Goal: Information Seeking & Learning: Learn about a topic

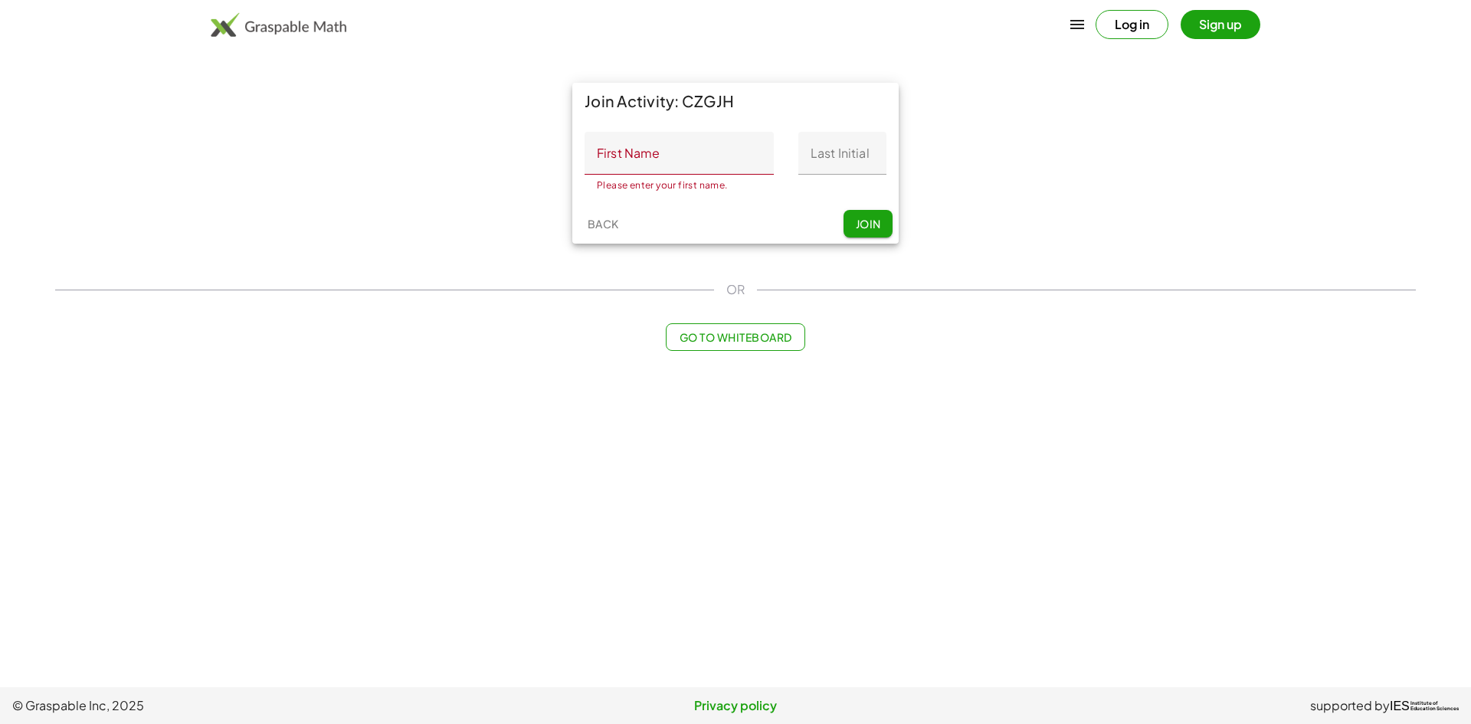
click at [1122, 21] on button "Log in" at bounding box center [1132, 24] width 73 height 29
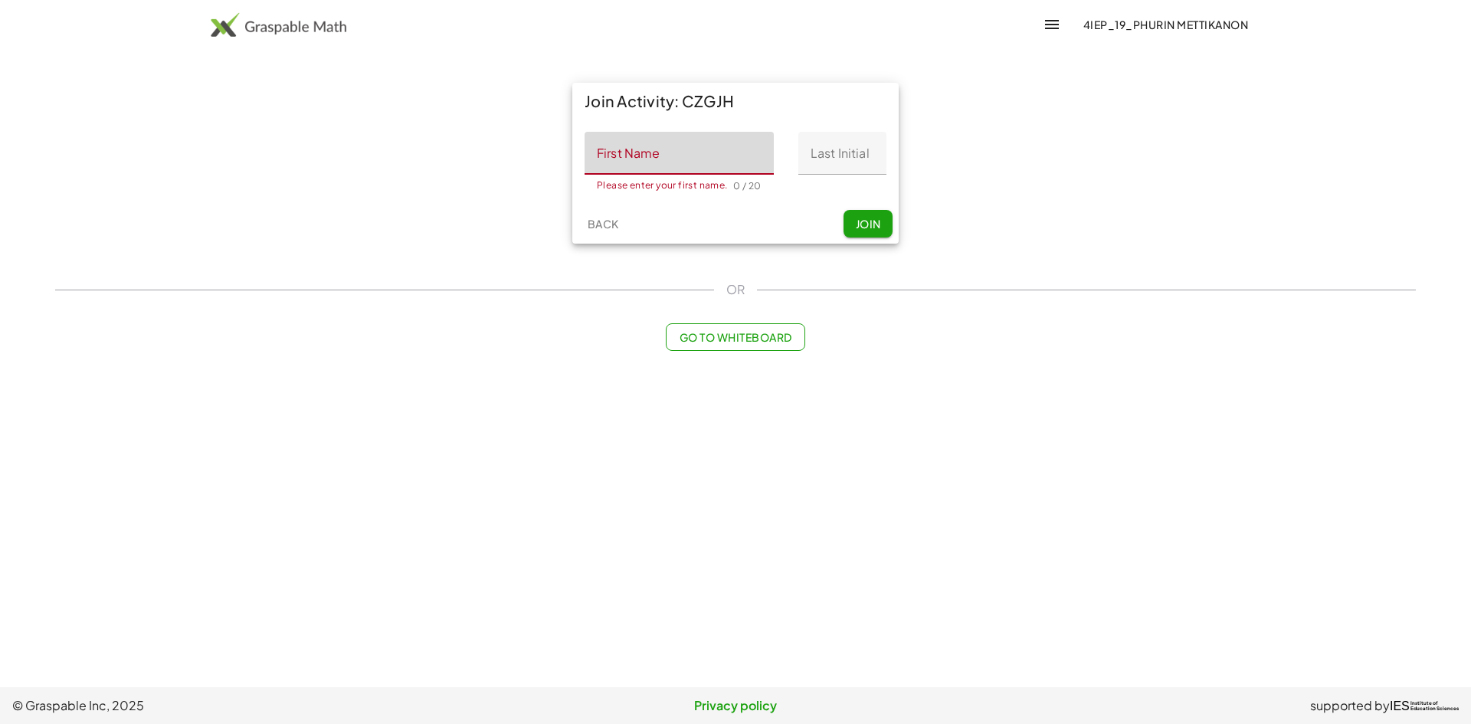
click at [671, 160] on input "First Name" at bounding box center [679, 153] width 189 height 43
type input "******"
click at [840, 157] on input "Last Initial" at bounding box center [842, 153] width 88 height 43
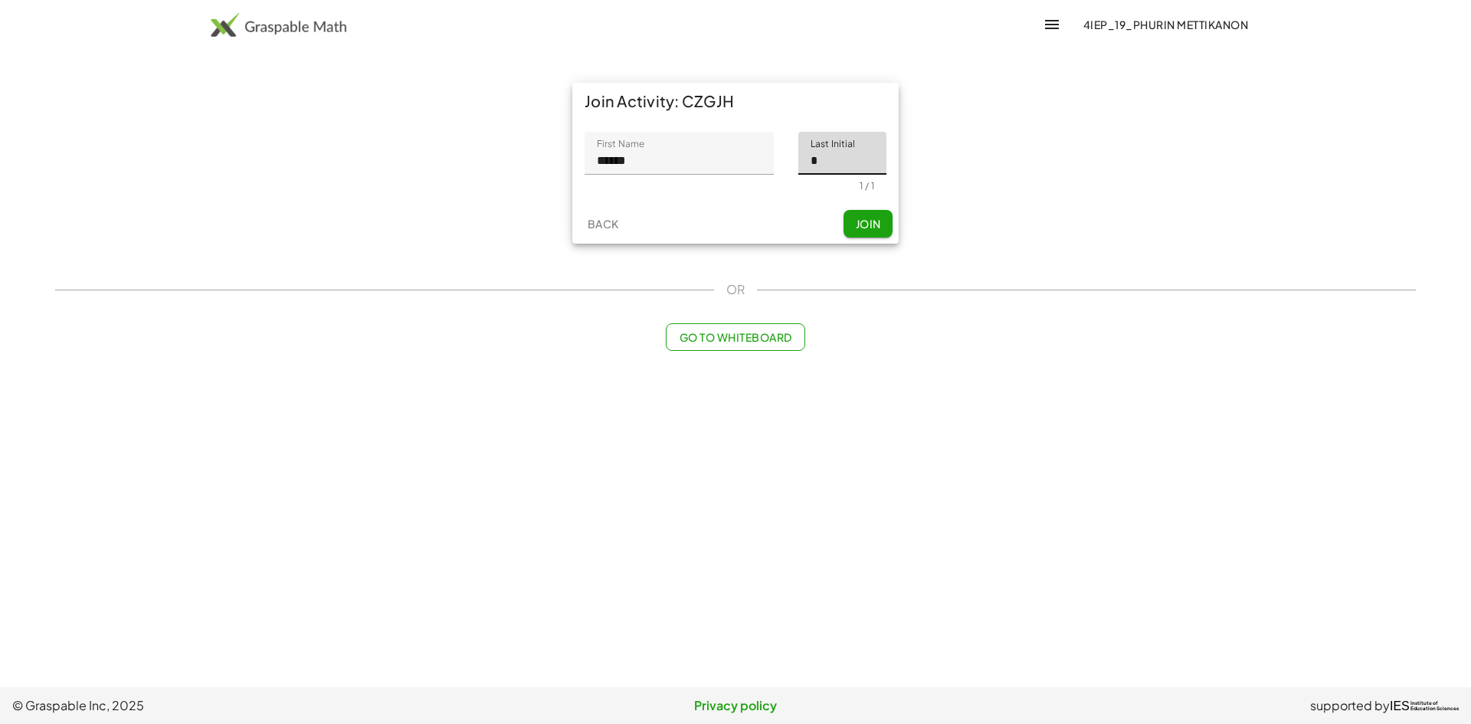
type input "*"
click at [855, 221] on span "Join" at bounding box center [867, 224] width 25 height 14
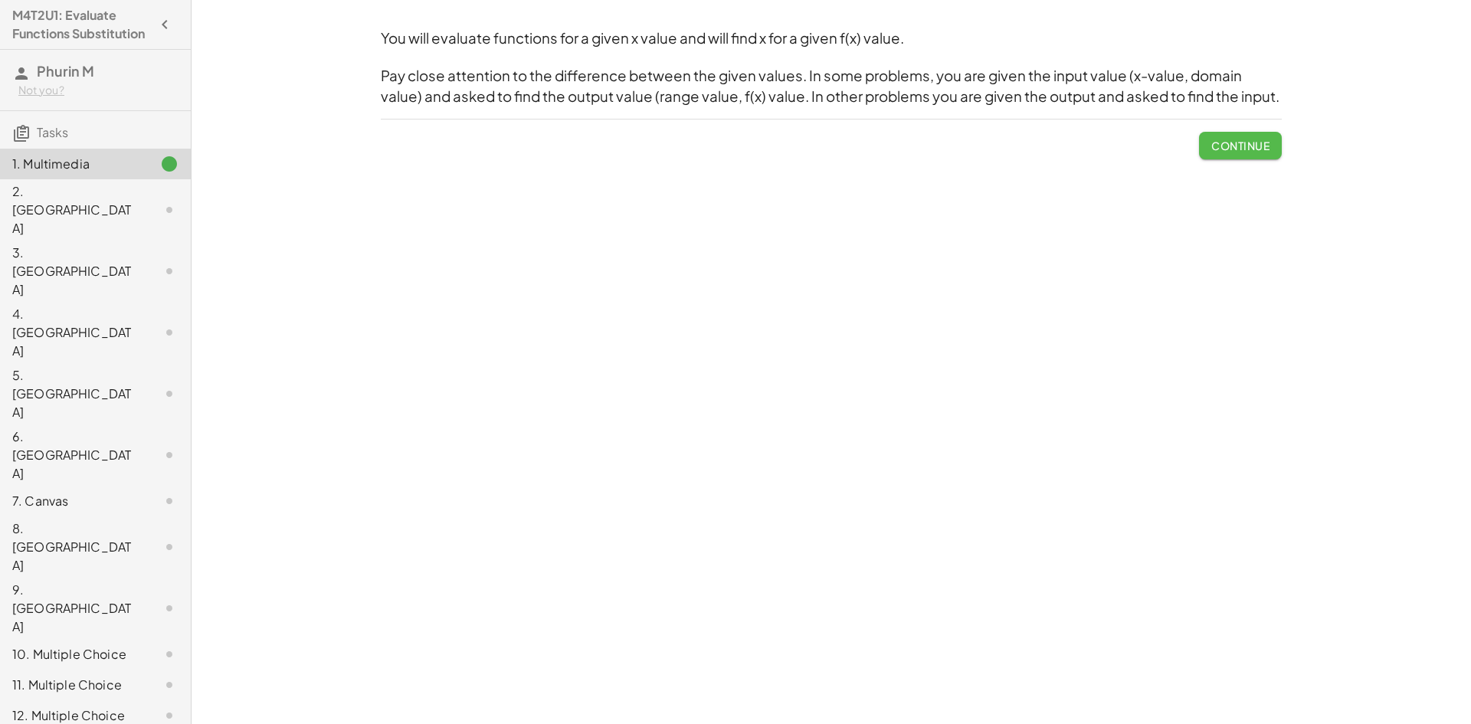
click at [1222, 146] on span "Continue" at bounding box center [1240, 146] width 58 height 14
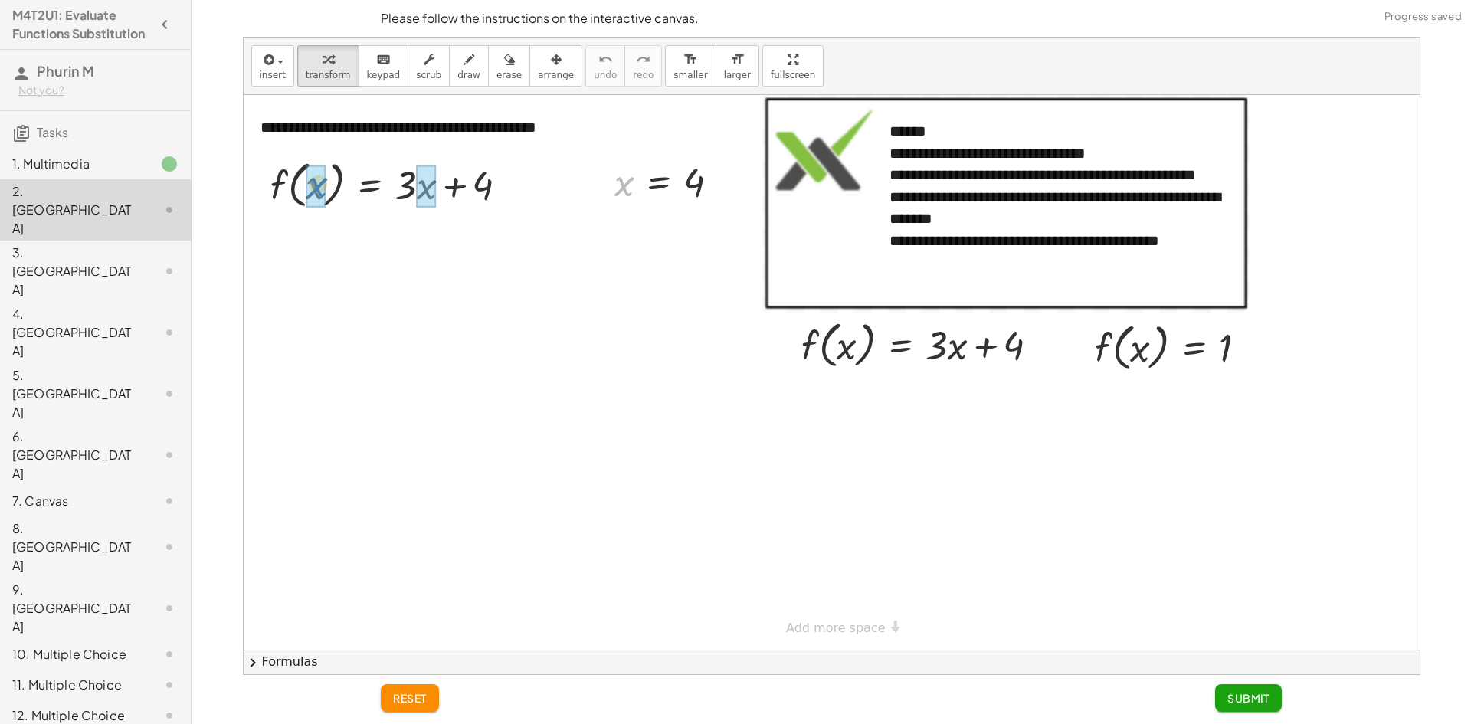
drag, startPoint x: 621, startPoint y: 185, endPoint x: 314, endPoint y: 186, distance: 306.4
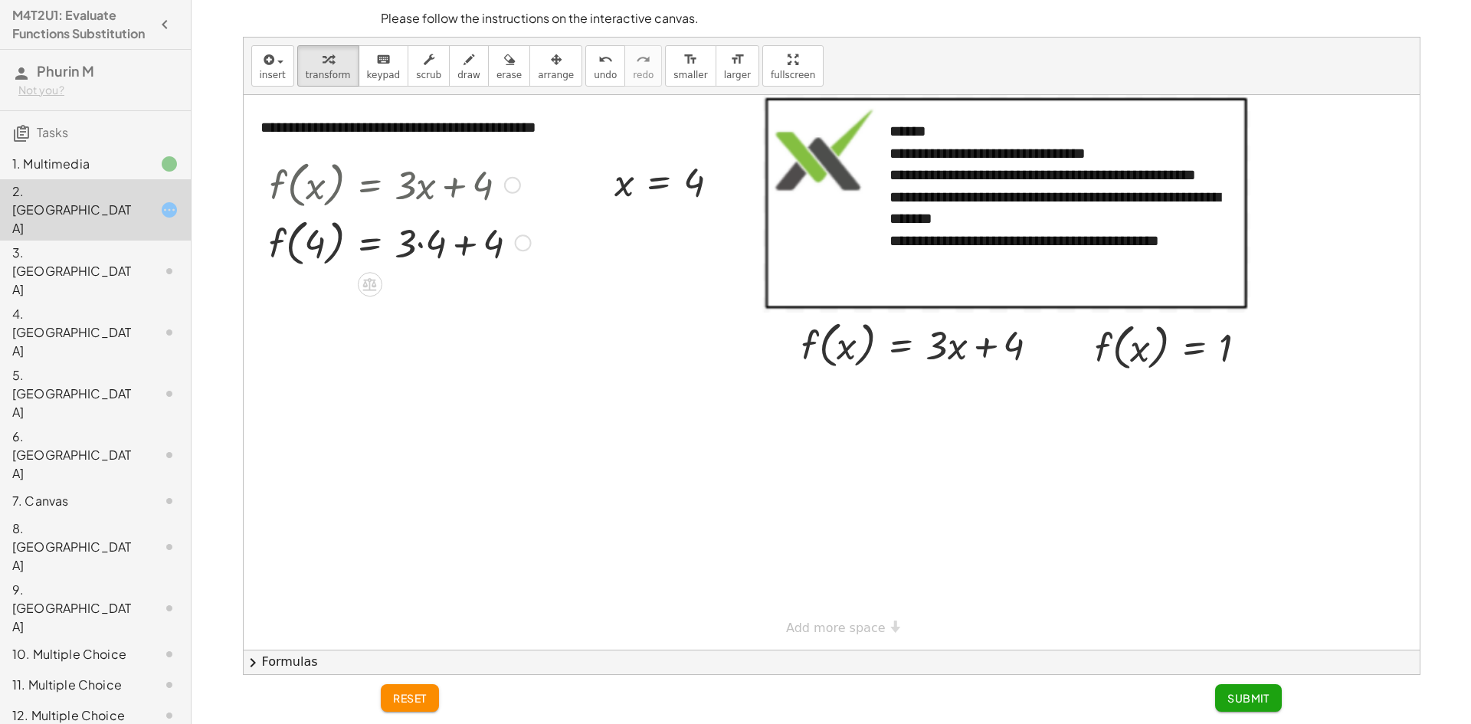
click at [428, 242] on div at bounding box center [399, 242] width 277 height 58
click at [450, 300] on div at bounding box center [399, 299] width 277 height 58
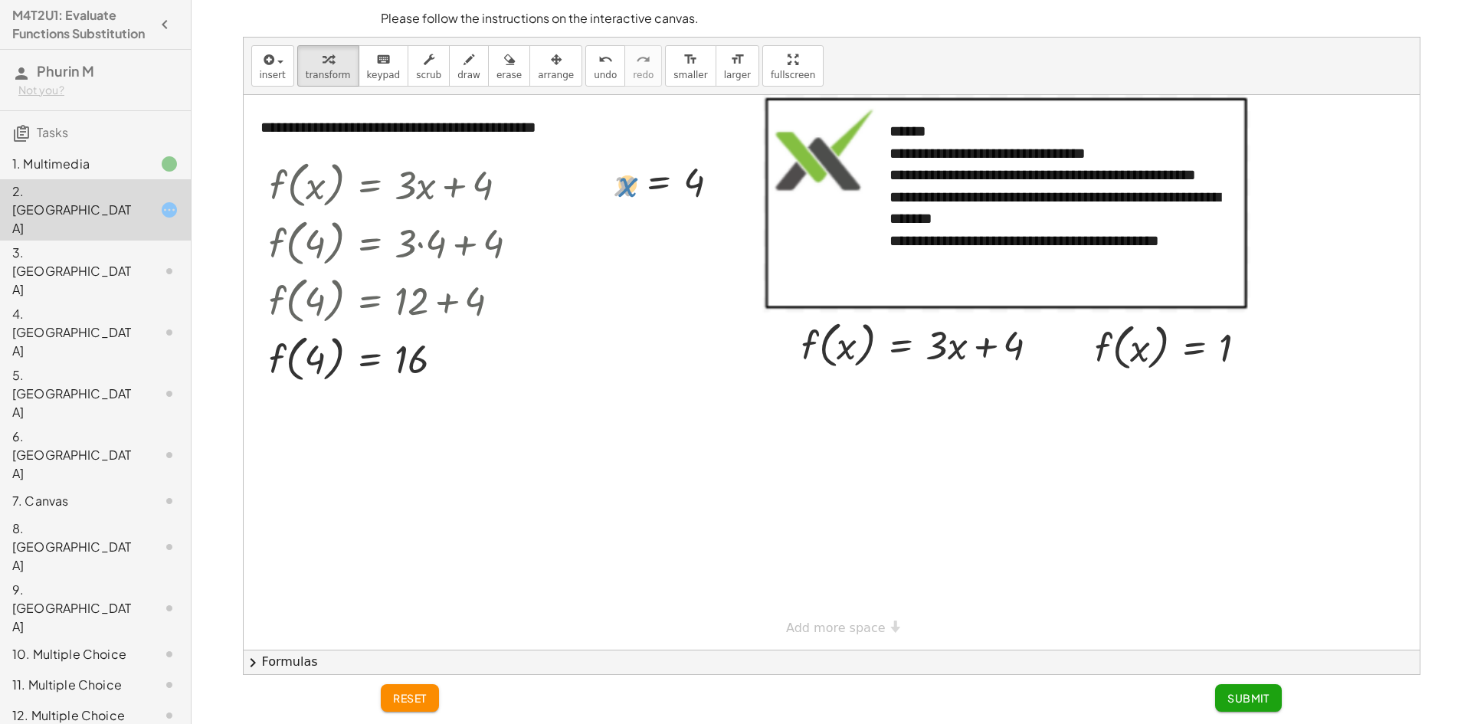
click at [626, 188] on div at bounding box center [673, 181] width 133 height 51
drag, startPoint x: 1115, startPoint y: 348, endPoint x: 820, endPoint y: 347, distance: 294.9
drag, startPoint x: 1009, startPoint y: 402, endPoint x: 883, endPoint y: 401, distance: 125.6
click at [883, 401] on div at bounding box center [926, 399] width 265 height 52
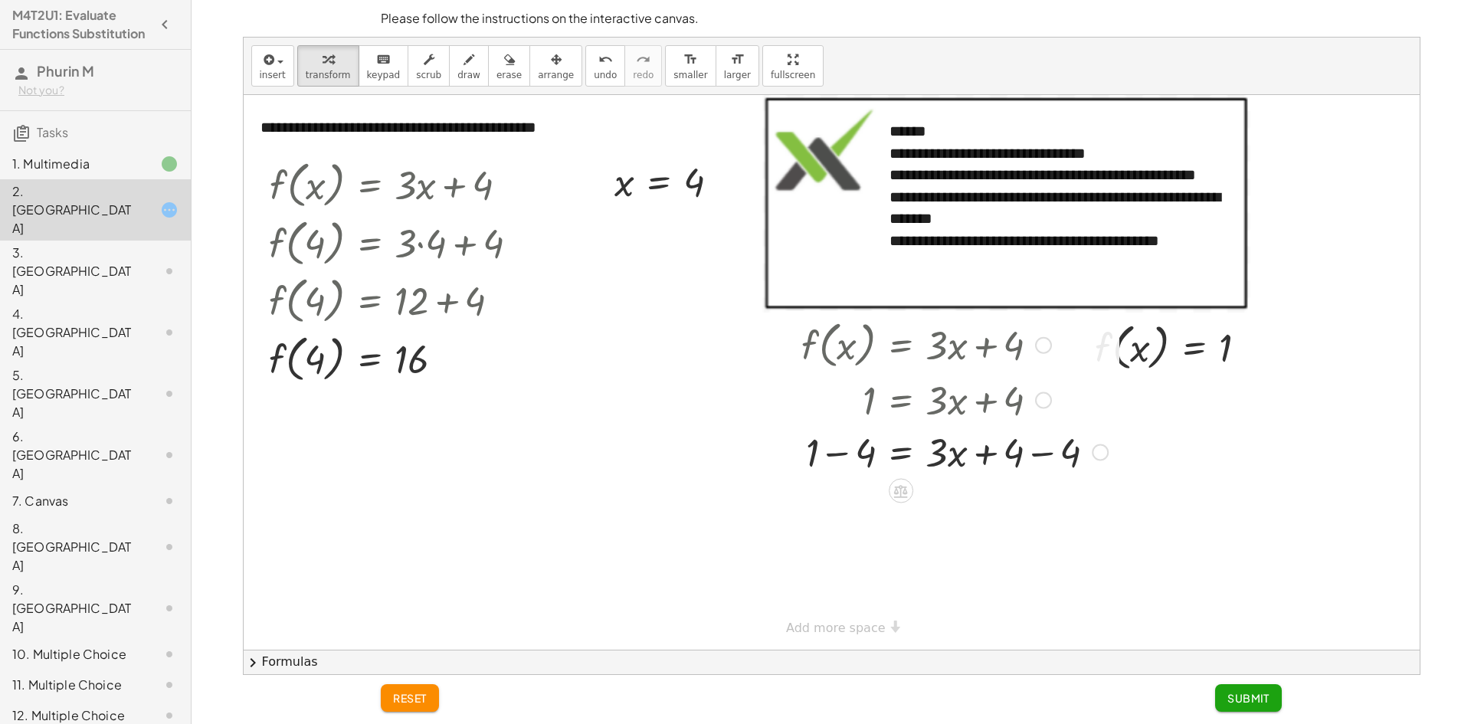
click at [838, 450] on div at bounding box center [955, 451] width 322 height 52
click at [1040, 502] on div at bounding box center [955, 503] width 322 height 52
drag, startPoint x: 941, startPoint y: 495, endPoint x: 878, endPoint y: 534, distance: 74.0
click at [878, 534] on div "**********" at bounding box center [832, 372] width 1176 height 555
click at [860, 565] on div at bounding box center [955, 567] width 322 height 77
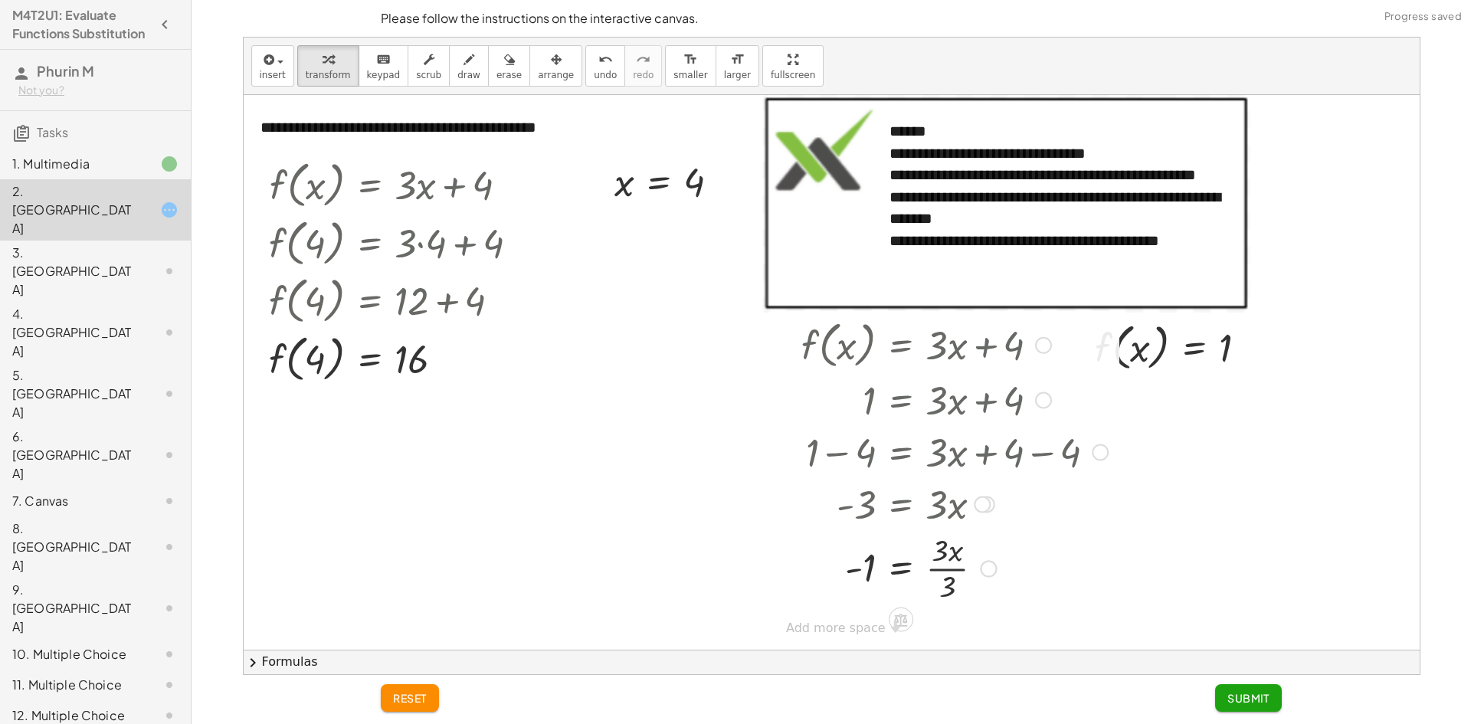
click at [939, 568] on div at bounding box center [955, 567] width 322 height 77
click at [314, 363] on div at bounding box center [399, 358] width 277 height 58
click at [1249, 696] on span "Submit" at bounding box center [1248, 698] width 42 height 14
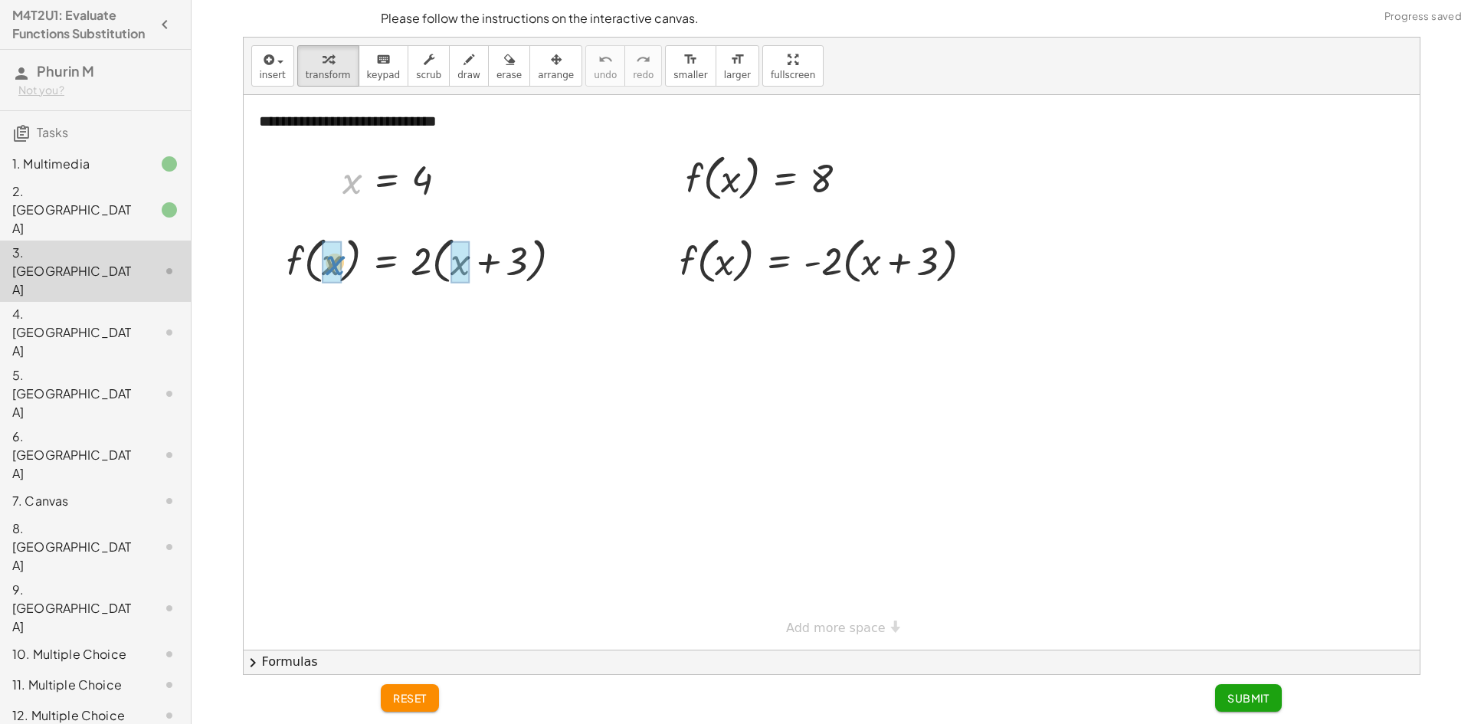
drag, startPoint x: 357, startPoint y: 184, endPoint x: 340, endPoint y: 266, distance: 83.7
drag, startPoint x: 349, startPoint y: 180, endPoint x: 338, endPoint y: 238, distance: 59.2
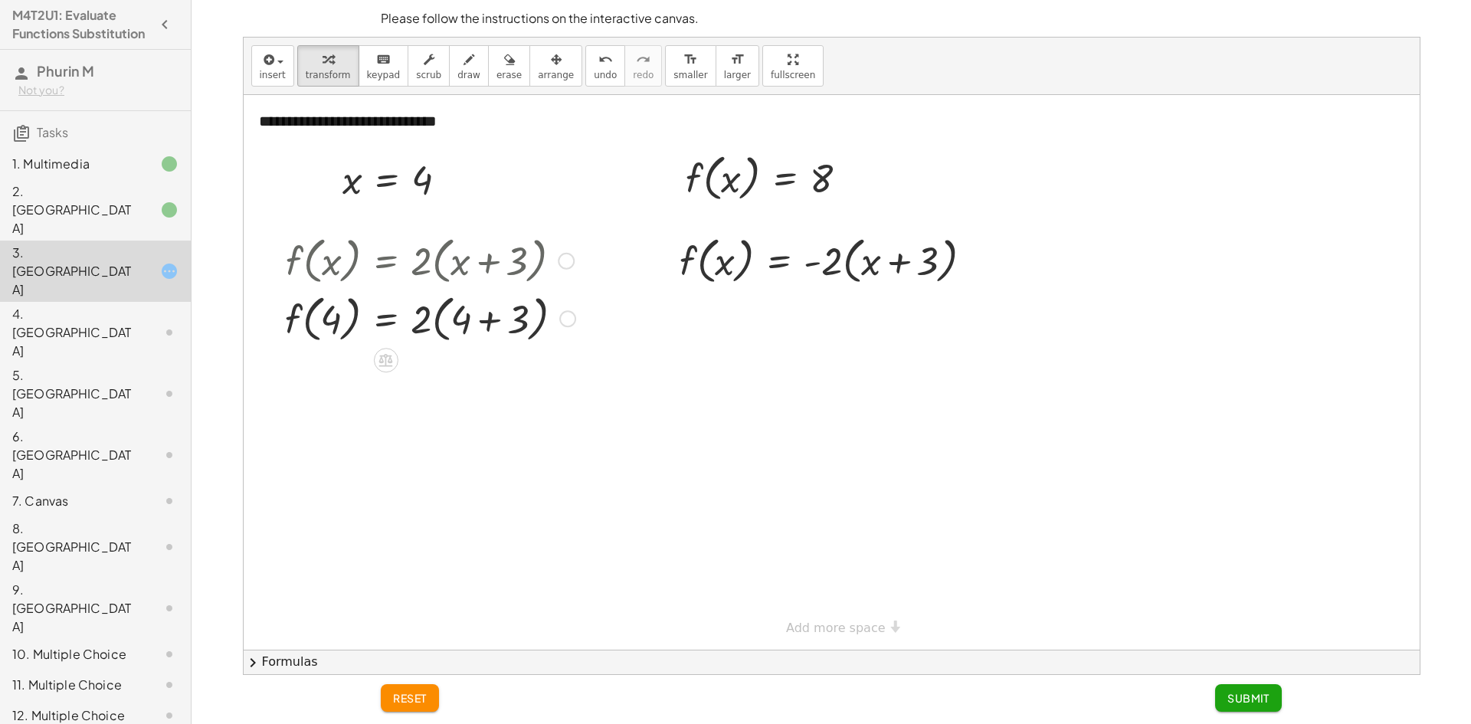
click at [437, 323] on div at bounding box center [430, 318] width 306 height 58
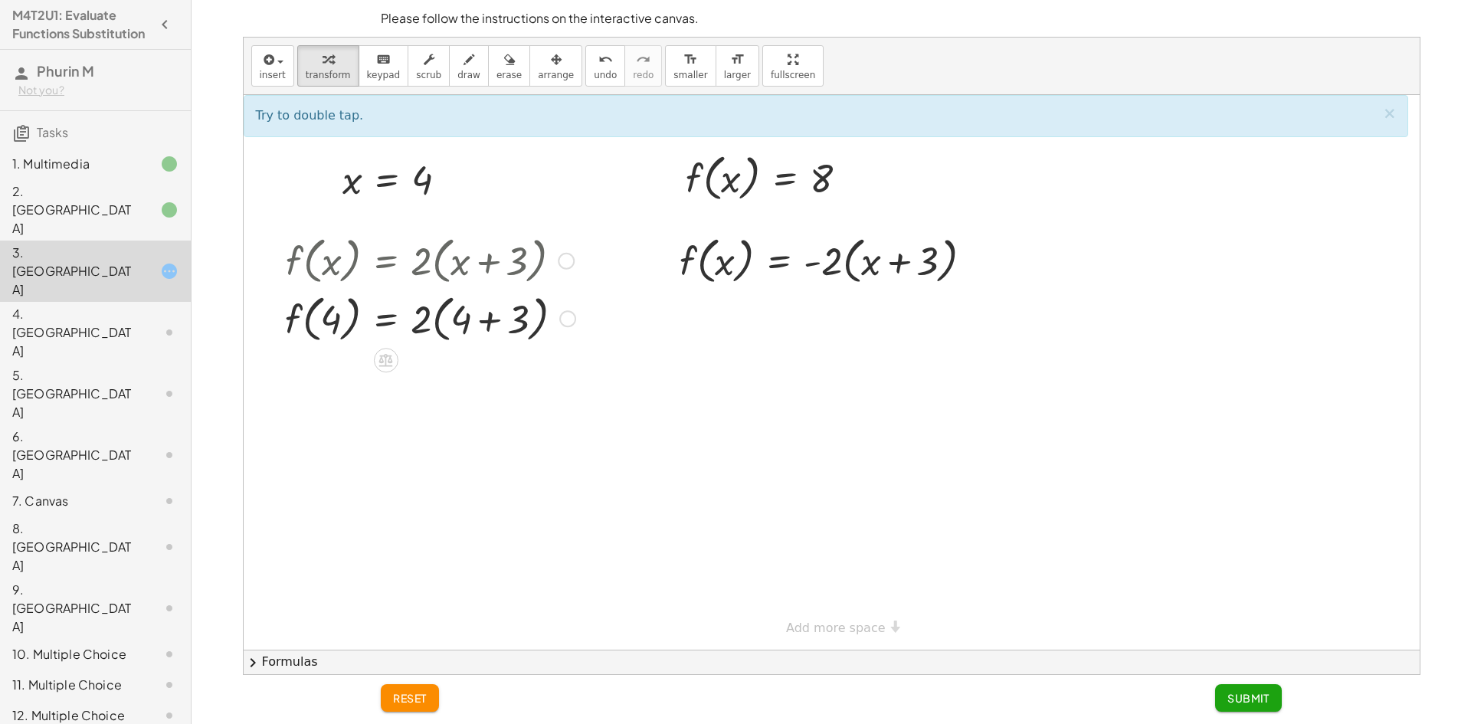
click at [466, 319] on div at bounding box center [430, 318] width 306 height 58
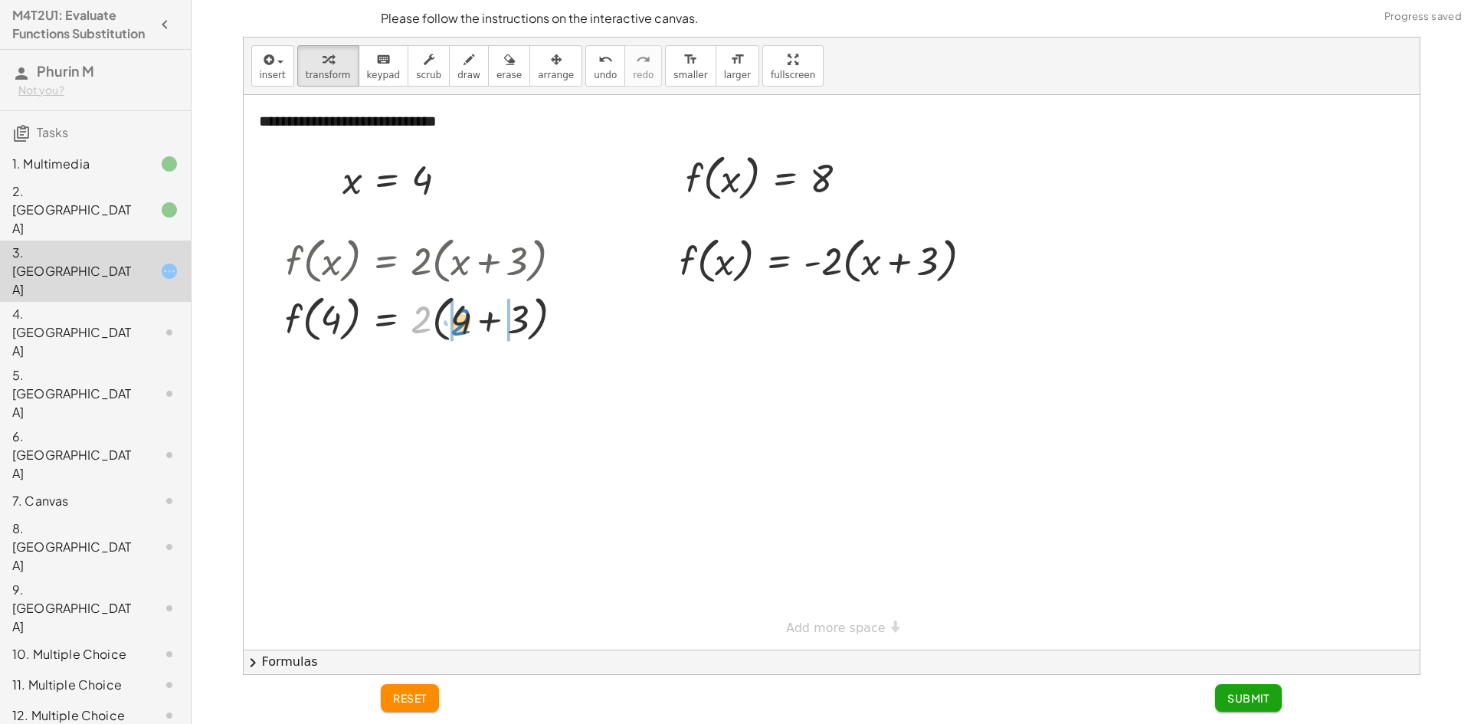
drag, startPoint x: 422, startPoint y: 322, endPoint x: 463, endPoint y: 325, distance: 40.7
click at [463, 325] on div at bounding box center [430, 318] width 306 height 58
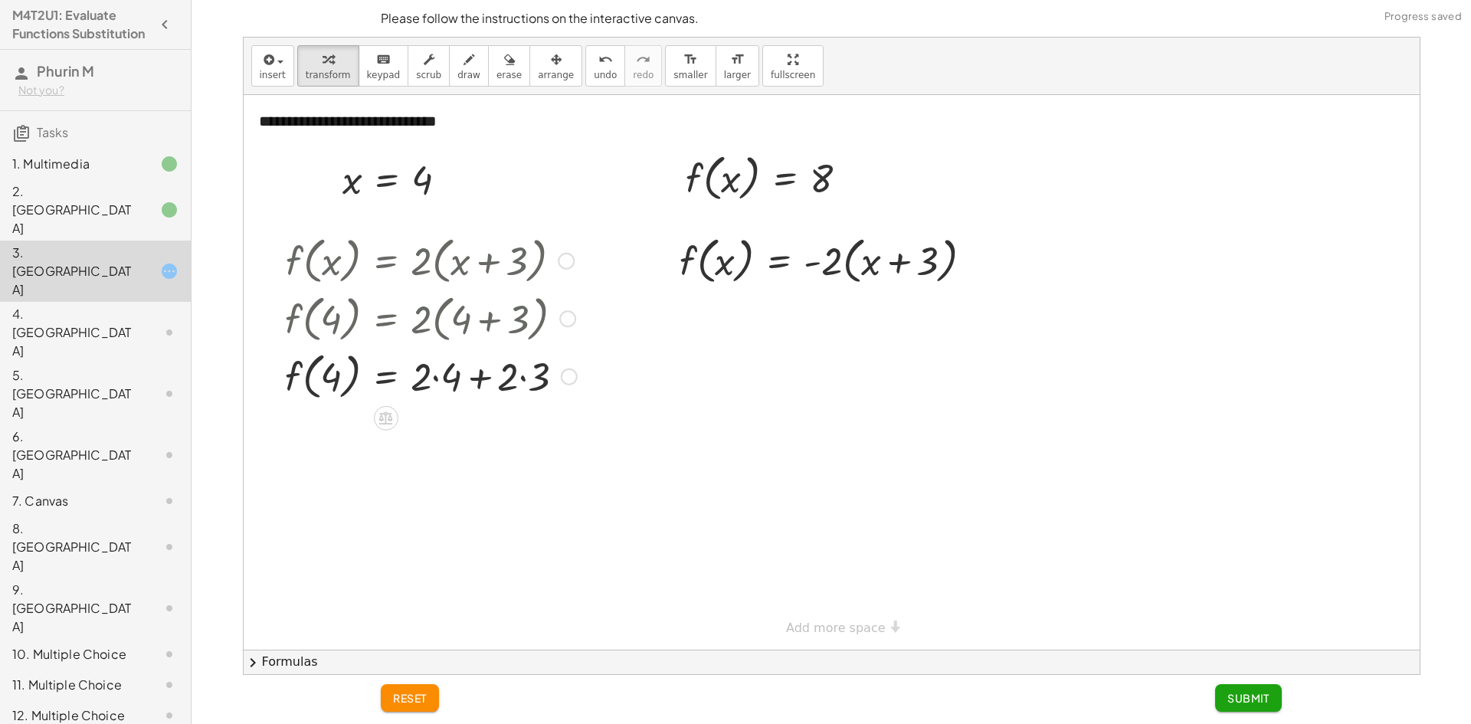
click at [434, 378] on div at bounding box center [430, 375] width 307 height 58
click at [493, 435] on div at bounding box center [430, 433] width 307 height 58
click at [455, 437] on div at bounding box center [430, 433] width 307 height 58
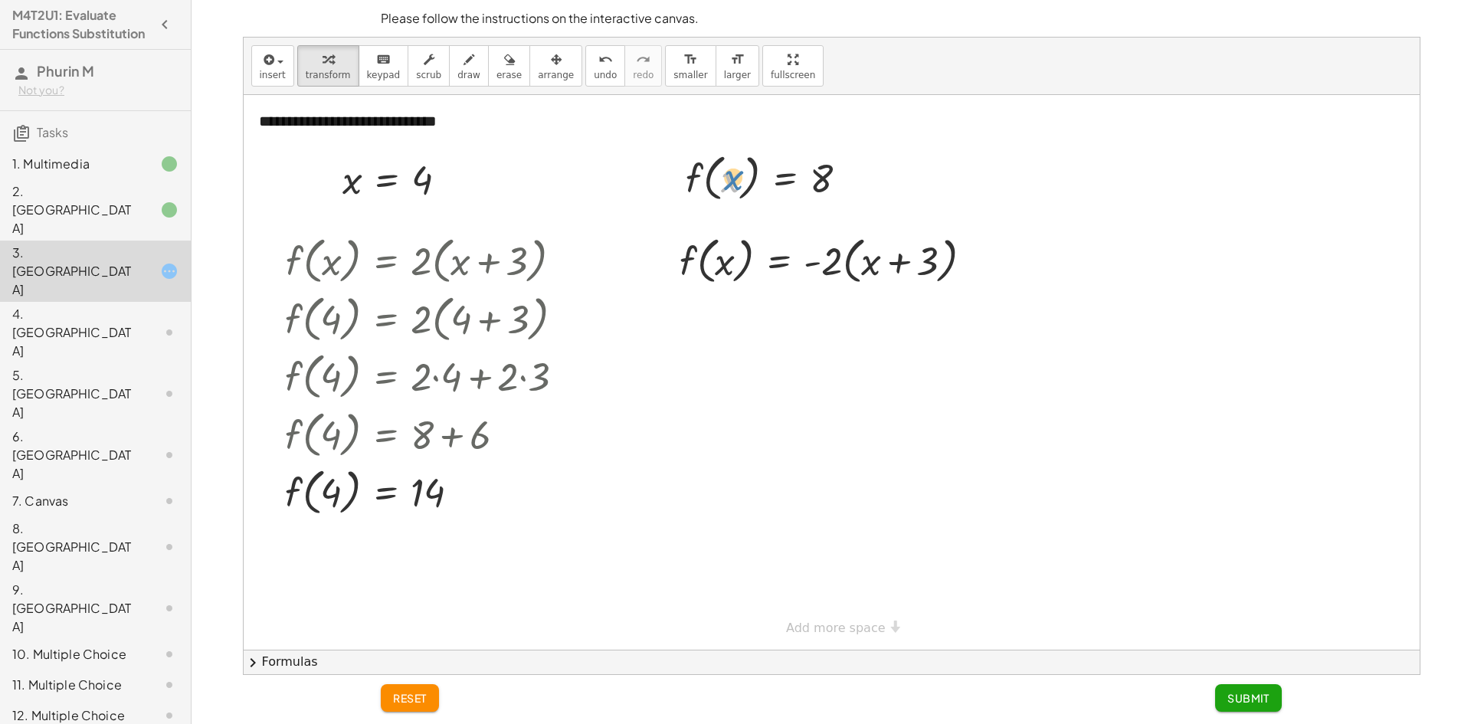
click at [729, 178] on div at bounding box center [773, 177] width 190 height 58
click at [169, 302] on div "2. [GEOGRAPHIC_DATA]" at bounding box center [95, 332] width 191 height 61
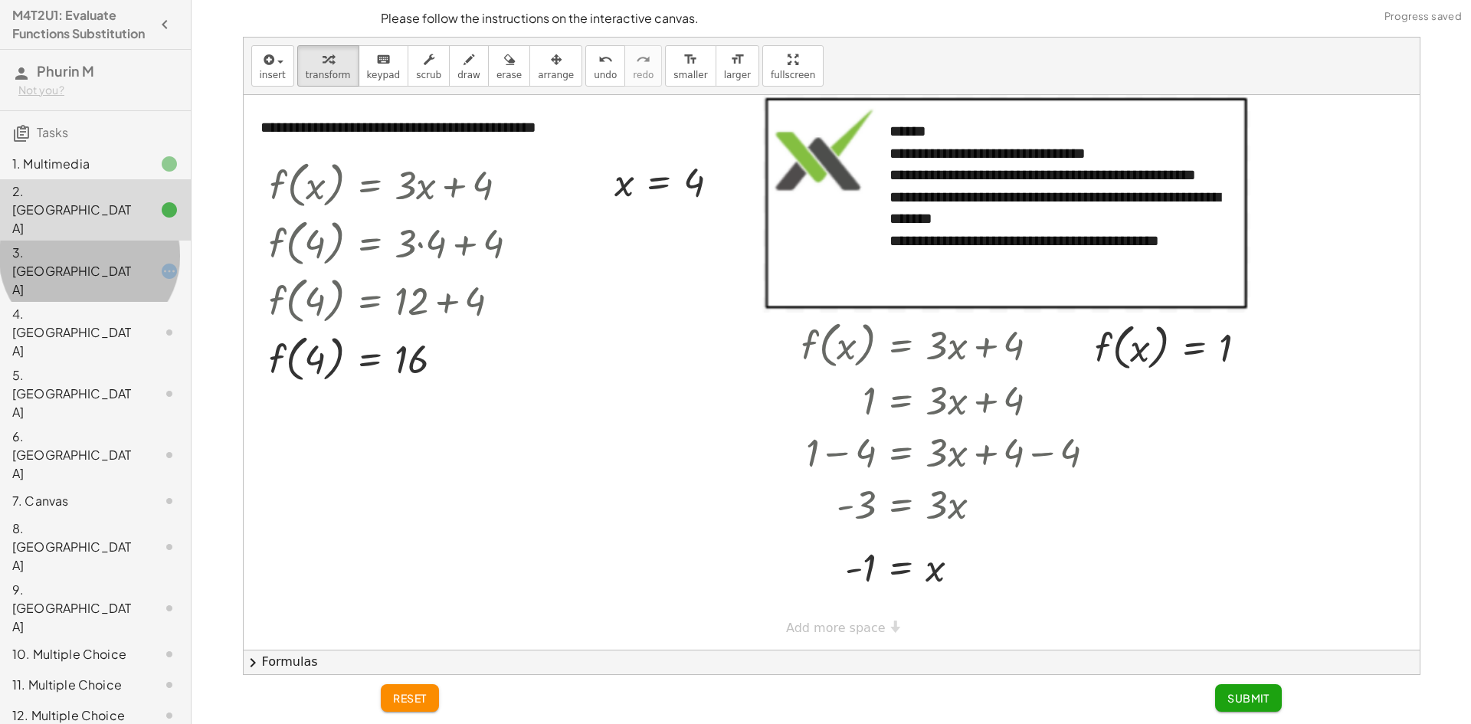
click at [123, 363] on div "3. [GEOGRAPHIC_DATA]" at bounding box center [95, 393] width 191 height 61
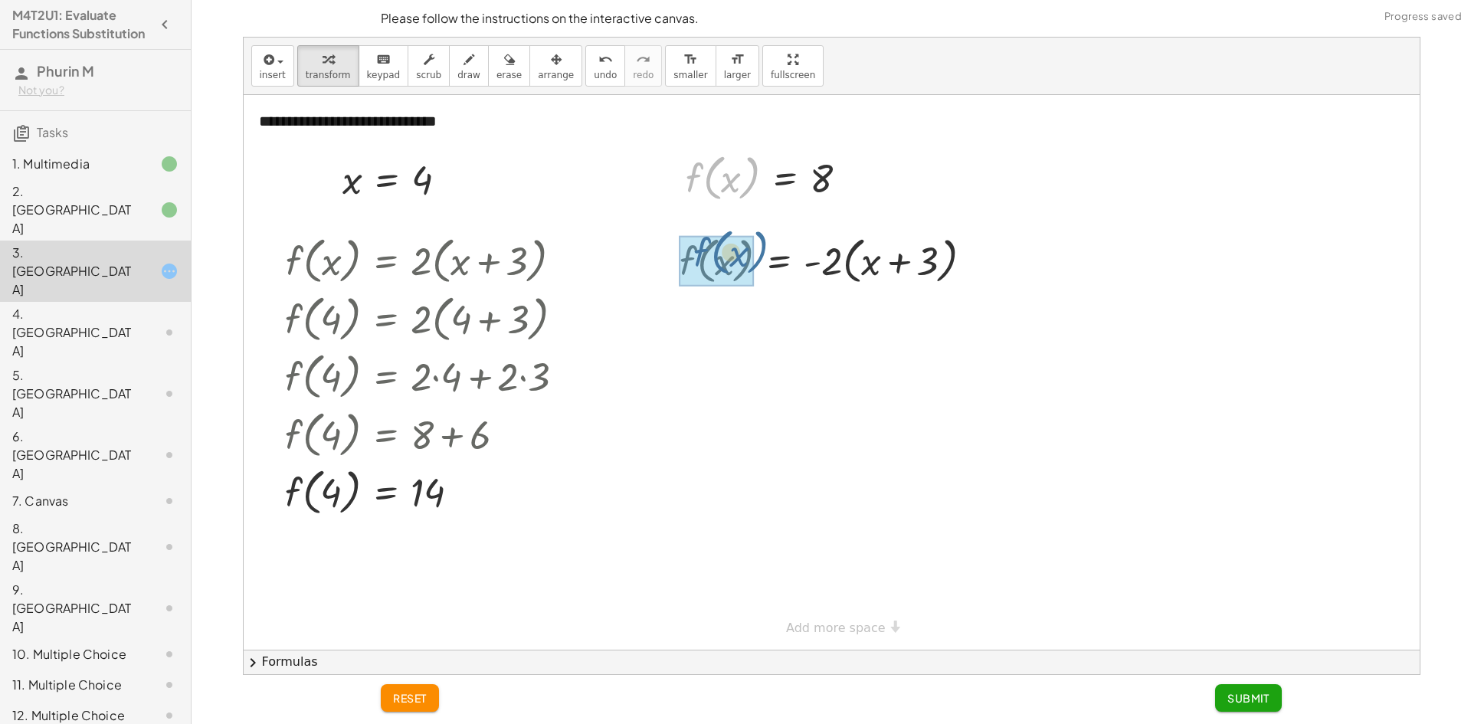
drag, startPoint x: 706, startPoint y: 181, endPoint x: 710, endPoint y: 260, distance: 79.8
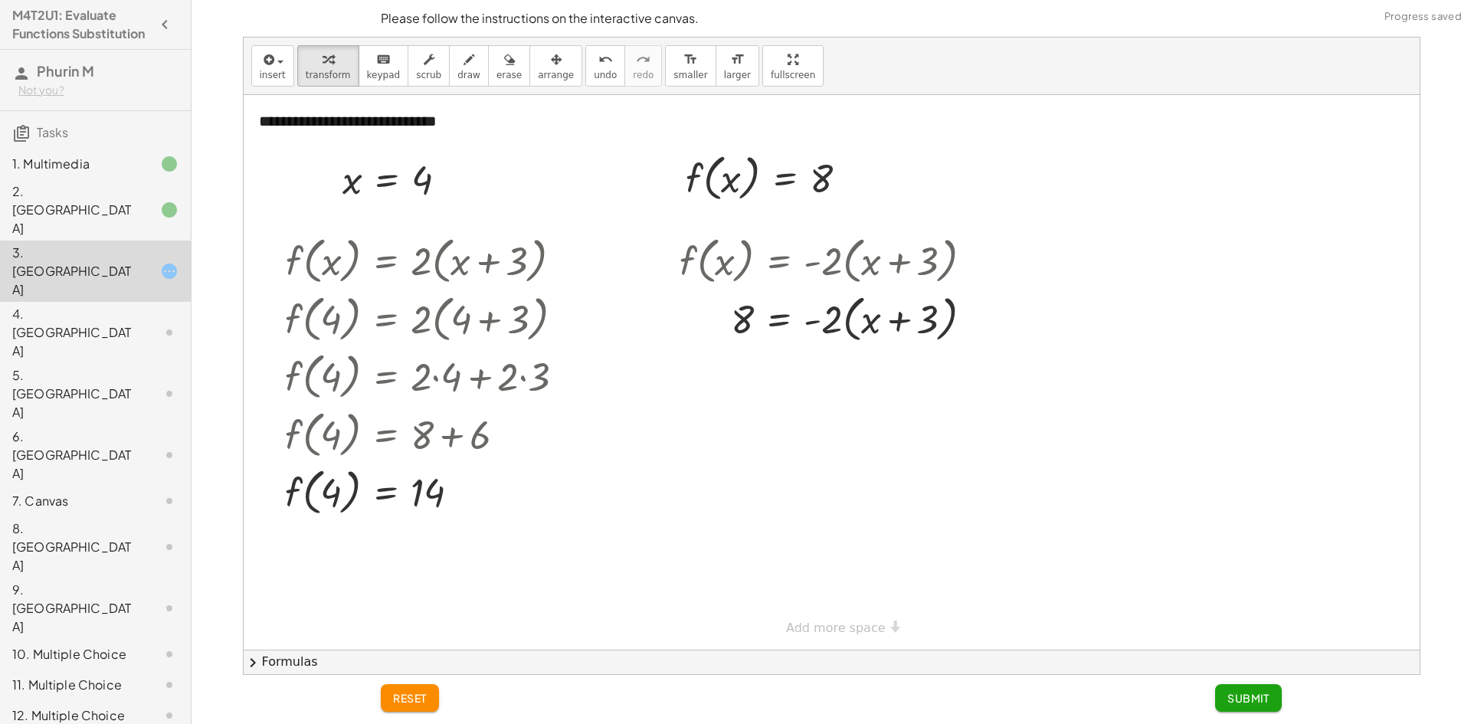
click at [148, 215] on div at bounding box center [157, 210] width 43 height 18
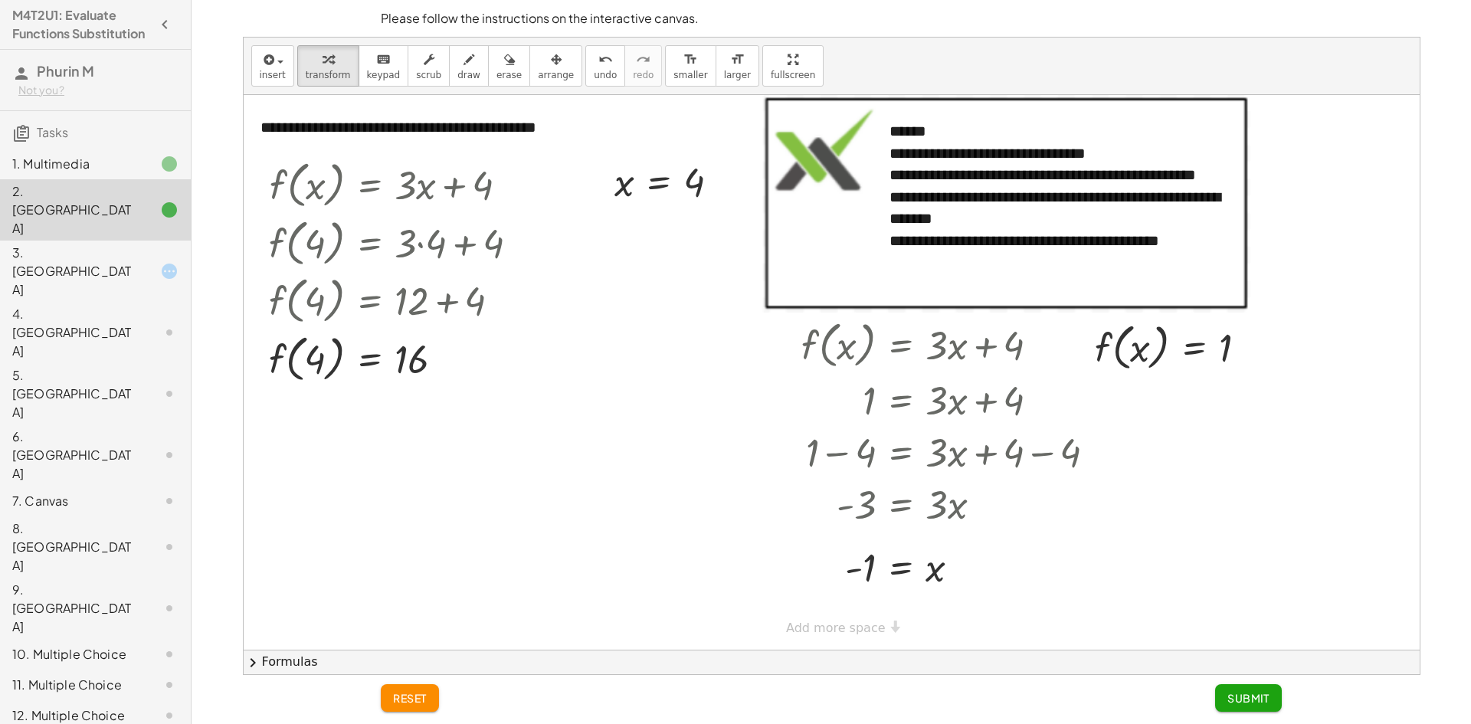
click at [136, 262] on div at bounding box center [157, 271] width 43 height 18
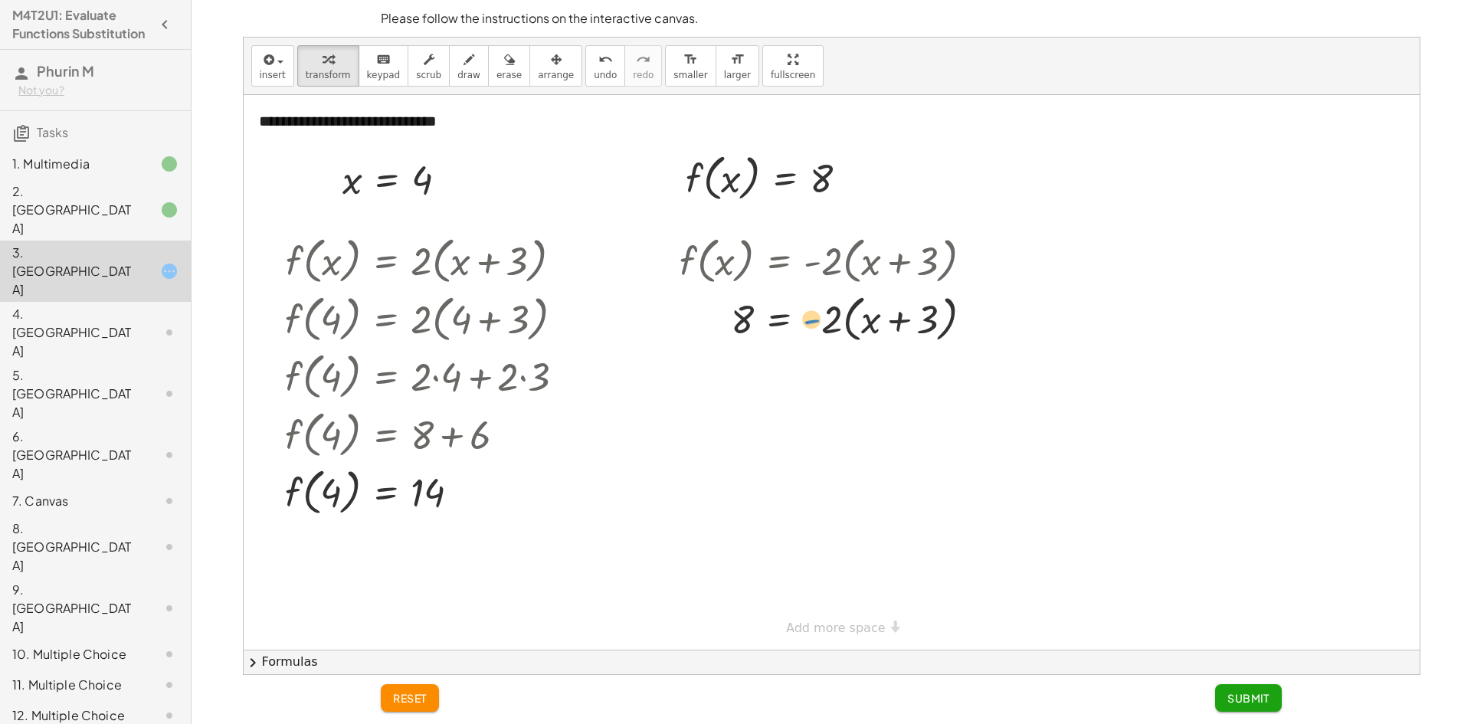
click at [811, 320] on div at bounding box center [832, 318] width 320 height 58
click at [850, 319] on div at bounding box center [832, 318] width 320 height 58
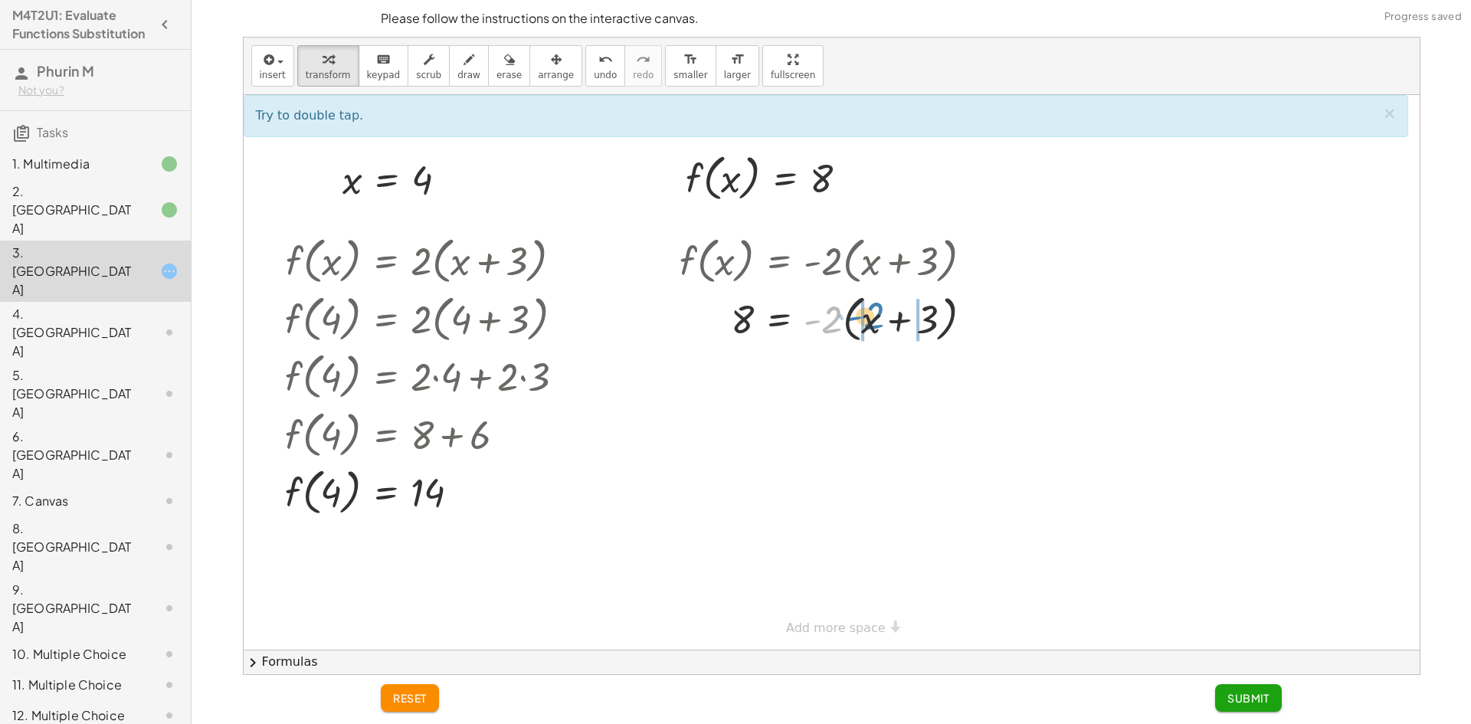
drag, startPoint x: 834, startPoint y: 318, endPoint x: 876, endPoint y: 315, distance: 42.2
click at [876, 315] on div at bounding box center [832, 318] width 320 height 58
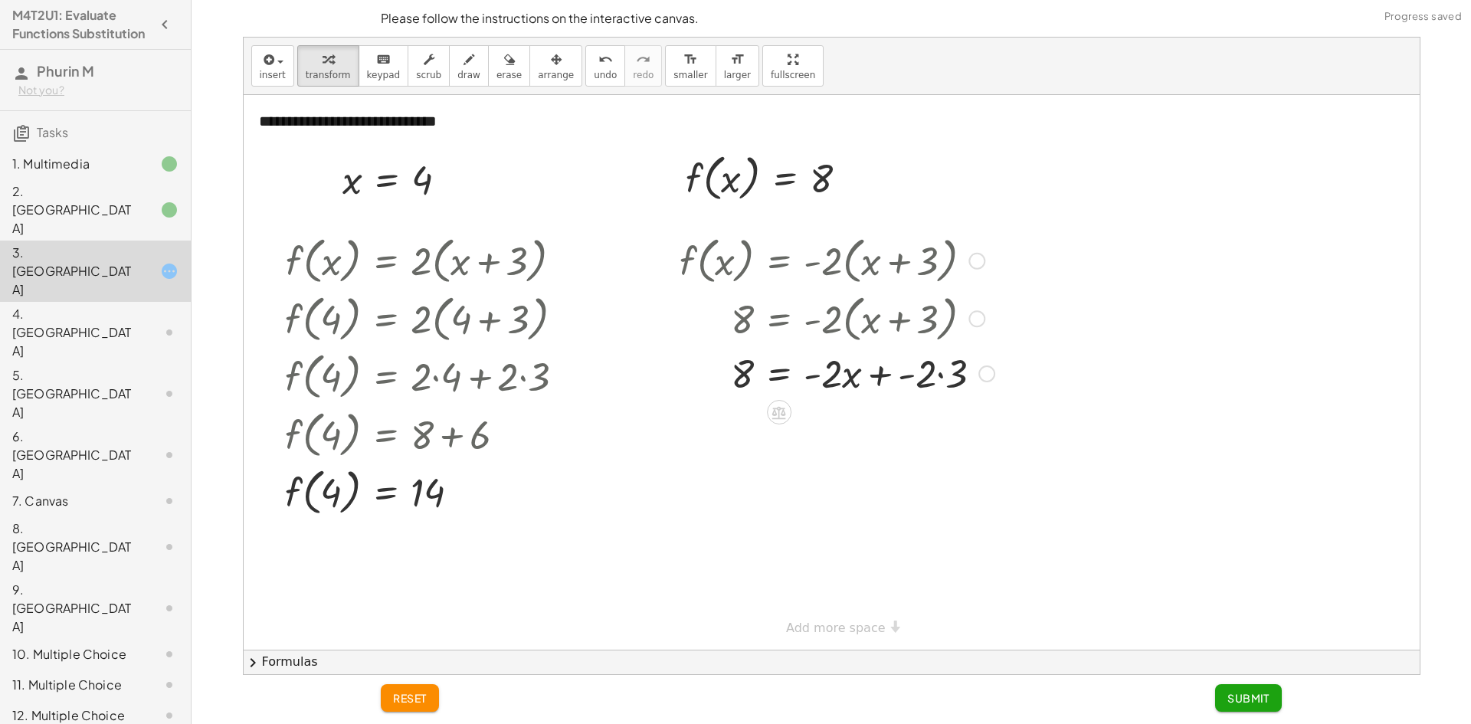
click at [938, 372] on div at bounding box center [837, 372] width 330 height 52
click at [901, 431] on div at bounding box center [837, 424] width 330 height 52
drag, startPoint x: 878, startPoint y: 477, endPoint x: 740, endPoint y: 479, distance: 137.9
click at [740, 479] on div at bounding box center [837, 476] width 330 height 52
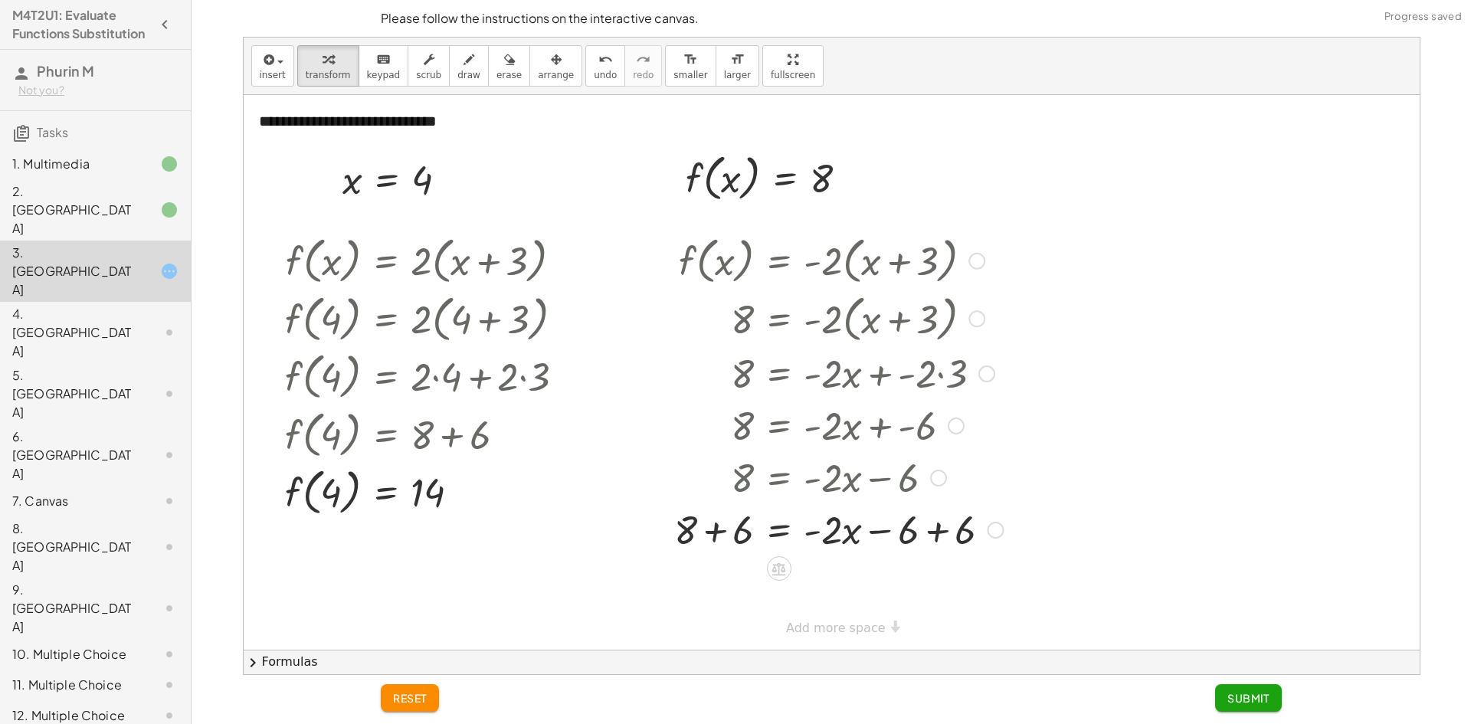
click at [716, 529] on div at bounding box center [839, 529] width 344 height 52
click at [935, 581] on div at bounding box center [839, 581] width 344 height 52
click at [811, 586] on div at bounding box center [839, 581] width 344 height 52
drag, startPoint x: 831, startPoint y: 582, endPoint x: 753, endPoint y: 602, distance: 80.6
click at [753, 602] on div at bounding box center [839, 581] width 344 height 52
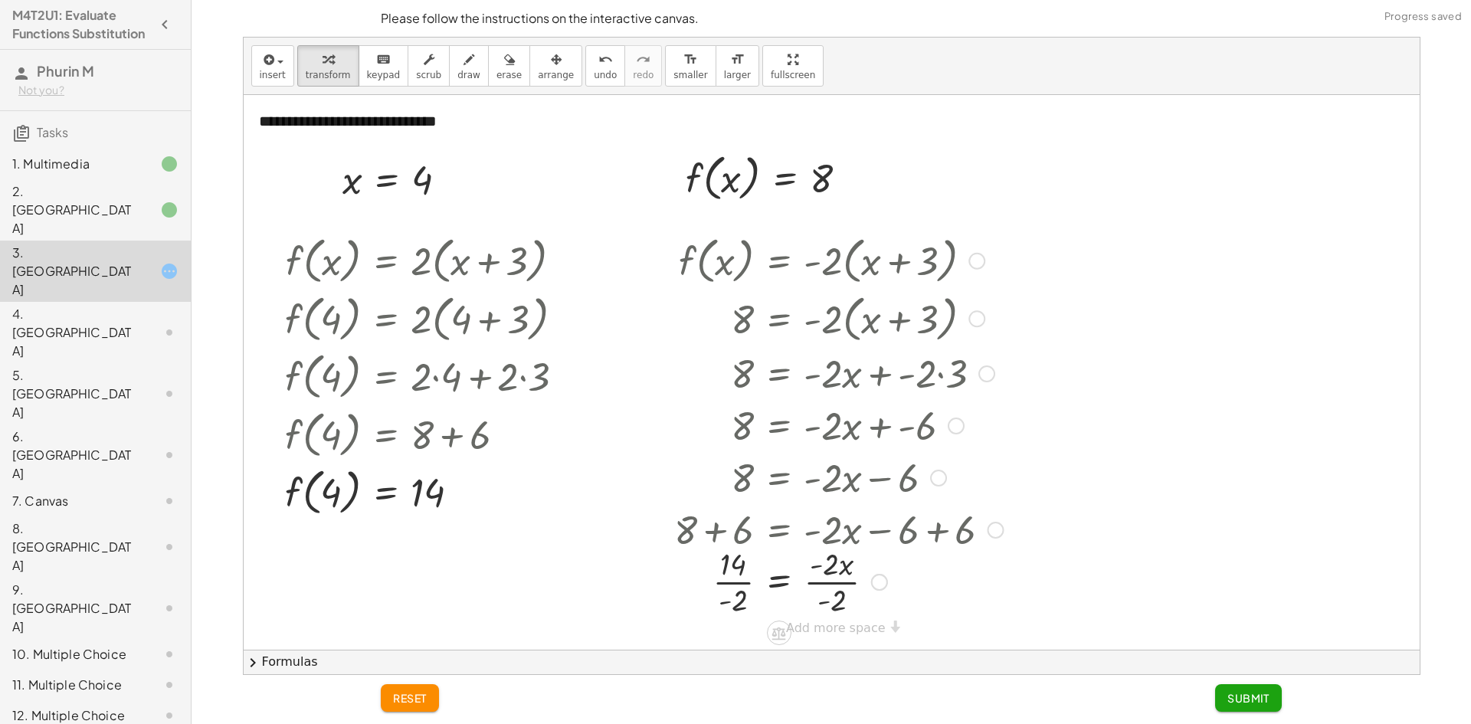
click at [737, 585] on div at bounding box center [839, 580] width 344 height 77
click at [826, 579] on div at bounding box center [839, 580] width 344 height 77
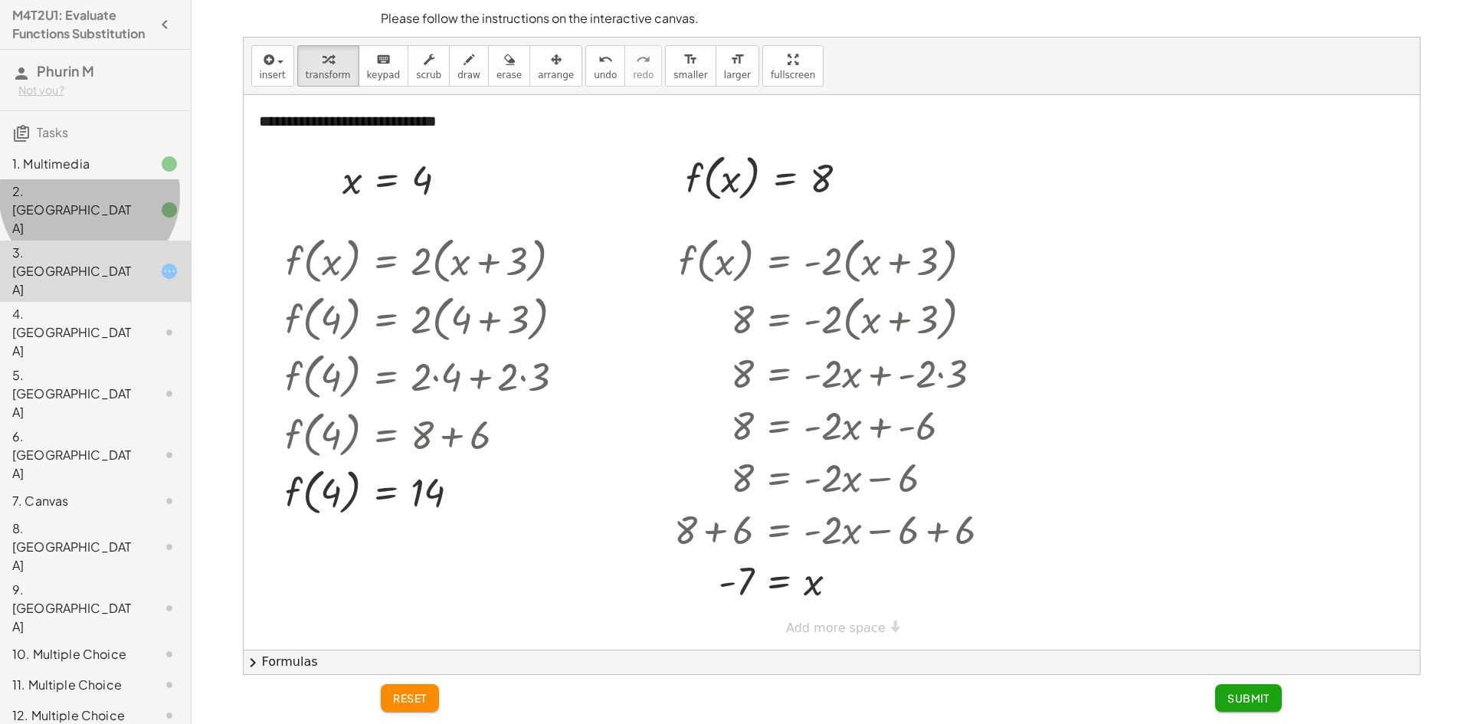
click at [113, 208] on div "2. [GEOGRAPHIC_DATA]" at bounding box center [73, 209] width 123 height 55
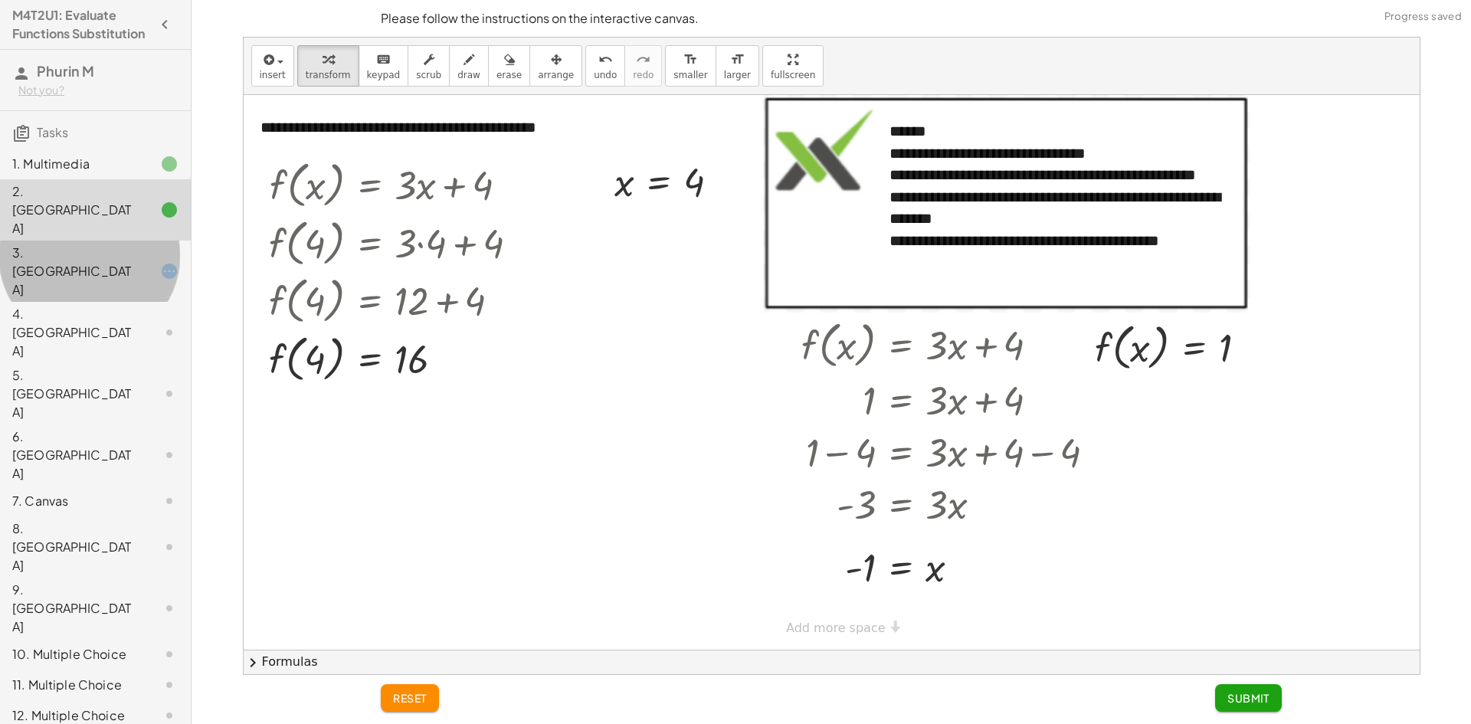
click at [108, 244] on div "3. [GEOGRAPHIC_DATA]" at bounding box center [73, 271] width 123 height 55
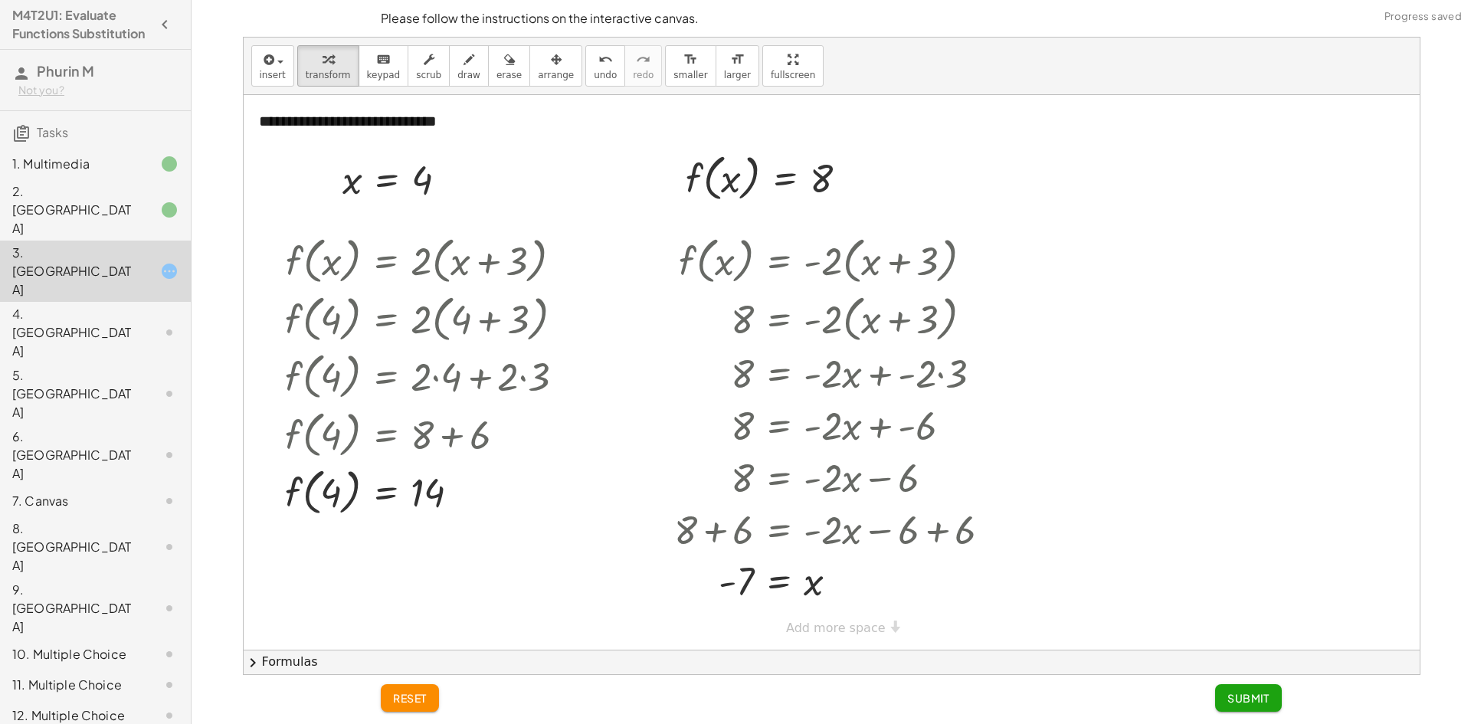
click at [1247, 701] on span "Submit" at bounding box center [1248, 698] width 42 height 14
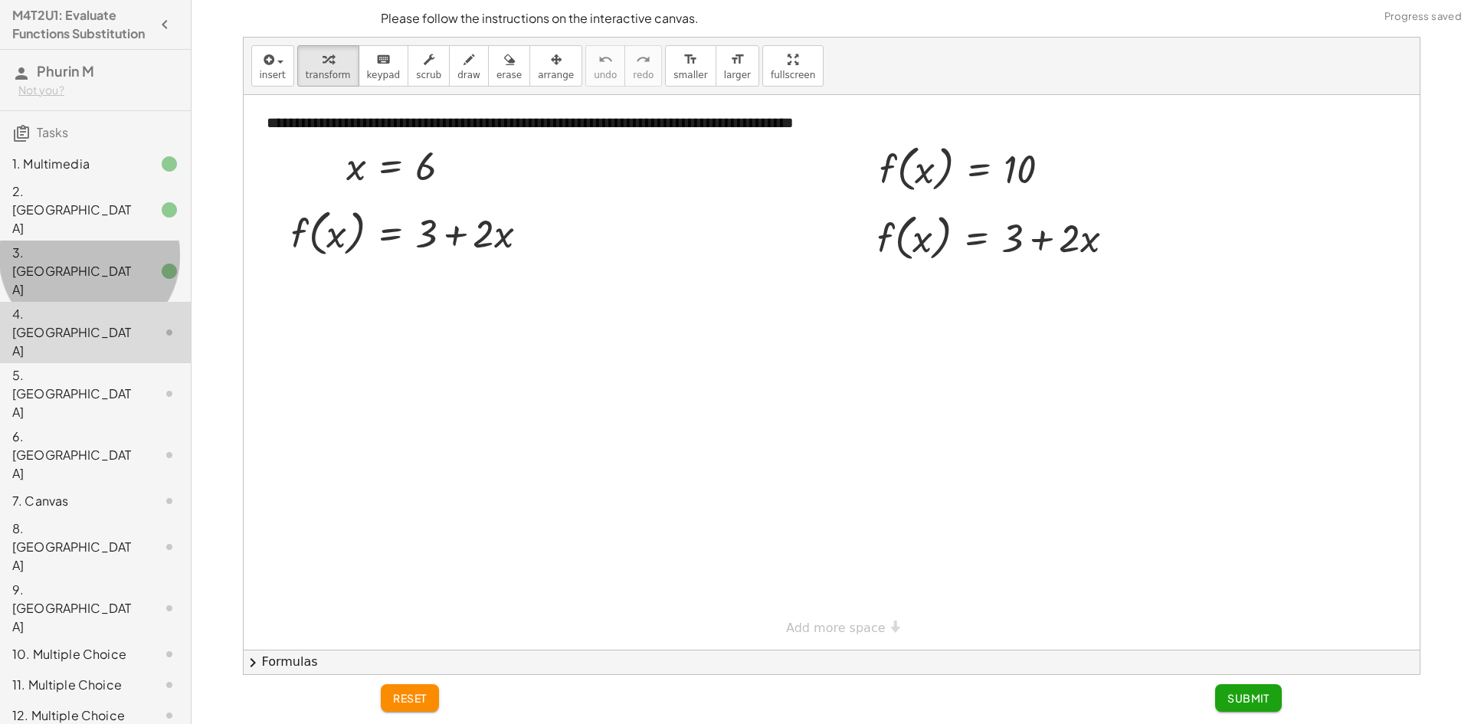
click at [136, 262] on div at bounding box center [157, 271] width 43 height 18
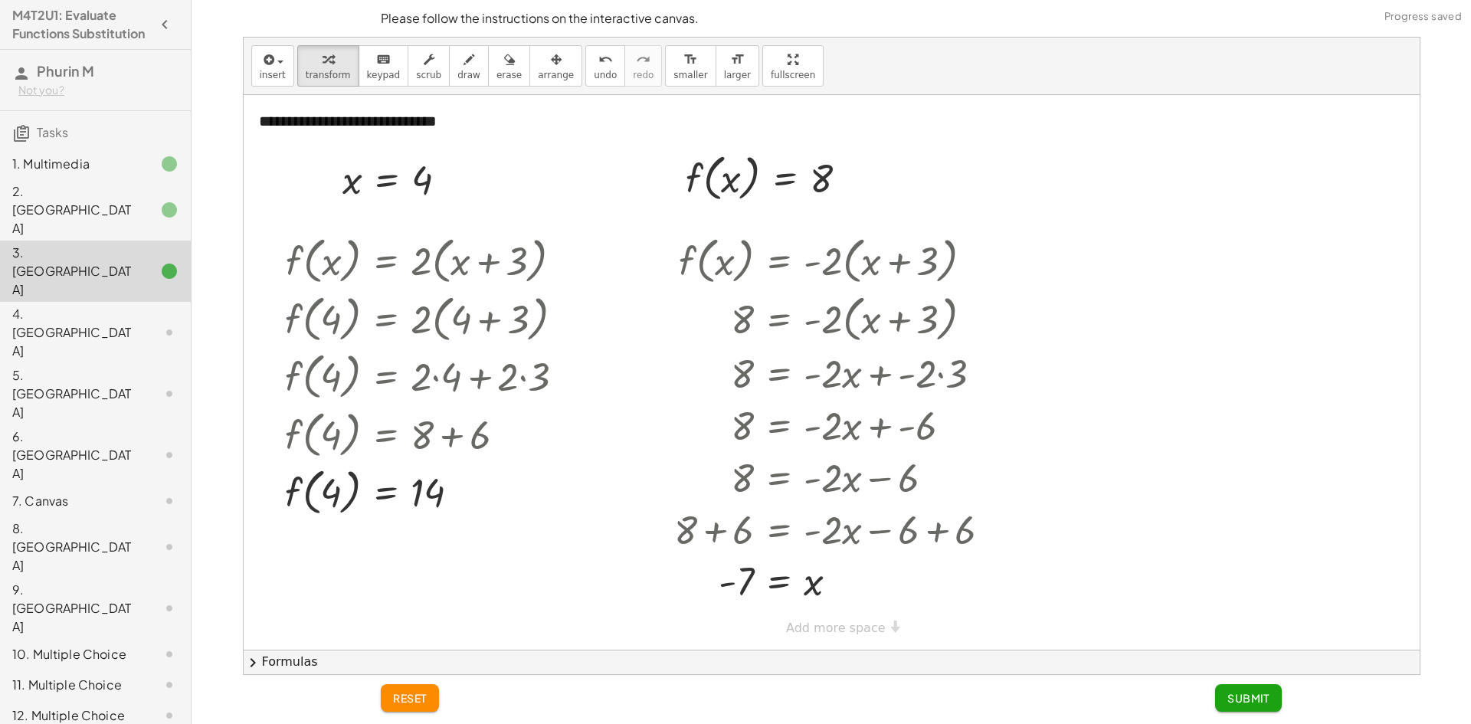
click at [116, 305] on div "4. [GEOGRAPHIC_DATA]" at bounding box center [73, 332] width 123 height 55
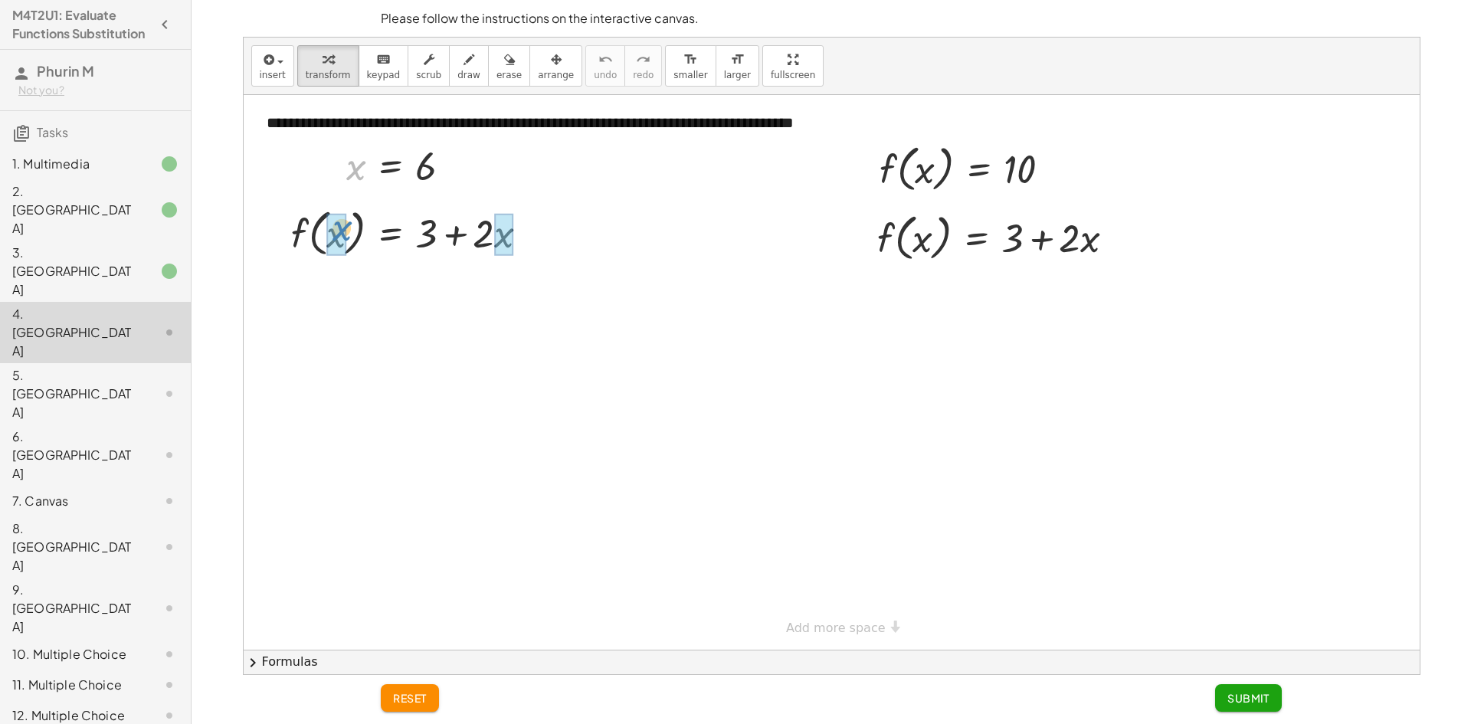
drag, startPoint x: 355, startPoint y: 169, endPoint x: 342, endPoint y: 231, distance: 62.8
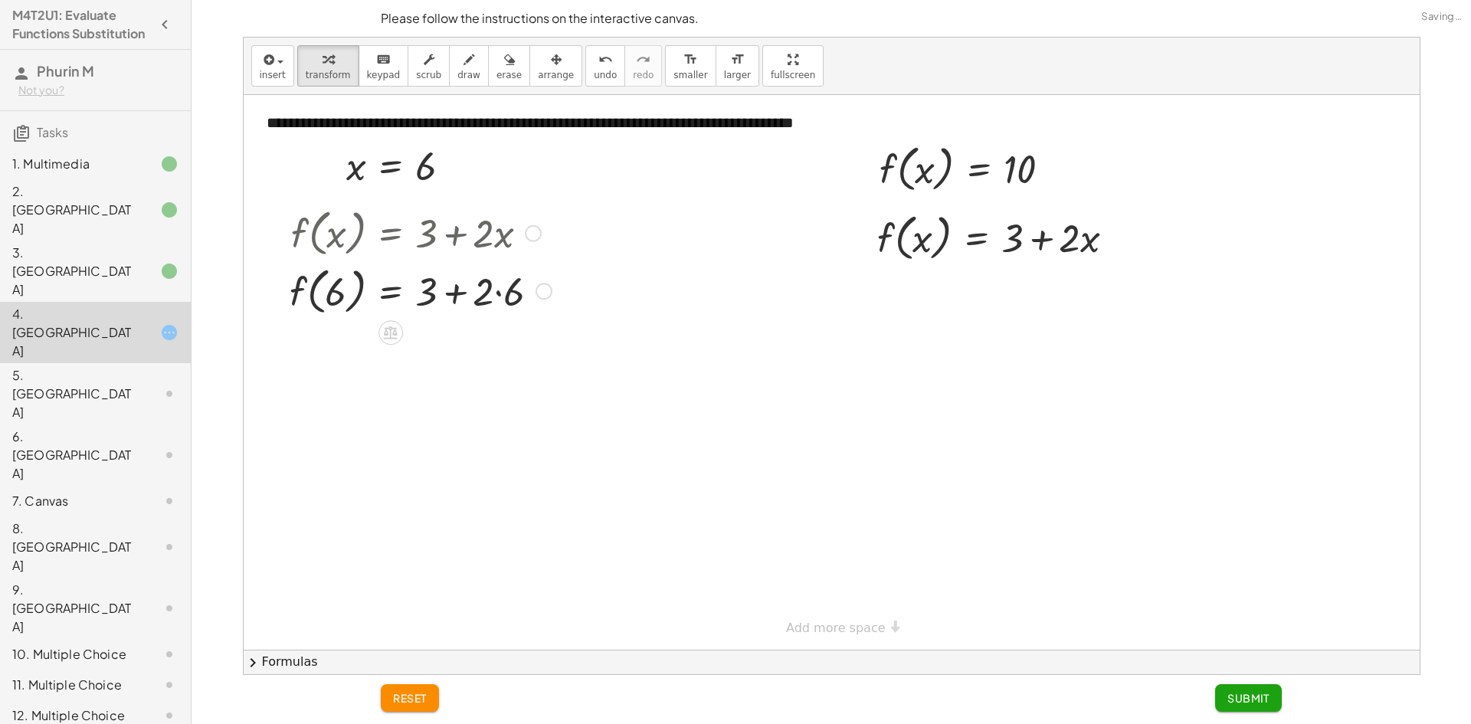
click at [500, 291] on div at bounding box center [420, 290] width 277 height 58
click at [457, 349] on div at bounding box center [420, 348] width 277 height 58
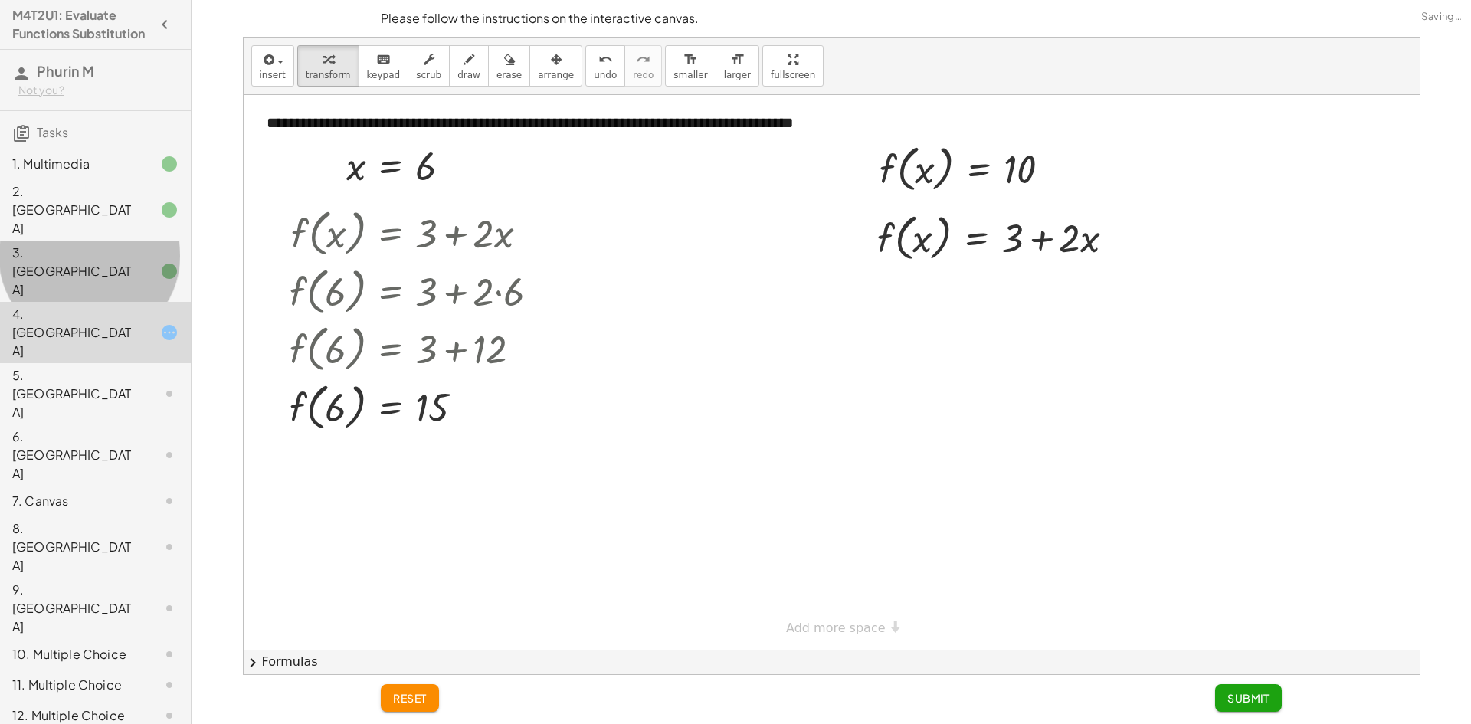
click at [97, 244] on div "3. [GEOGRAPHIC_DATA]" at bounding box center [73, 271] width 123 height 55
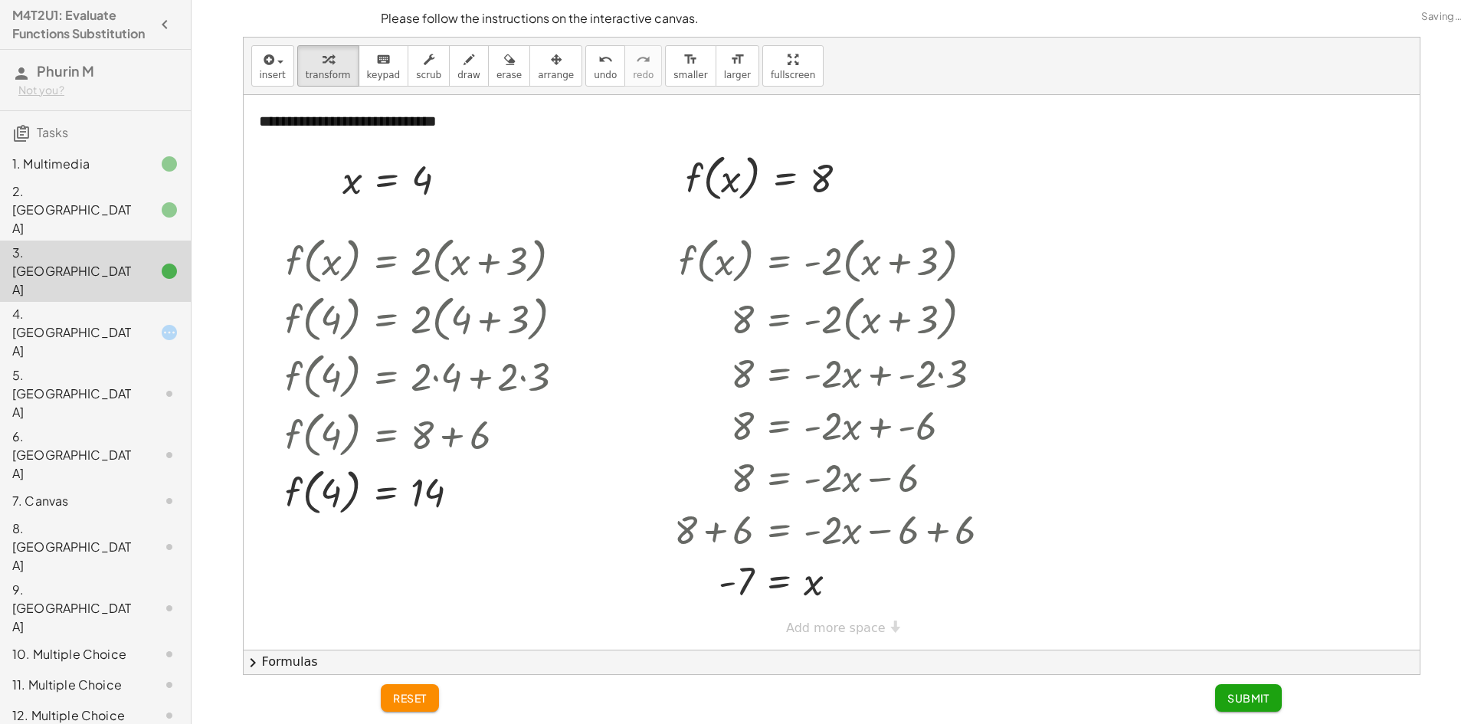
click at [123, 305] on div "4. [GEOGRAPHIC_DATA]" at bounding box center [73, 332] width 123 height 55
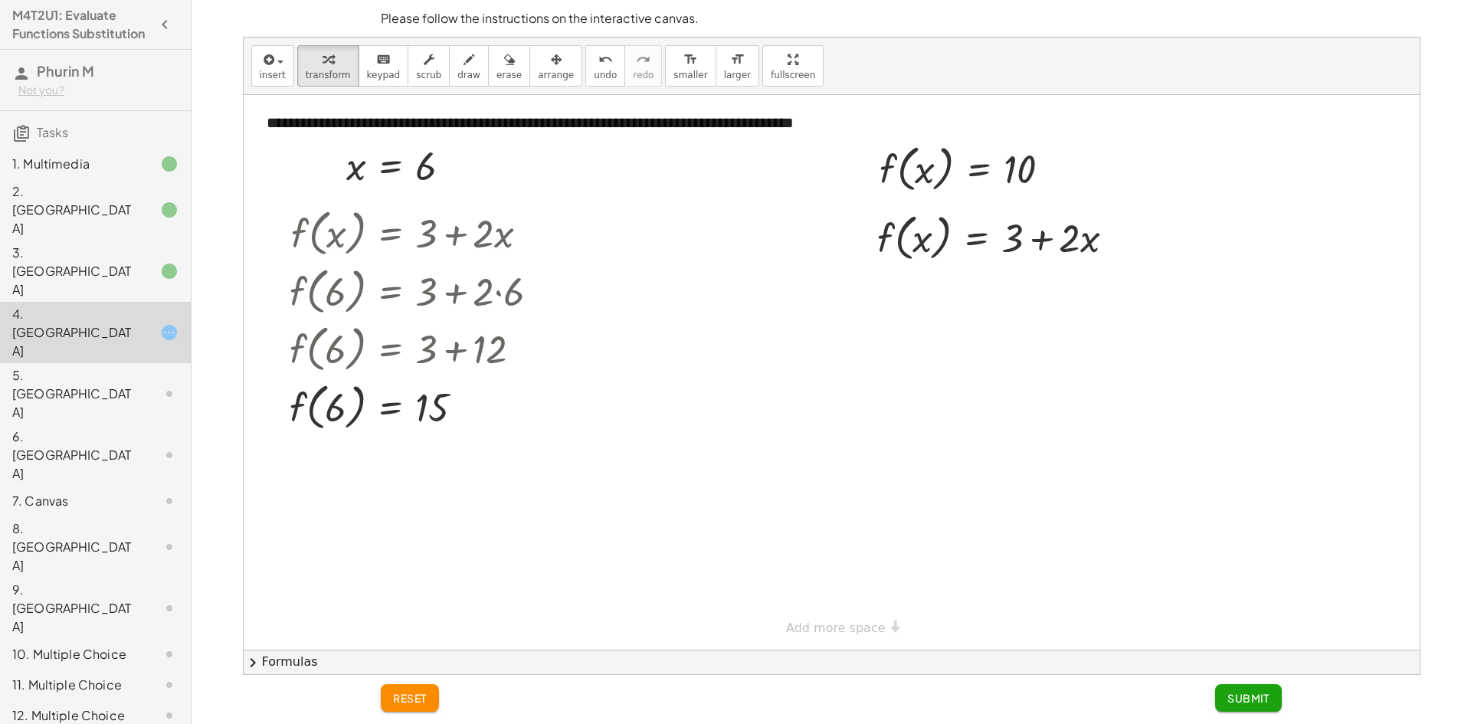
click at [160, 262] on icon at bounding box center [169, 271] width 18 height 18
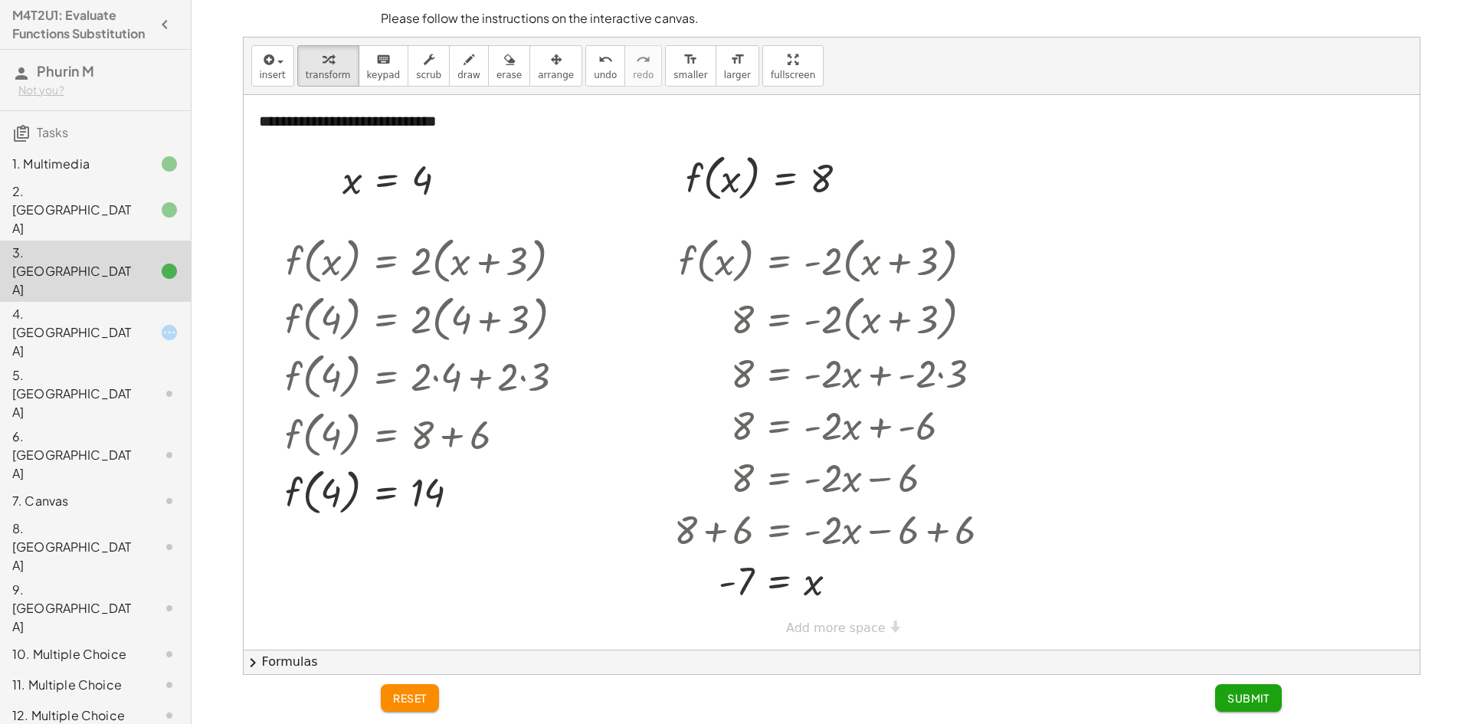
click at [32, 424] on div "4. [GEOGRAPHIC_DATA]" at bounding box center [95, 454] width 191 height 61
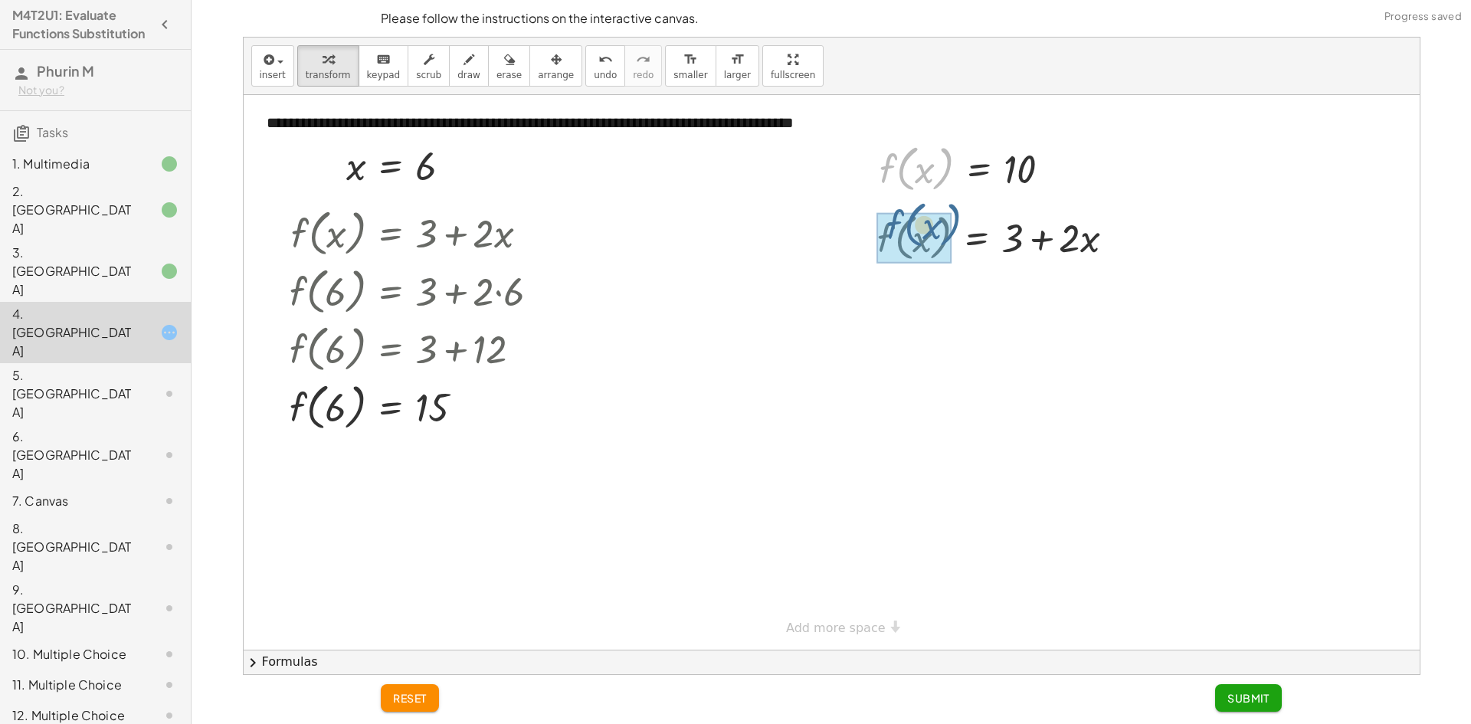
drag, startPoint x: 897, startPoint y: 172, endPoint x: 901, endPoint y: 227, distance: 55.3
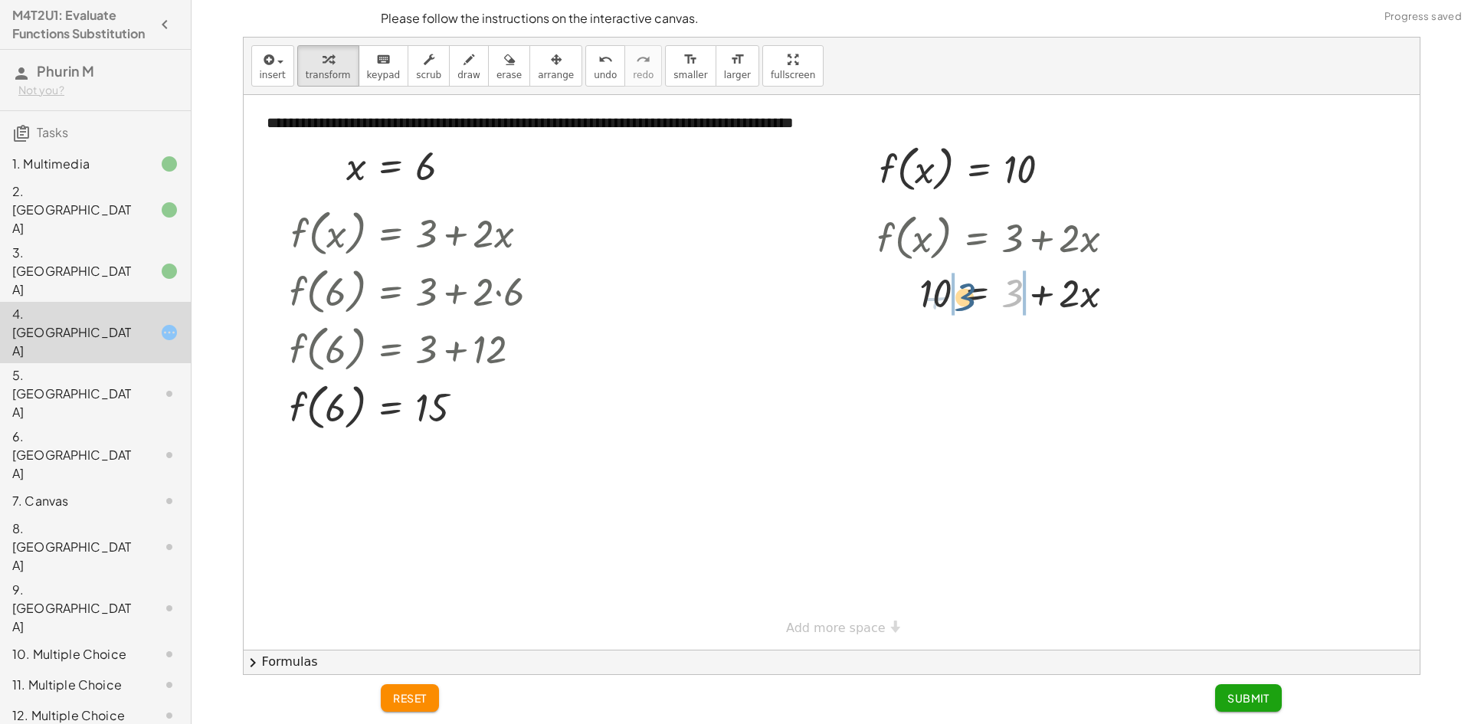
drag, startPoint x: 1014, startPoint y: 293, endPoint x: 962, endPoint y: 297, distance: 51.5
click at [962, 297] on div at bounding box center [1002, 292] width 265 height 52
click at [912, 345] on div at bounding box center [1023, 344] width 338 height 52
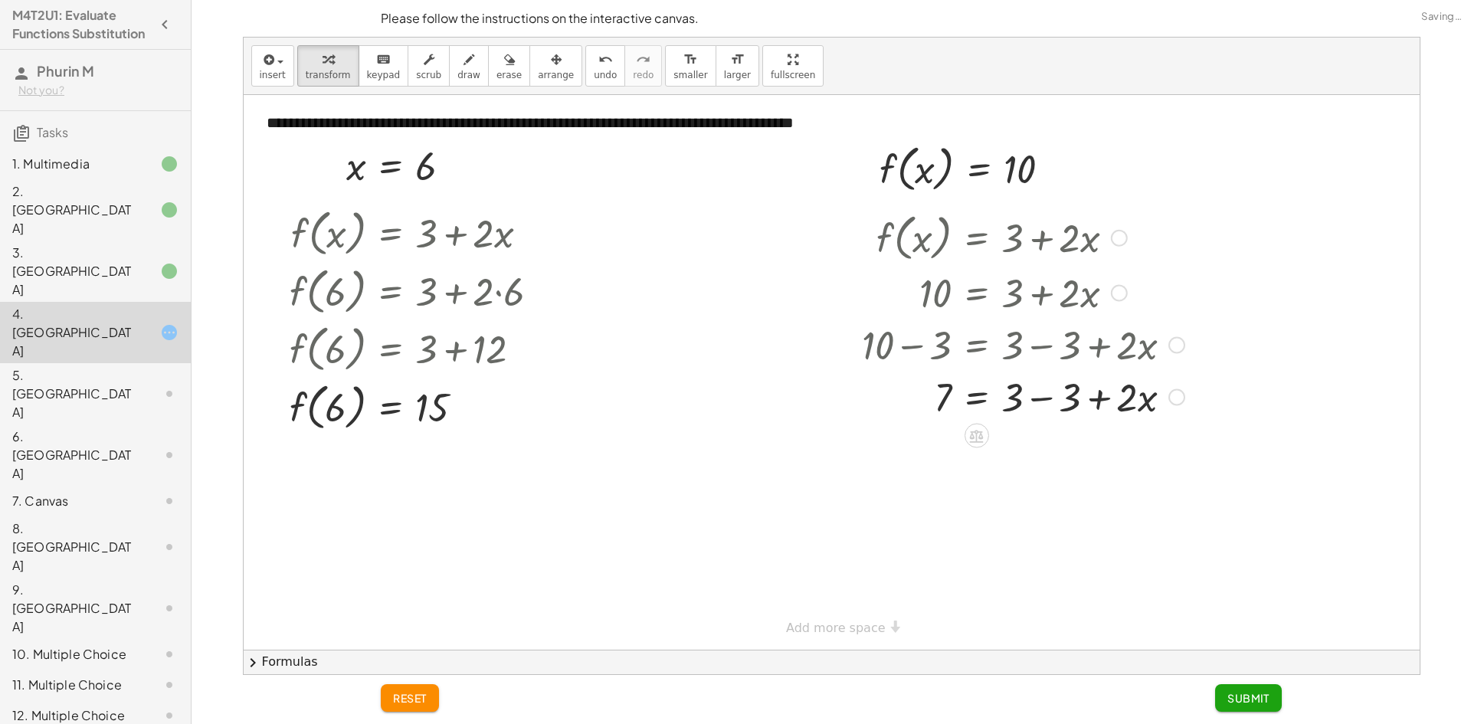
click at [1041, 398] on div at bounding box center [1023, 396] width 338 height 52
drag, startPoint x: 1005, startPoint y: 407, endPoint x: 951, endPoint y: 433, distance: 60.3
click at [1017, 462] on div at bounding box center [1023, 459] width 338 height 77
click at [1235, 699] on span "Submit" at bounding box center [1248, 698] width 42 height 14
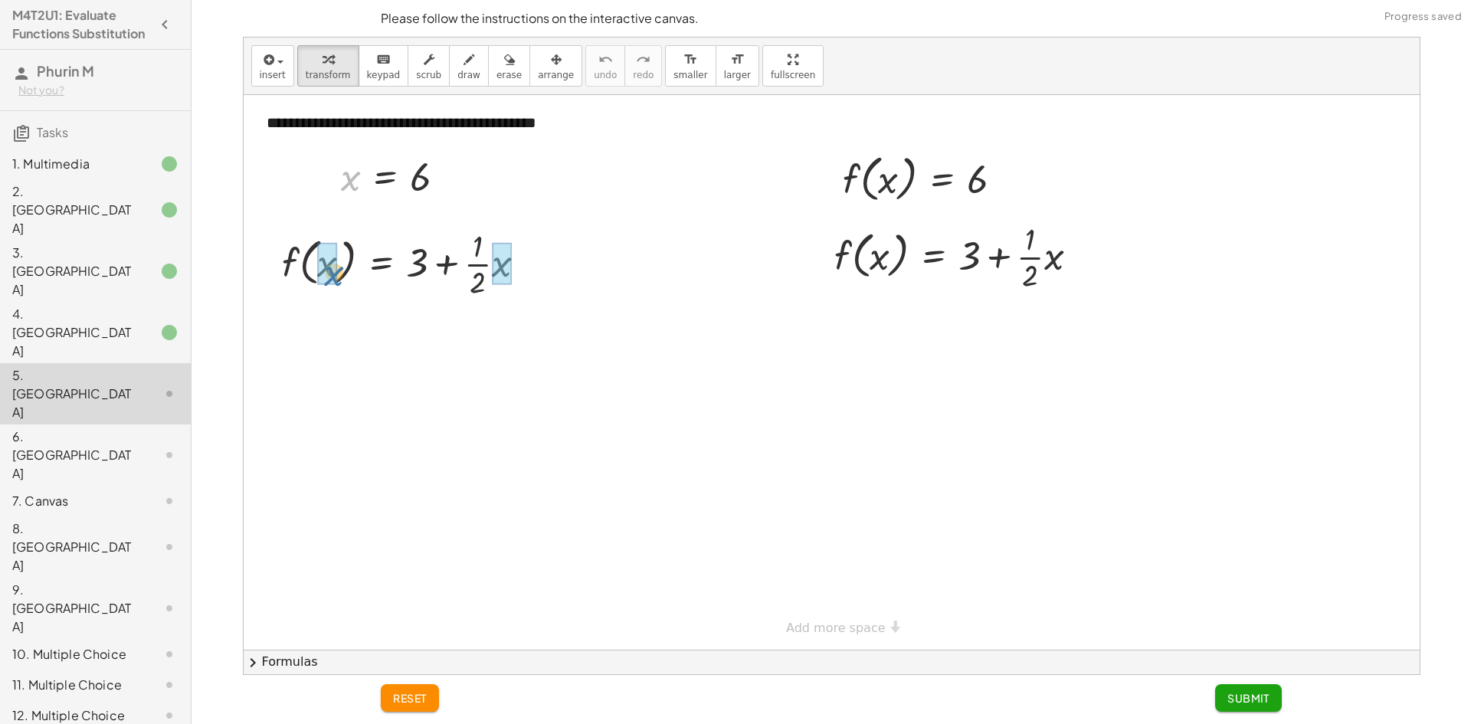
drag, startPoint x: 348, startPoint y: 180, endPoint x: 331, endPoint y: 277, distance: 98.0
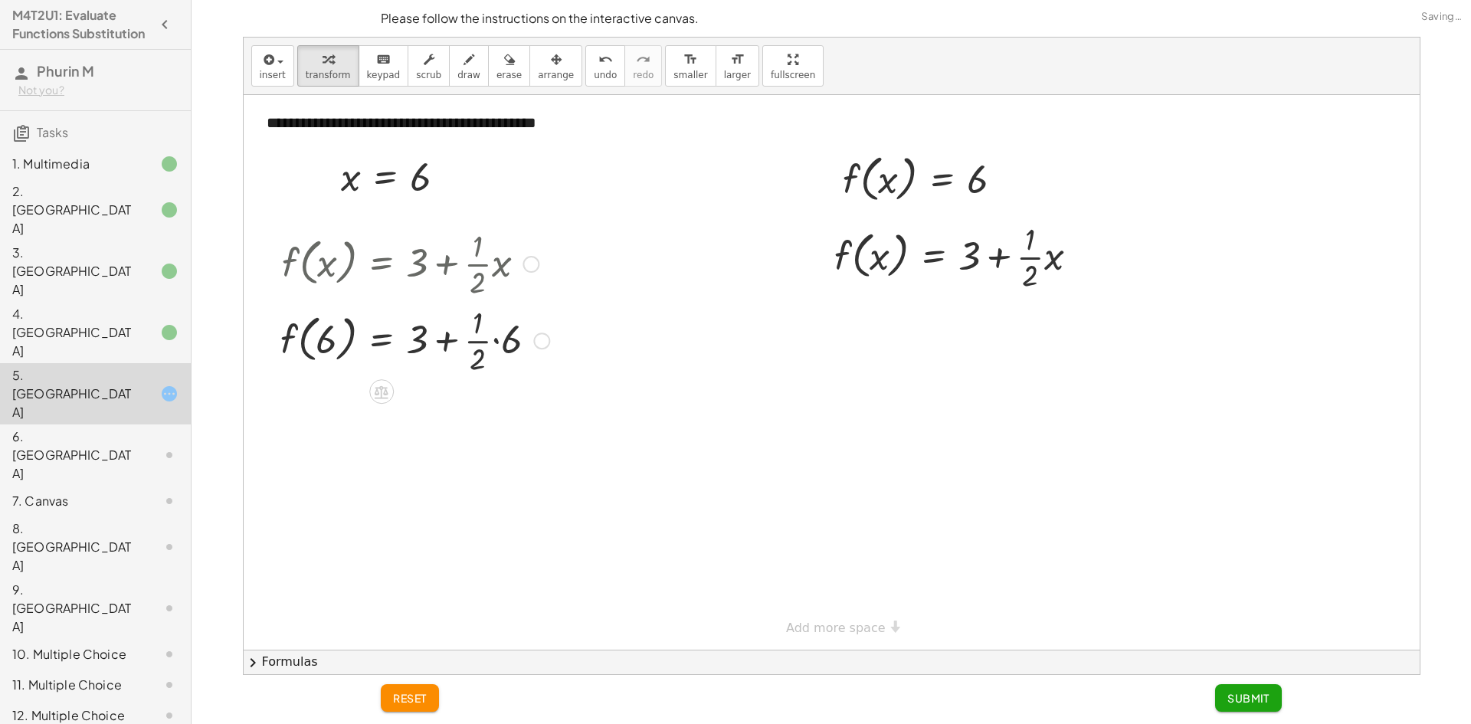
click at [496, 340] on div at bounding box center [415, 339] width 284 height 77
click at [474, 418] on div at bounding box center [415, 416] width 284 height 77
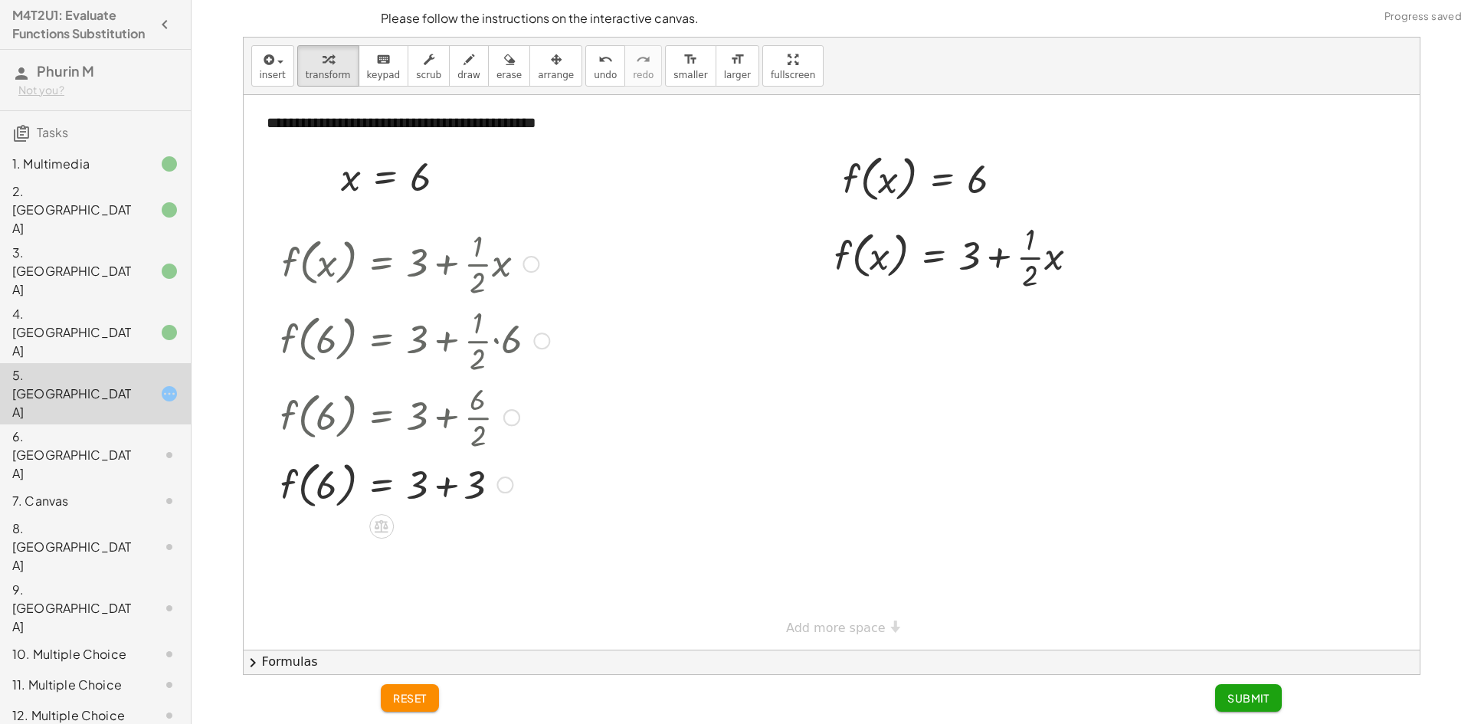
click at [441, 479] on div at bounding box center [415, 483] width 284 height 58
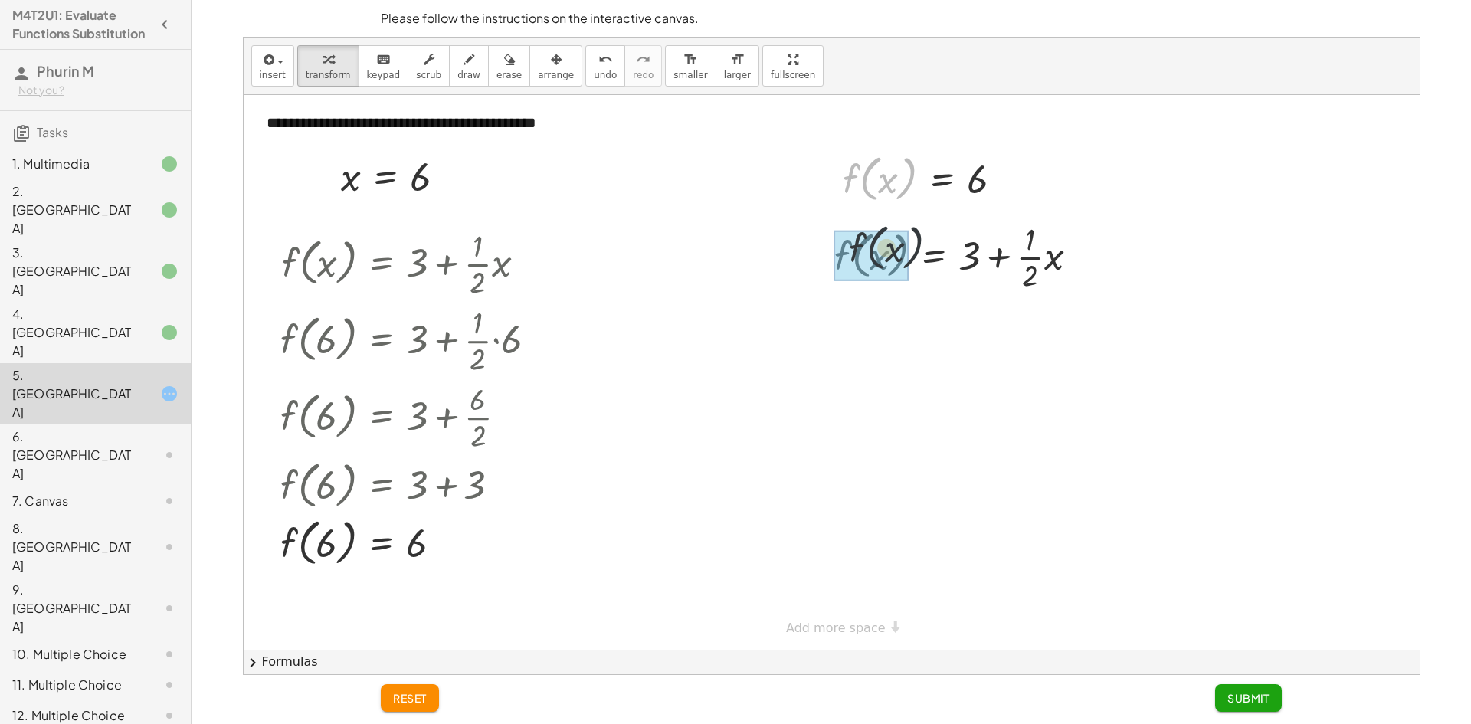
drag, startPoint x: 863, startPoint y: 178, endPoint x: 870, endPoint y: 248, distance: 70.0
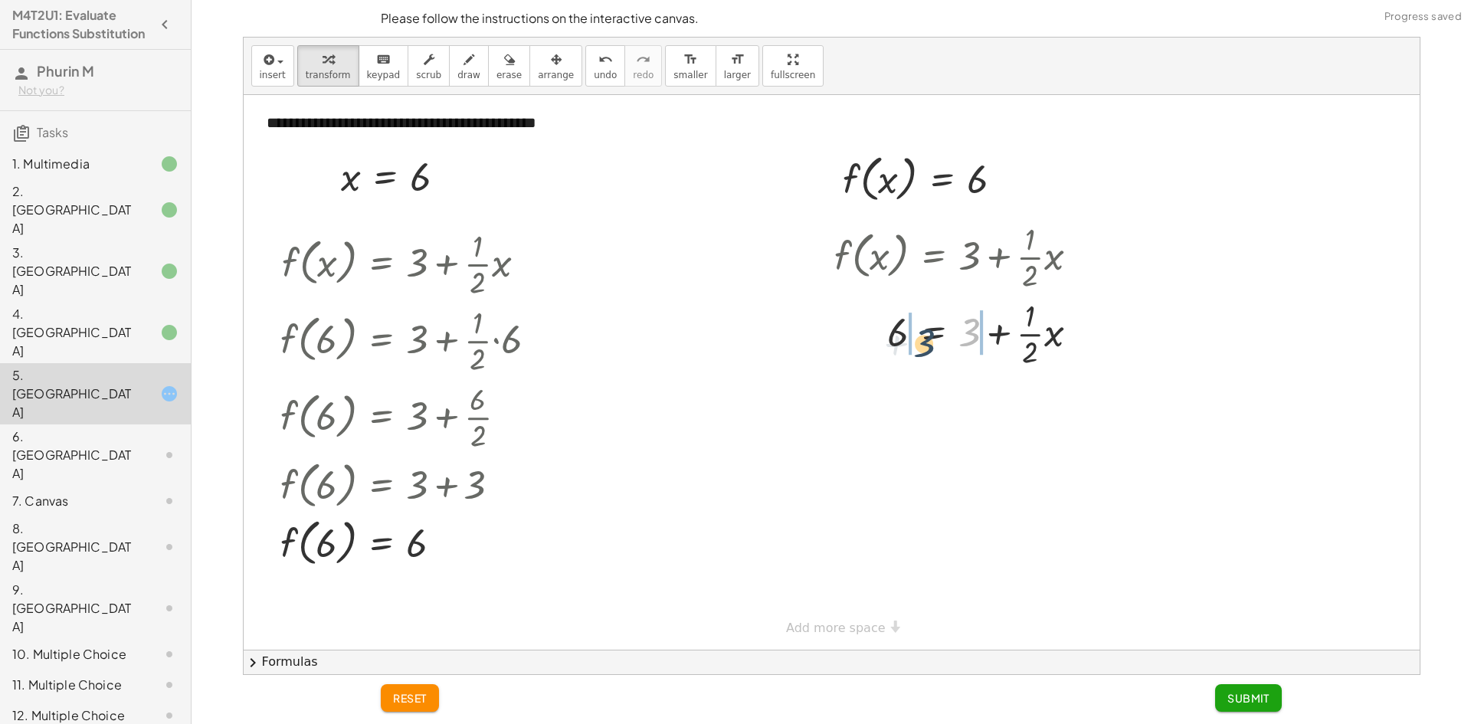
drag, startPoint x: 976, startPoint y: 332, endPoint x: 925, endPoint y: 340, distance: 51.1
click at [925, 340] on div at bounding box center [963, 332] width 272 height 77
click at [873, 404] on div at bounding box center [990, 409] width 334 height 77
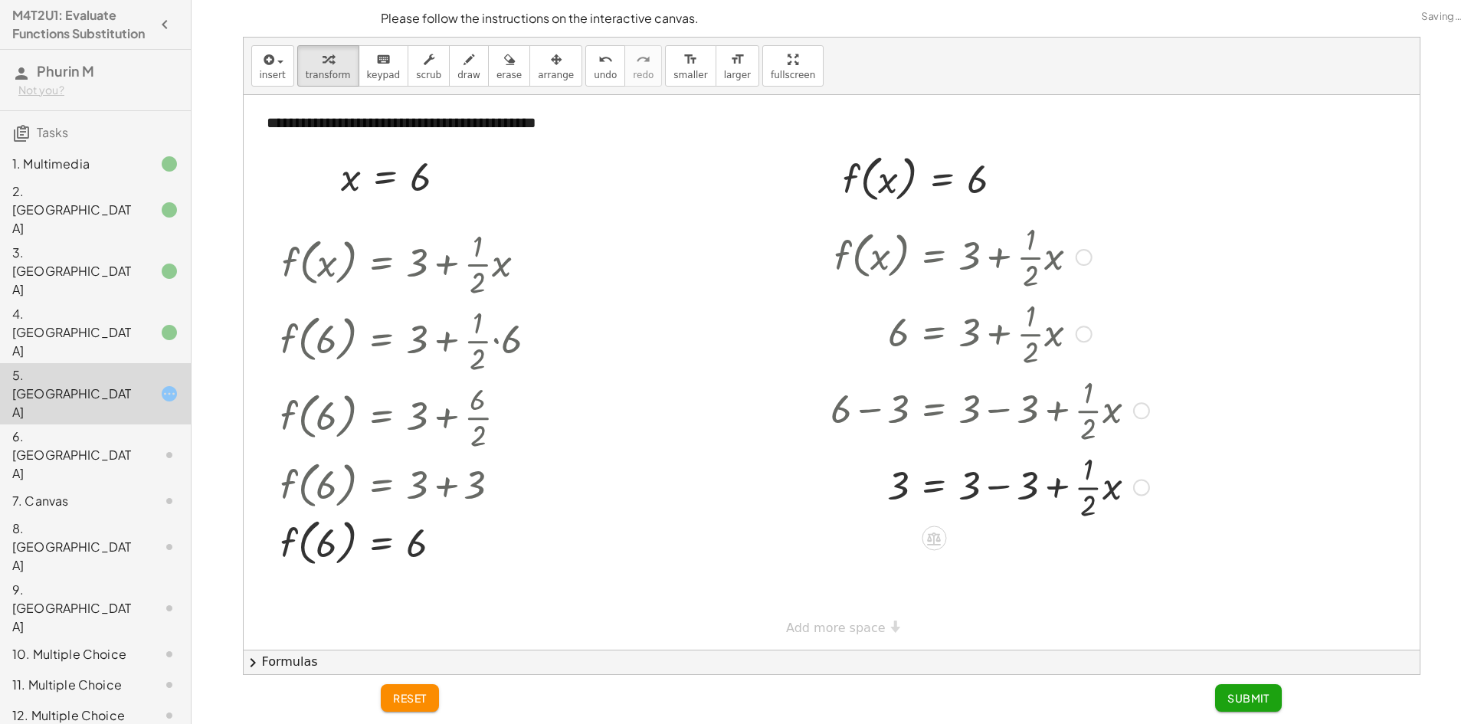
click at [997, 484] on div at bounding box center [990, 485] width 334 height 77
drag, startPoint x: 972, startPoint y: 487, endPoint x: 906, endPoint y: 500, distance: 67.9
click at [906, 500] on div at bounding box center [990, 485] width 334 height 77
click at [883, 558] on div at bounding box center [990, 563] width 334 height 77
click at [987, 565] on div at bounding box center [990, 563] width 334 height 77
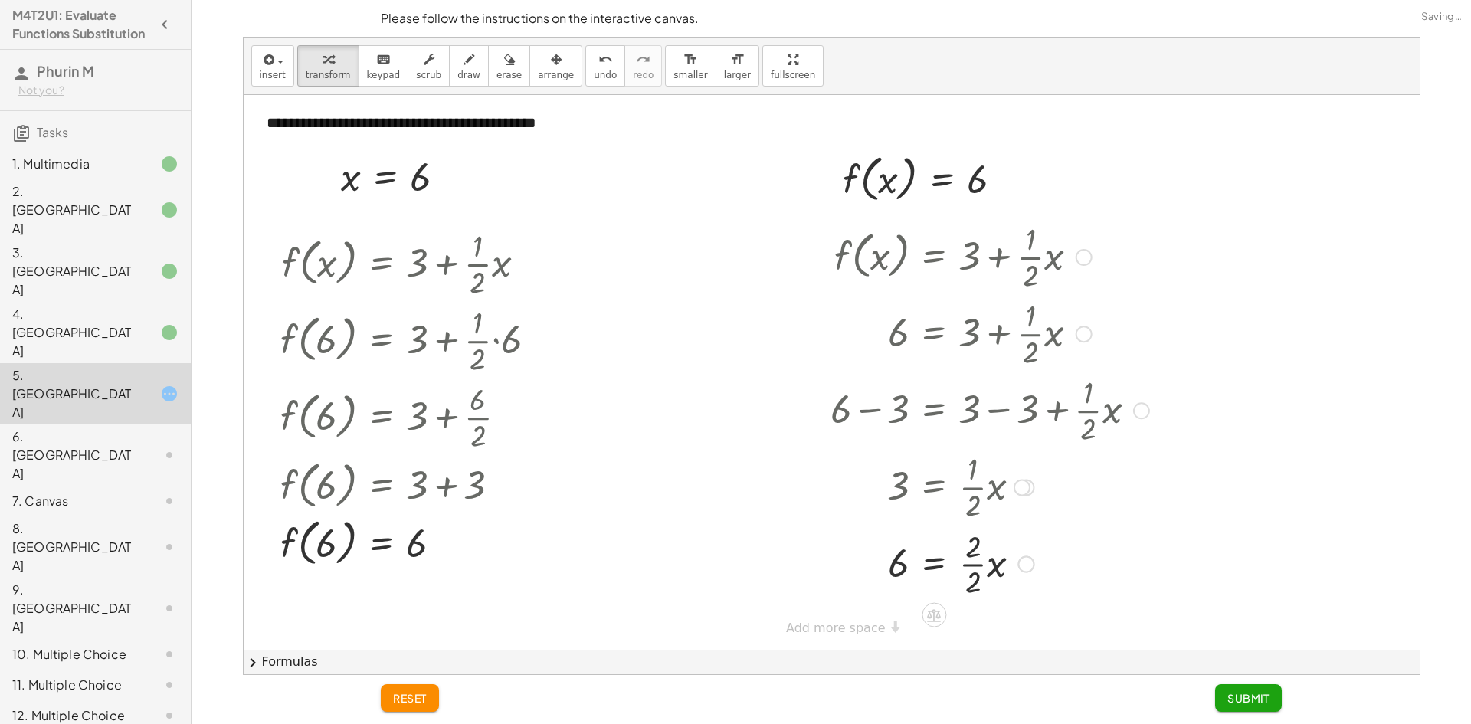
click at [971, 567] on div at bounding box center [990, 563] width 334 height 77
click at [1252, 690] on button "Submit" at bounding box center [1248, 698] width 67 height 28
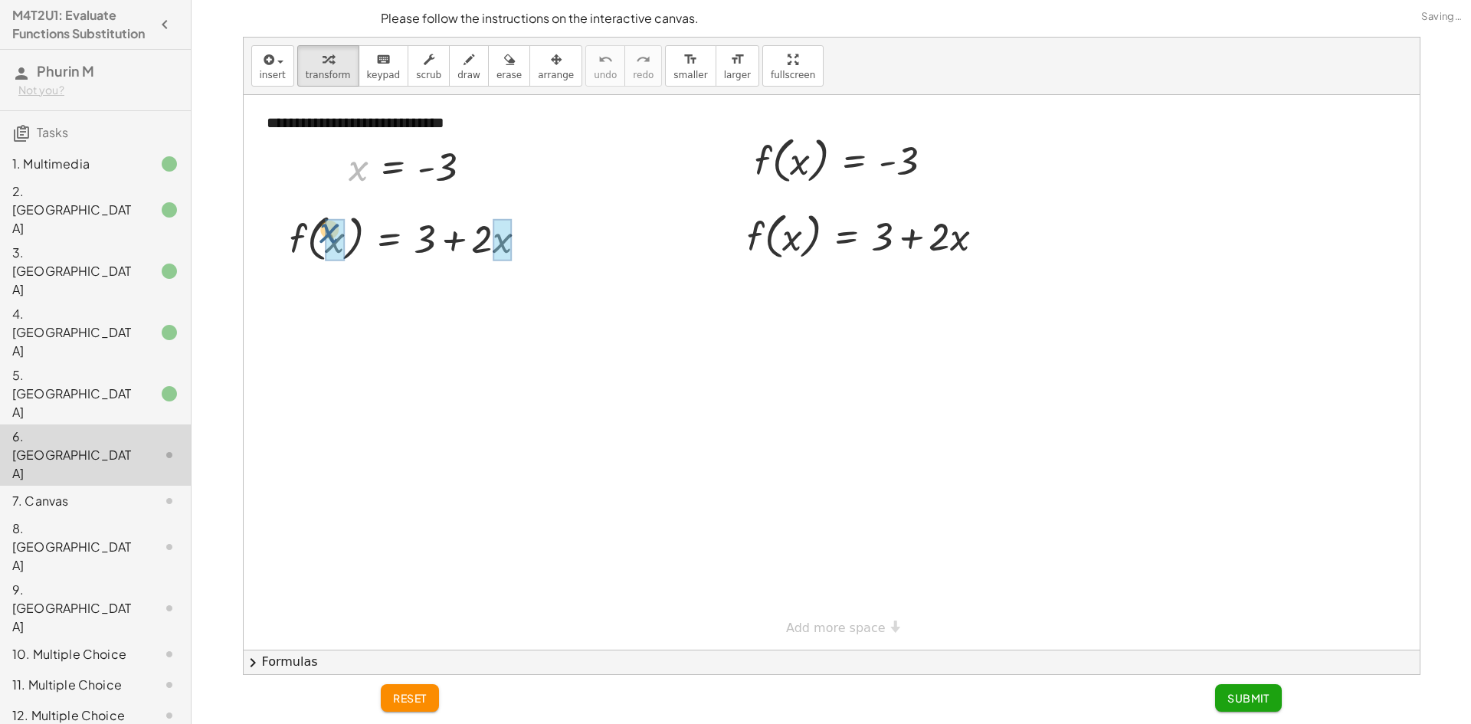
drag, startPoint x: 355, startPoint y: 165, endPoint x: 326, endPoint y: 229, distance: 69.9
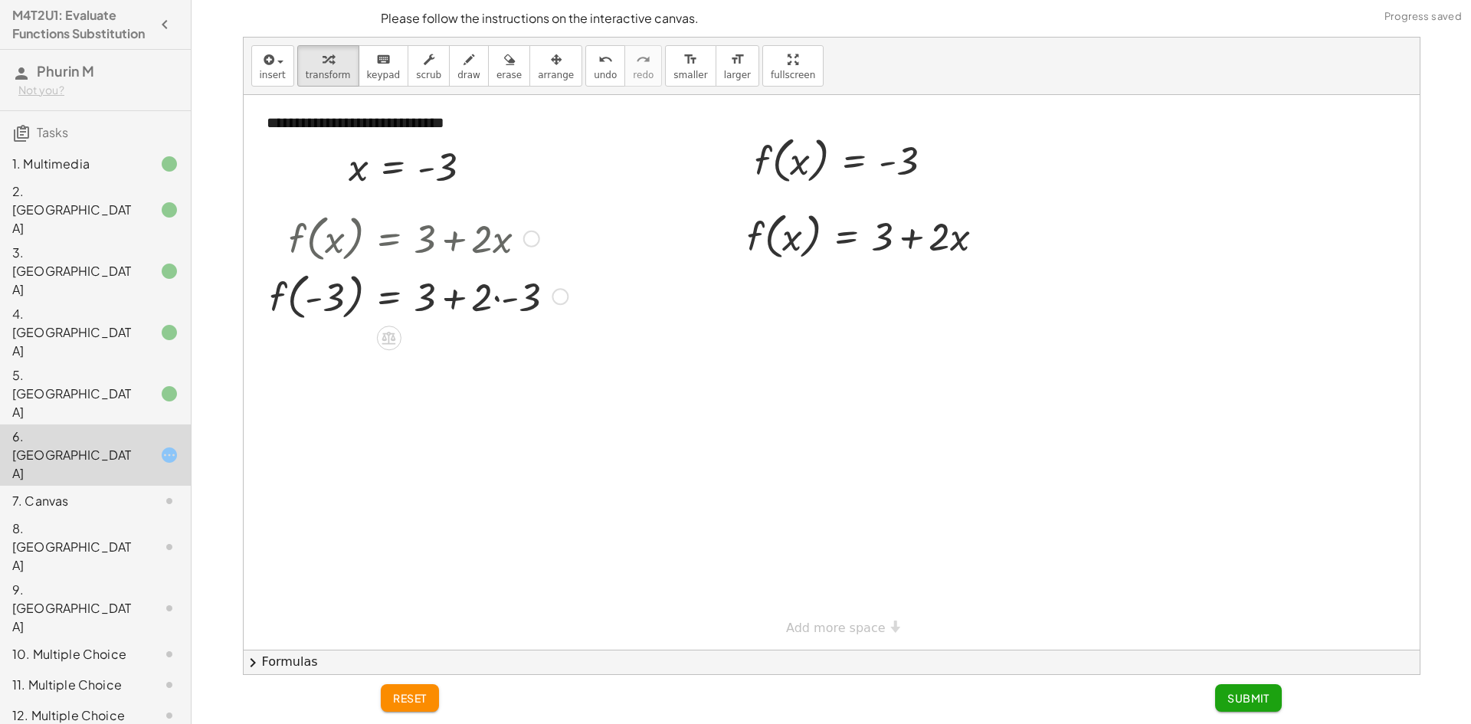
click at [499, 297] on div at bounding box center [418, 296] width 313 height 58
click at [453, 358] on div at bounding box center [418, 353] width 313 height 58
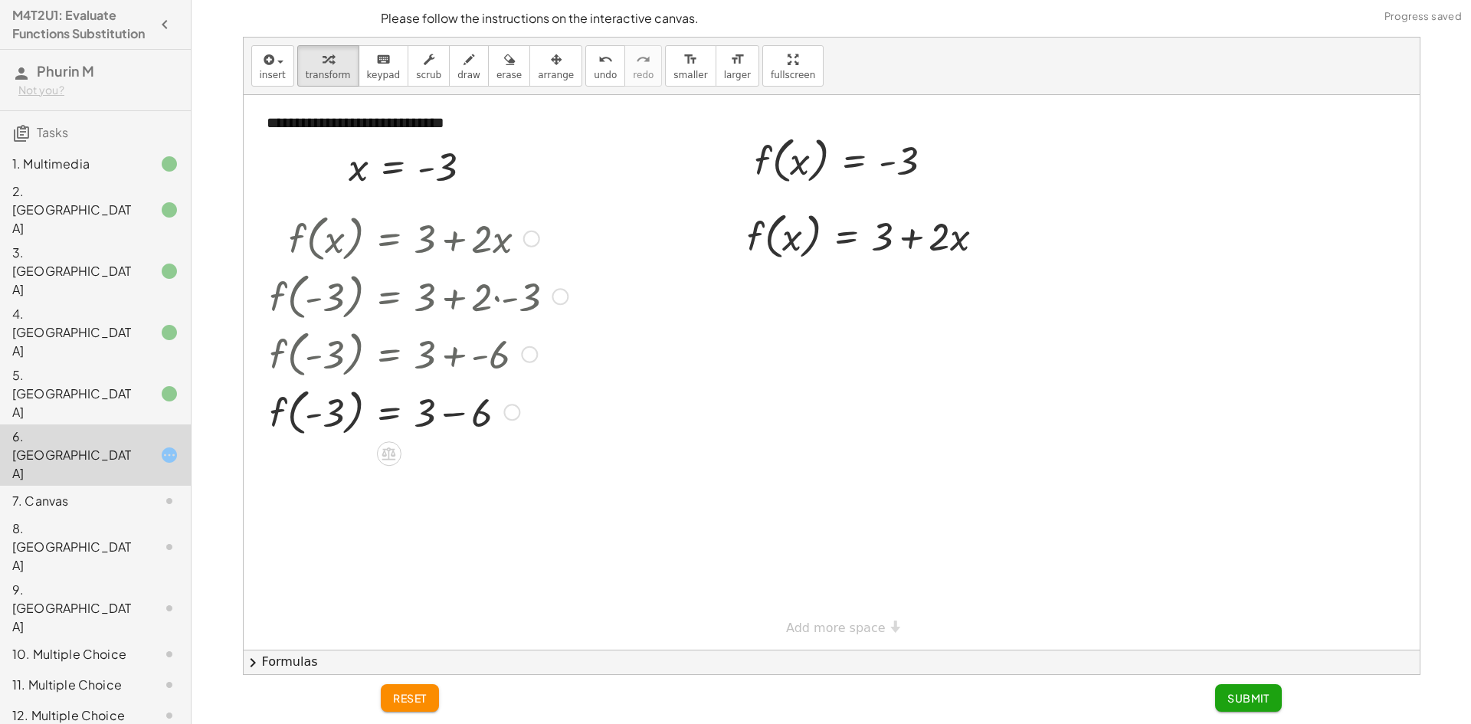
click at [454, 414] on div at bounding box center [418, 411] width 313 height 58
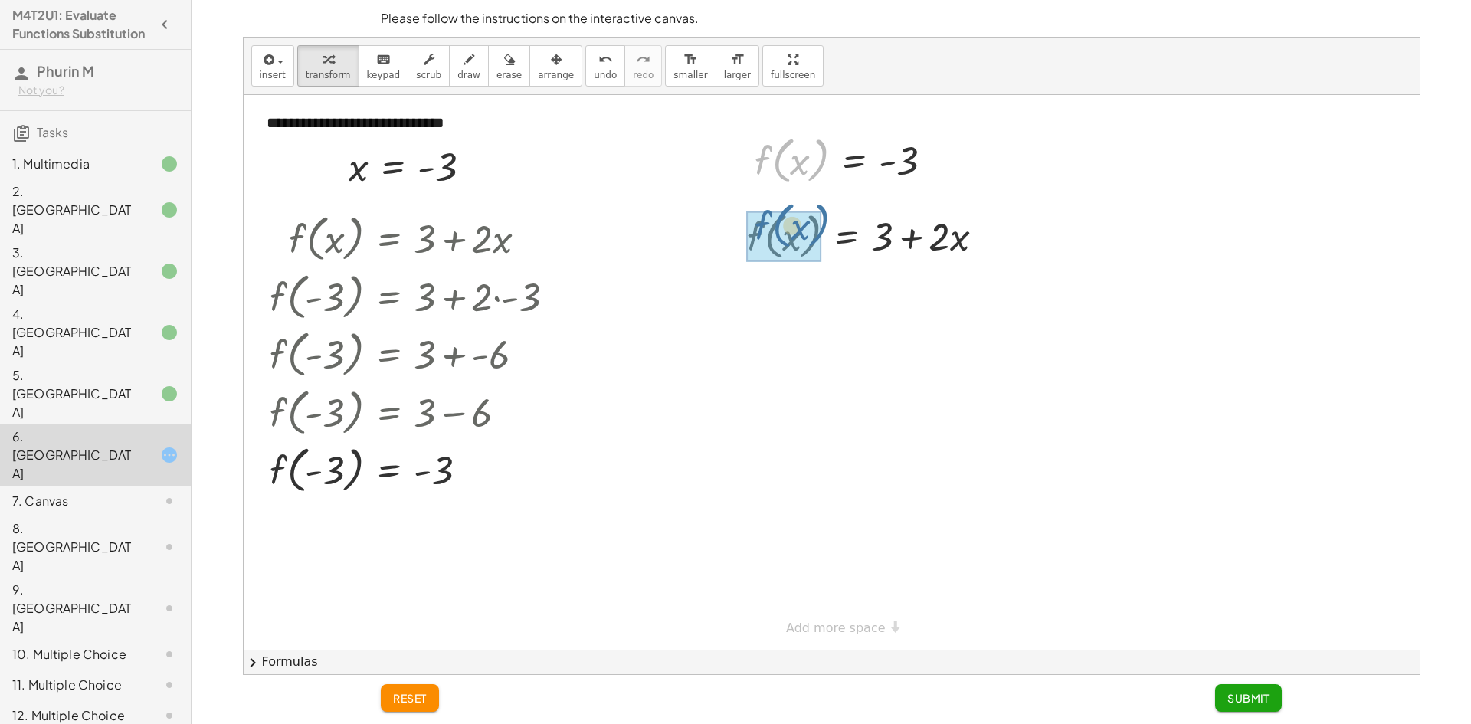
drag, startPoint x: 778, startPoint y: 167, endPoint x: 778, endPoint y: 213, distance: 46.0
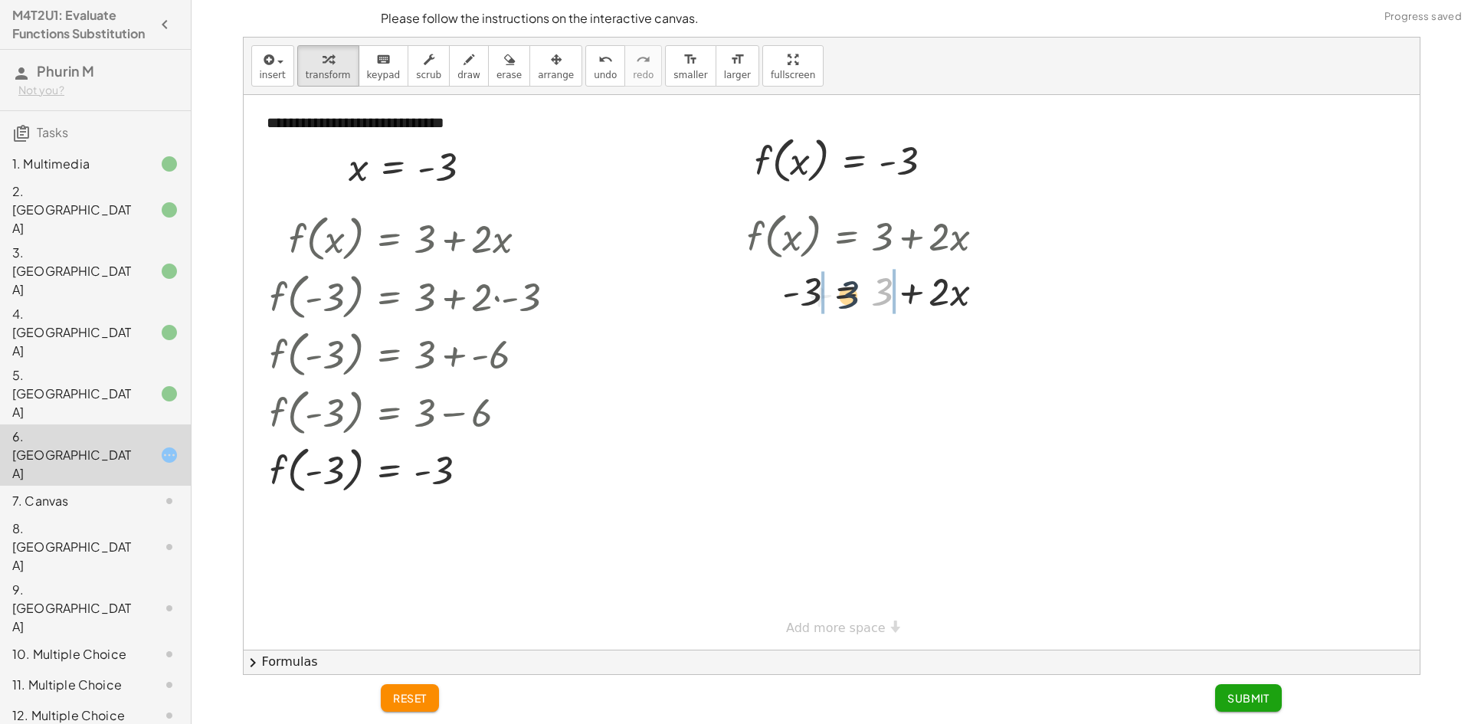
drag, startPoint x: 878, startPoint y: 299, endPoint x: 828, endPoint y: 303, distance: 50.0
click at [828, 303] on div at bounding box center [871, 290] width 265 height 52
click at [789, 339] on div at bounding box center [877, 342] width 357 height 52
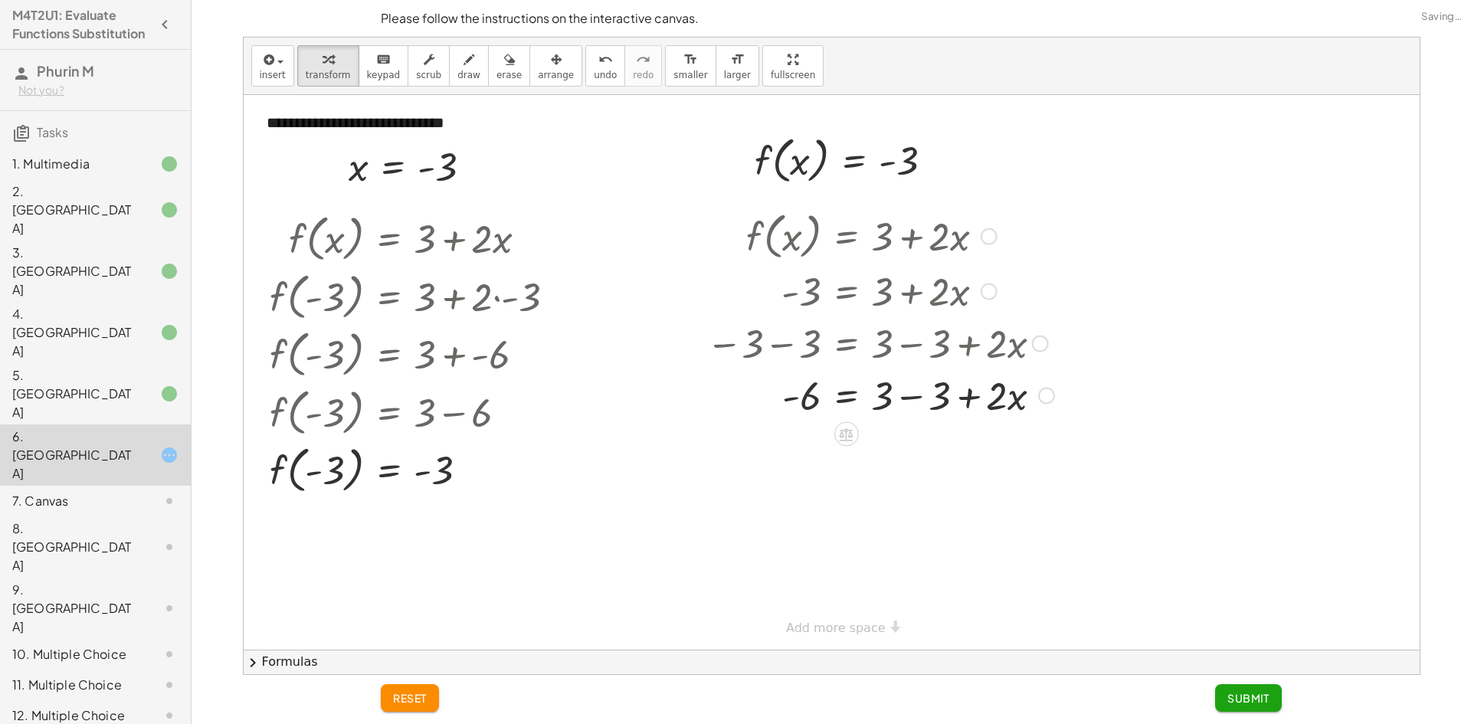
click at [911, 395] on div at bounding box center [880, 394] width 363 height 52
drag, startPoint x: 879, startPoint y: 405, endPoint x: 813, endPoint y: 426, distance: 69.1
click at [807, 454] on div at bounding box center [877, 458] width 357 height 77
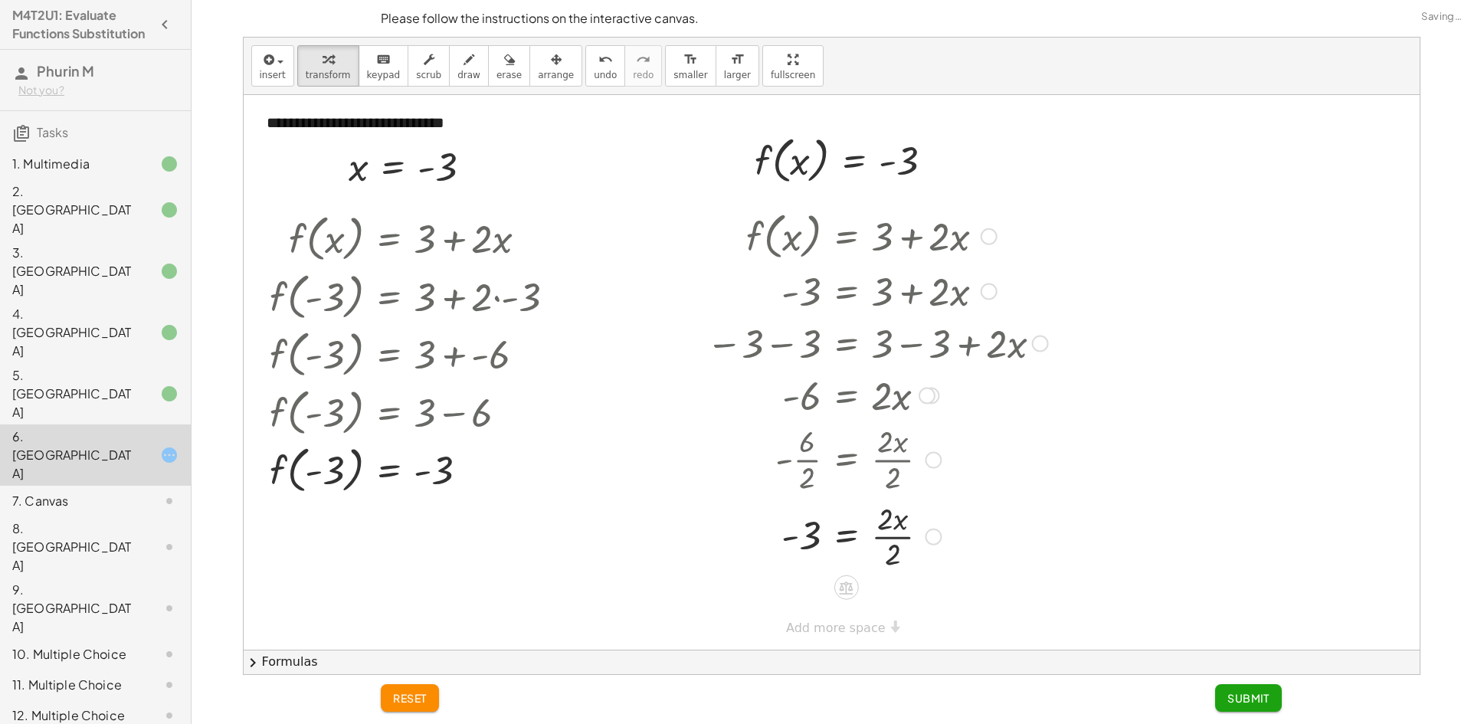
click at [885, 535] on div at bounding box center [877, 535] width 357 height 77
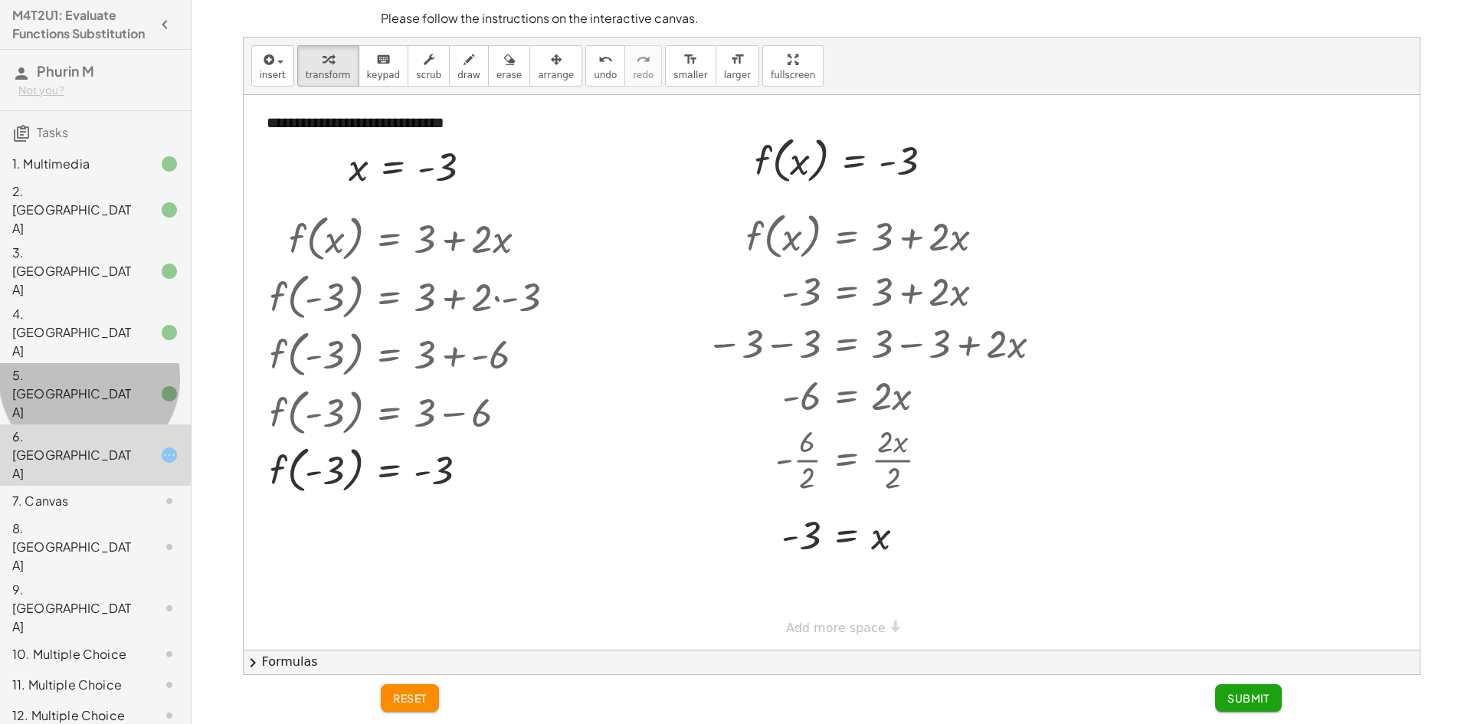
click at [142, 385] on div at bounding box center [157, 394] width 43 height 18
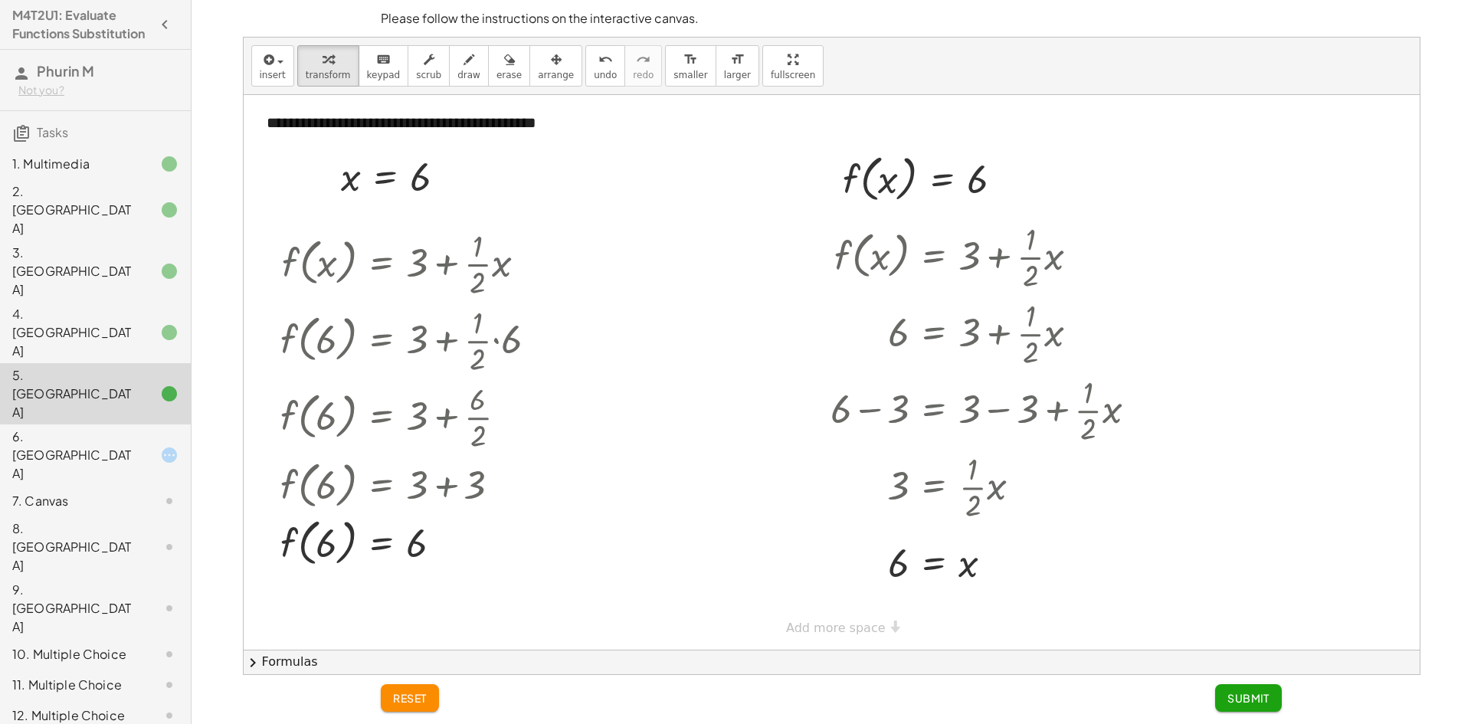
click at [51, 427] on div "6. [GEOGRAPHIC_DATA]" at bounding box center [73, 454] width 123 height 55
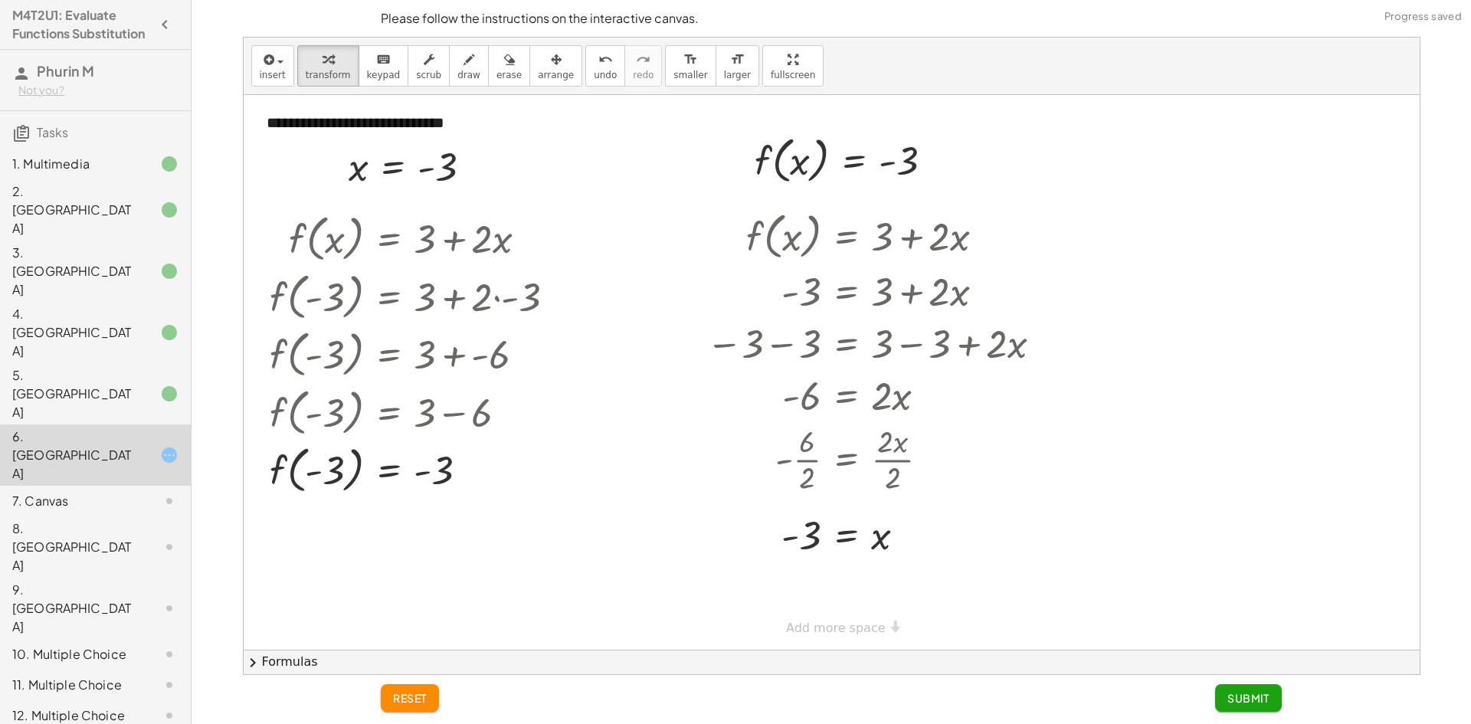
click at [1258, 698] on span "Submit" at bounding box center [1248, 698] width 42 height 14
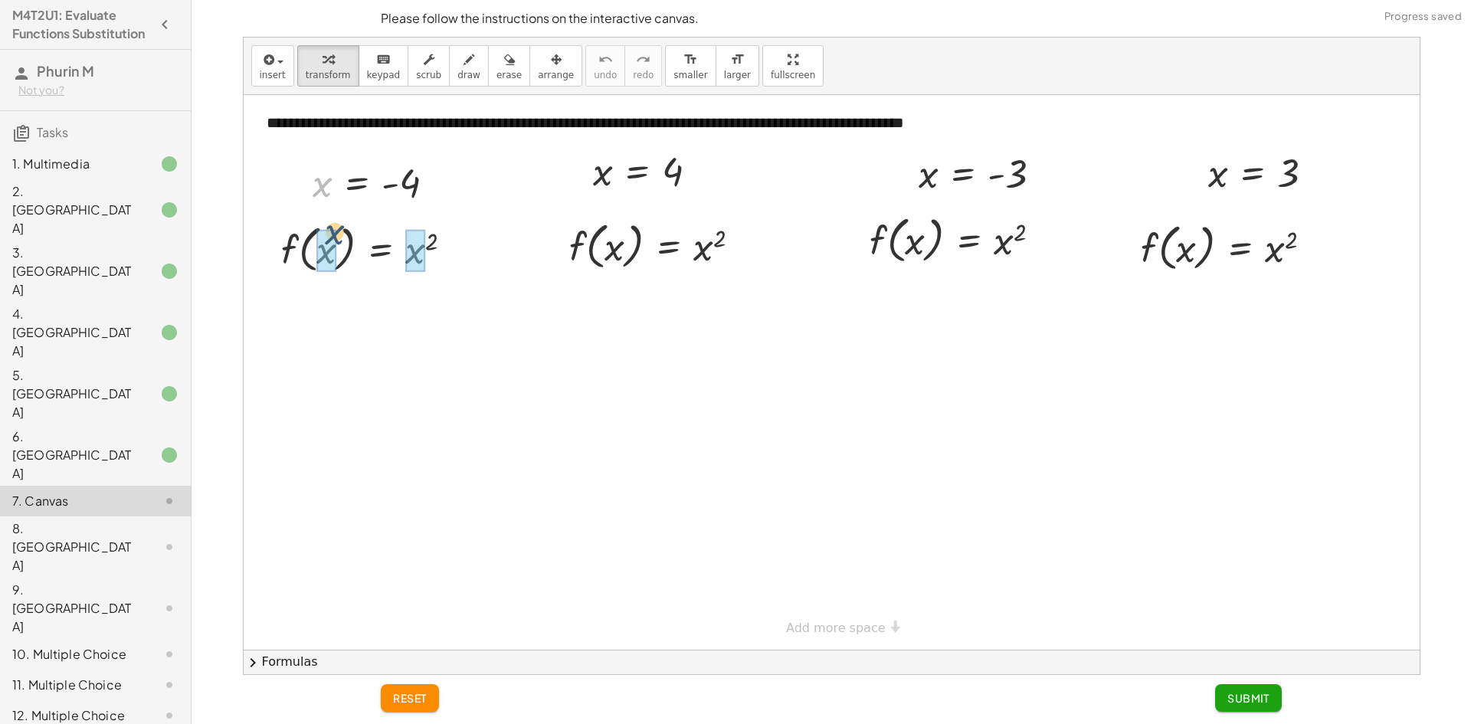
drag, startPoint x: 326, startPoint y: 189, endPoint x: 332, endPoint y: 244, distance: 55.6
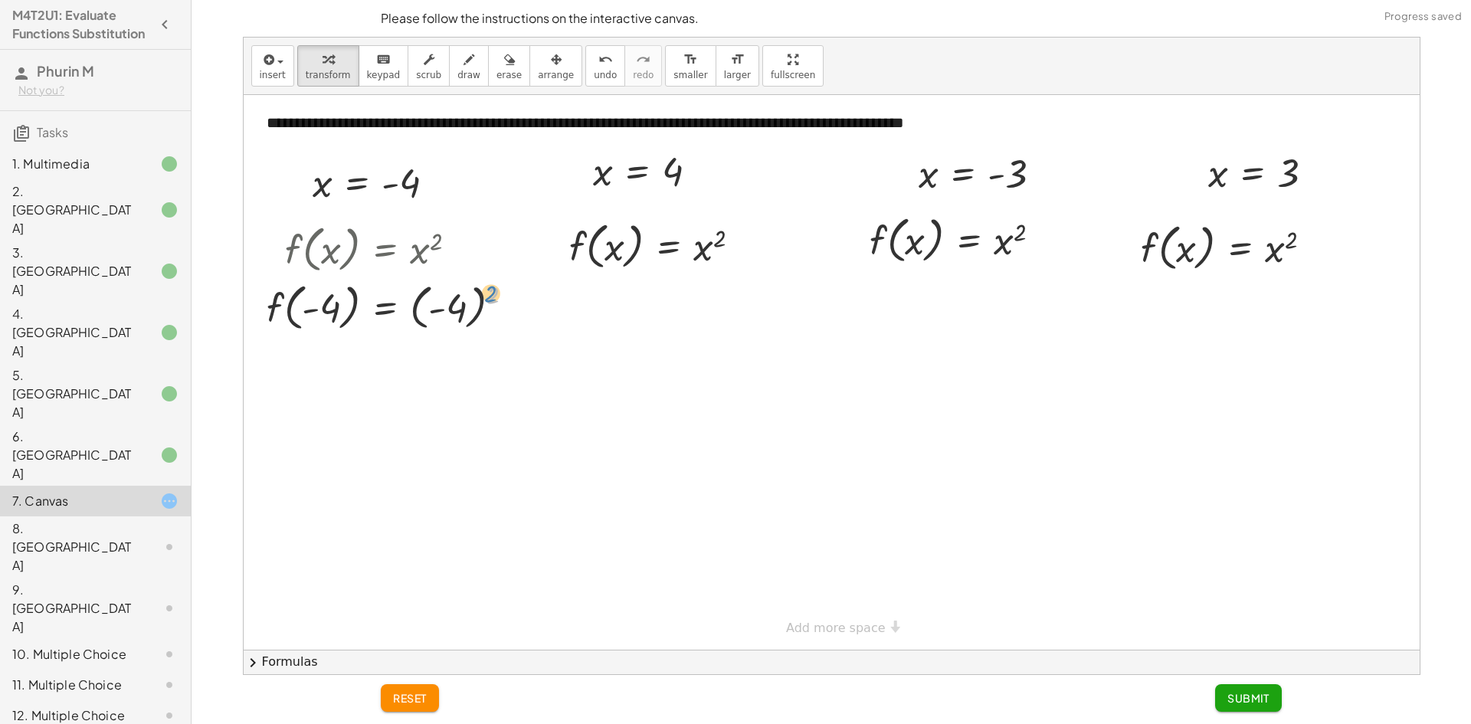
click at [490, 293] on div at bounding box center [396, 306] width 275 height 58
click at [449, 310] on div at bounding box center [396, 306] width 275 height 58
click at [424, 352] on div at bounding box center [396, 364] width 275 height 58
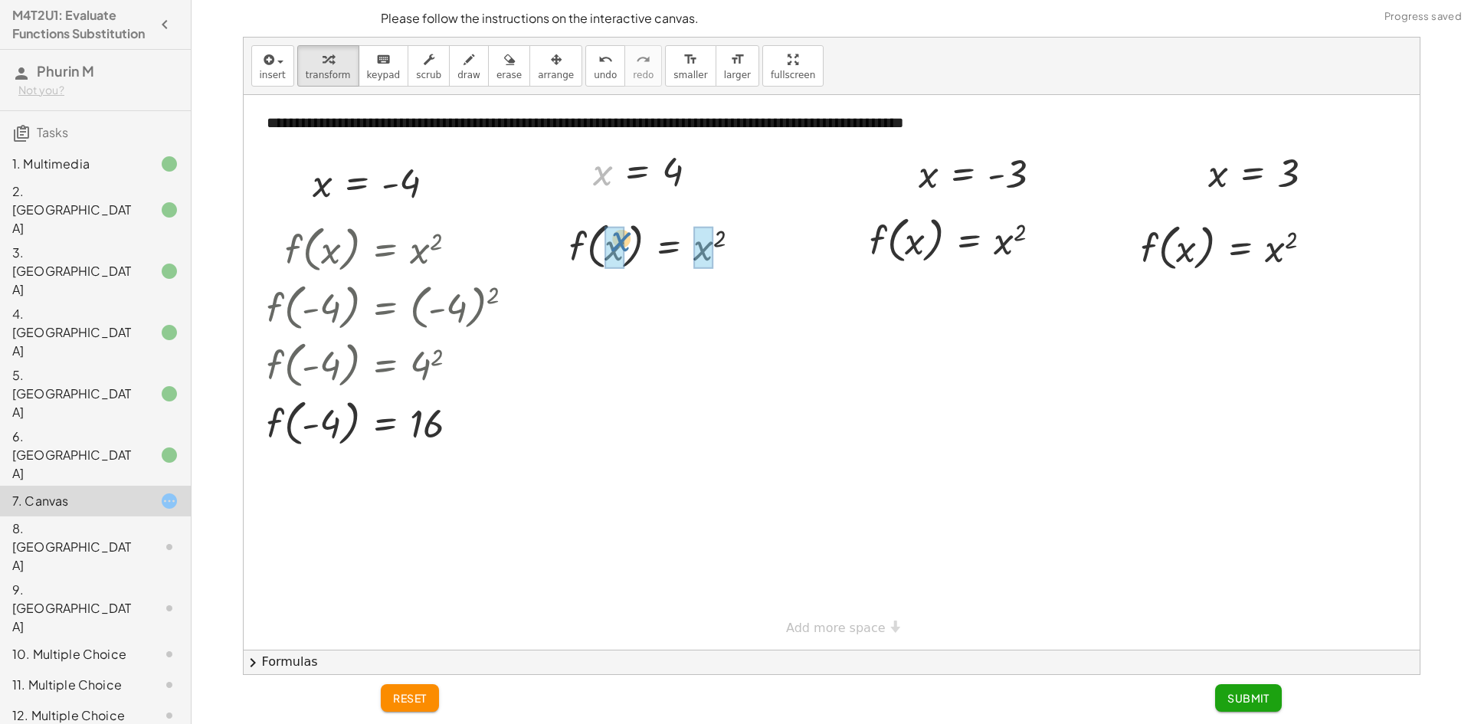
drag, startPoint x: 599, startPoint y: 179, endPoint x: 618, endPoint y: 247, distance: 70.1
click at [706, 306] on div at bounding box center [660, 303] width 201 height 58
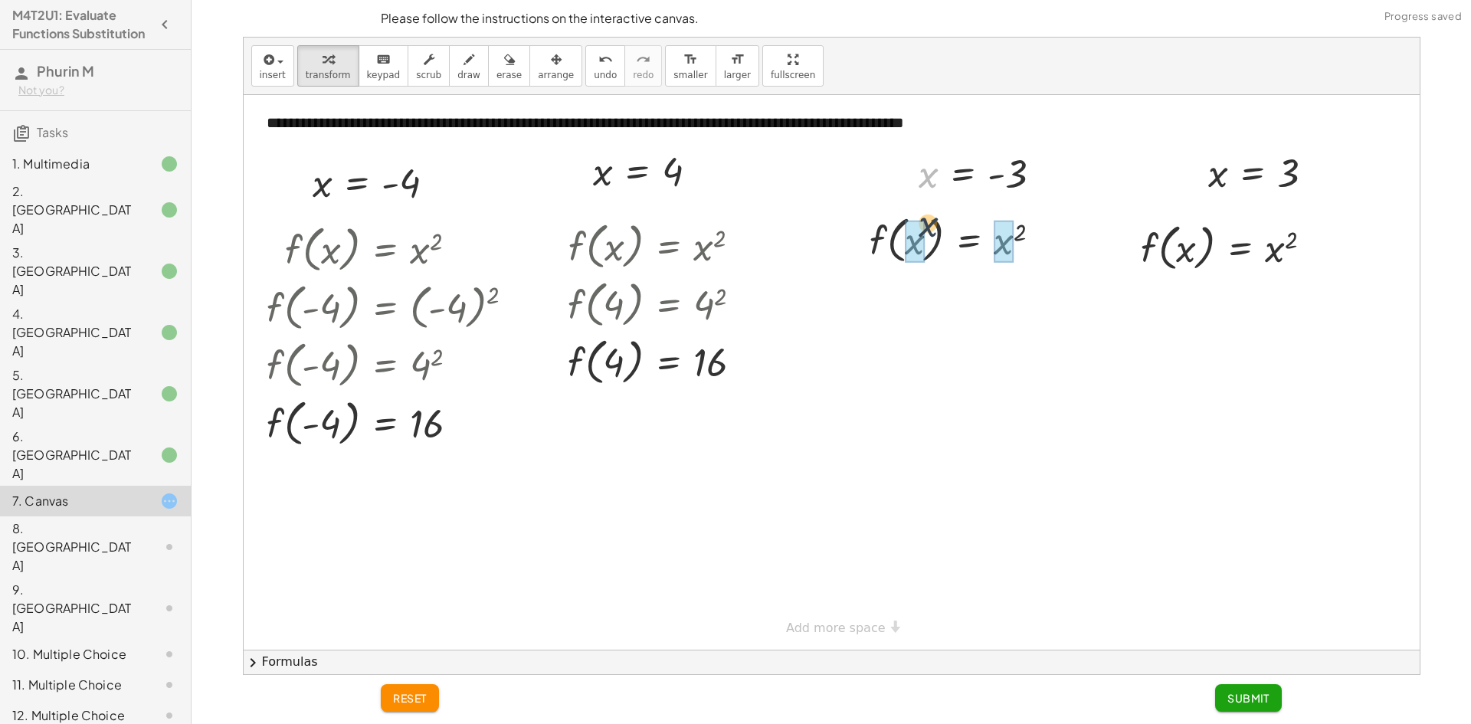
drag, startPoint x: 924, startPoint y: 185, endPoint x: 923, endPoint y: 244, distance: 59.8
click at [1042, 243] on div at bounding box center [980, 239] width 277 height 58
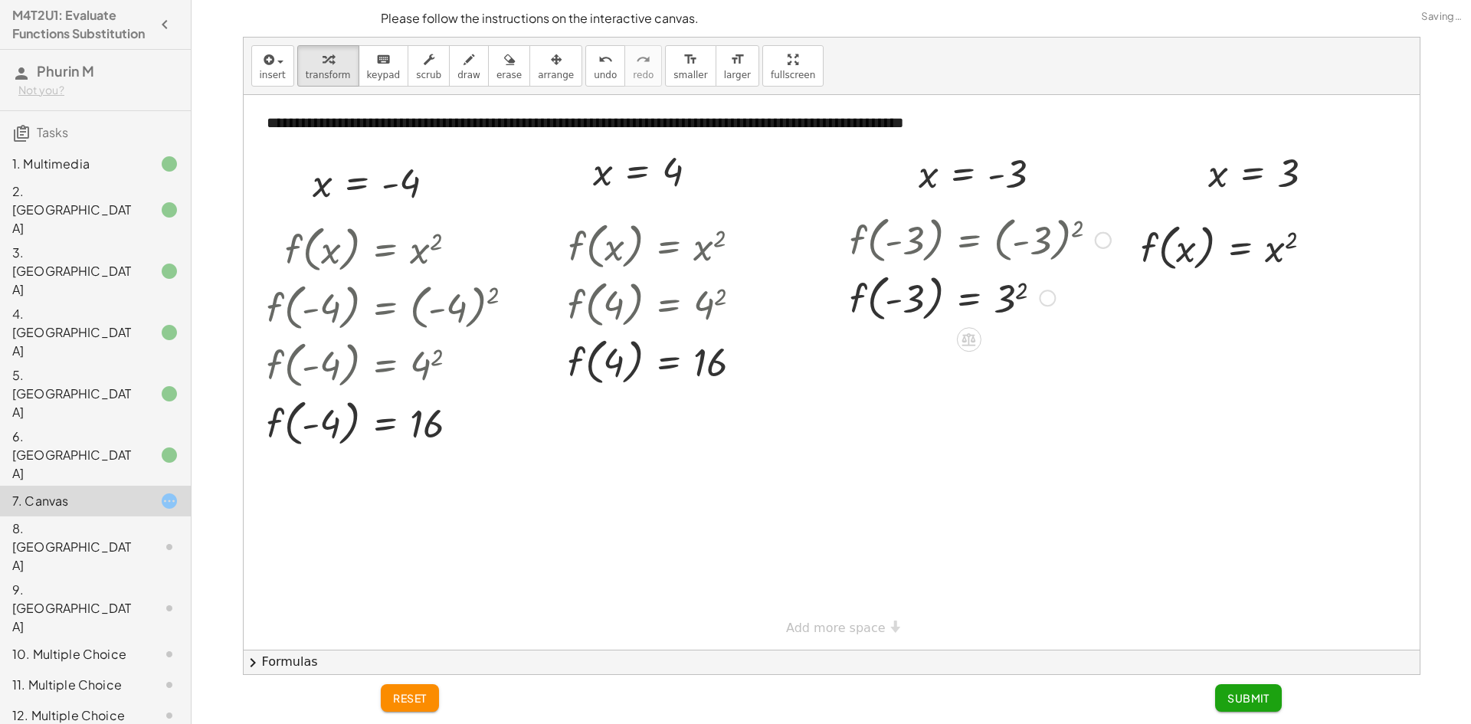
click at [1007, 287] on div at bounding box center [980, 297] width 277 height 58
drag, startPoint x: 1222, startPoint y: 178, endPoint x: 1189, endPoint y: 251, distance: 79.9
click at [1272, 257] on div at bounding box center [1232, 247] width 203 height 58
click at [169, 516] on div "6. [GEOGRAPHIC_DATA]" at bounding box center [95, 546] width 191 height 61
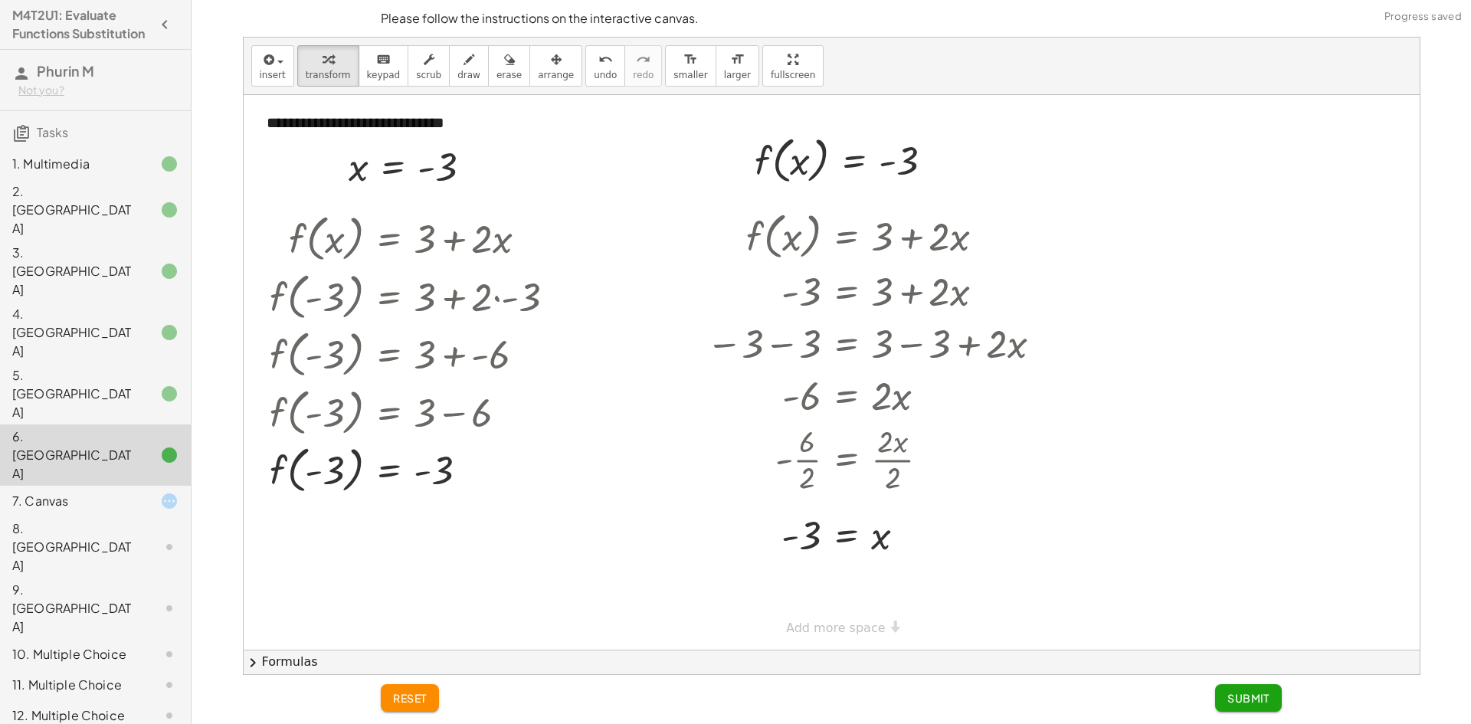
click at [136, 492] on div at bounding box center [157, 501] width 43 height 18
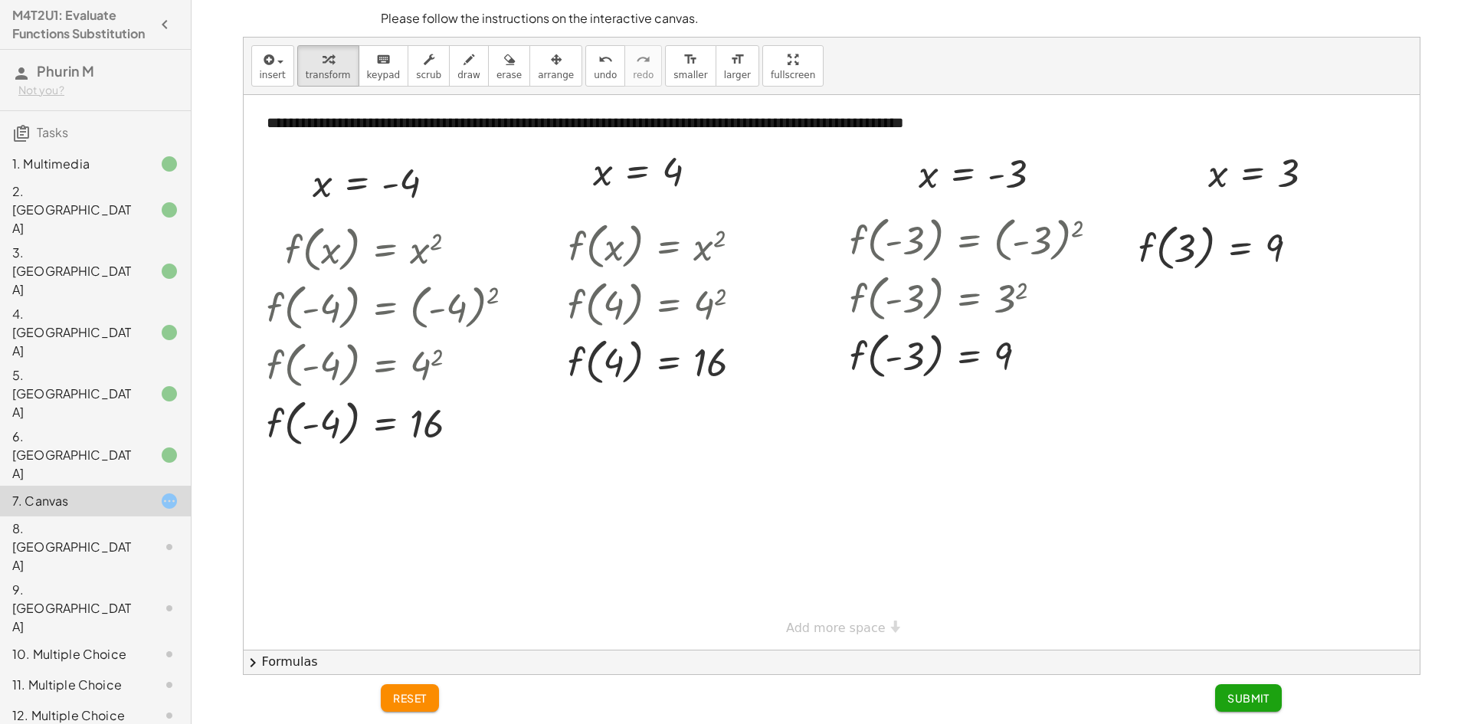
click at [139, 446] on div at bounding box center [157, 455] width 43 height 18
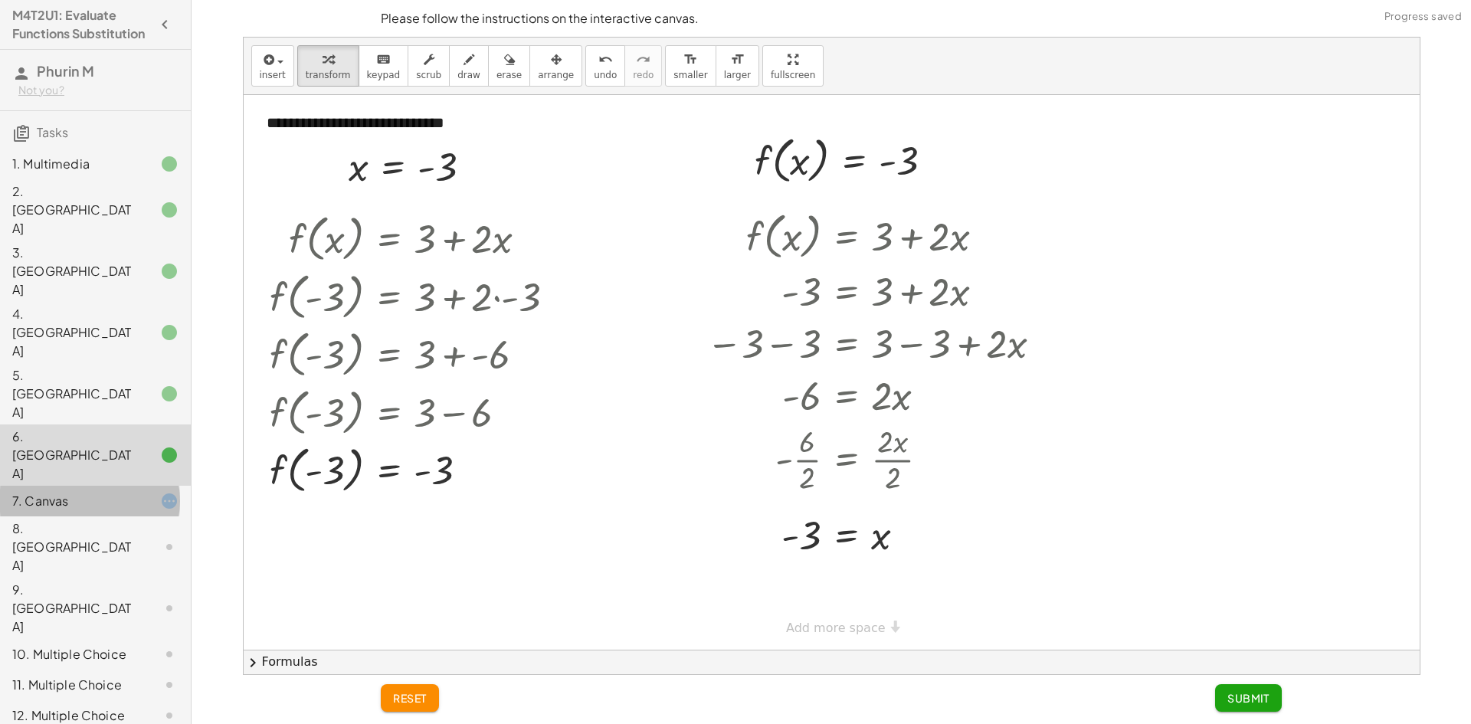
click at [123, 492] on div "7. Canvas" at bounding box center [73, 501] width 123 height 18
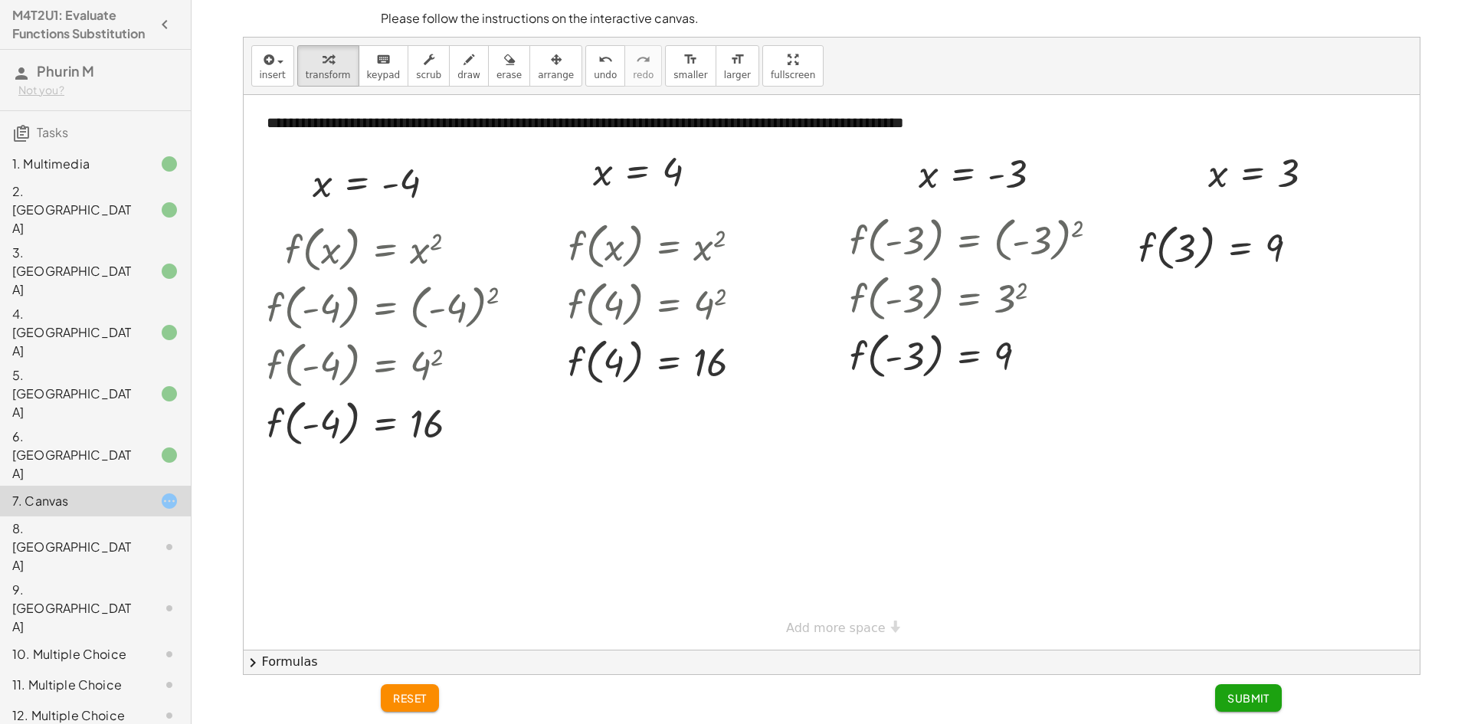
click at [1264, 692] on span "Submit" at bounding box center [1248, 698] width 42 height 14
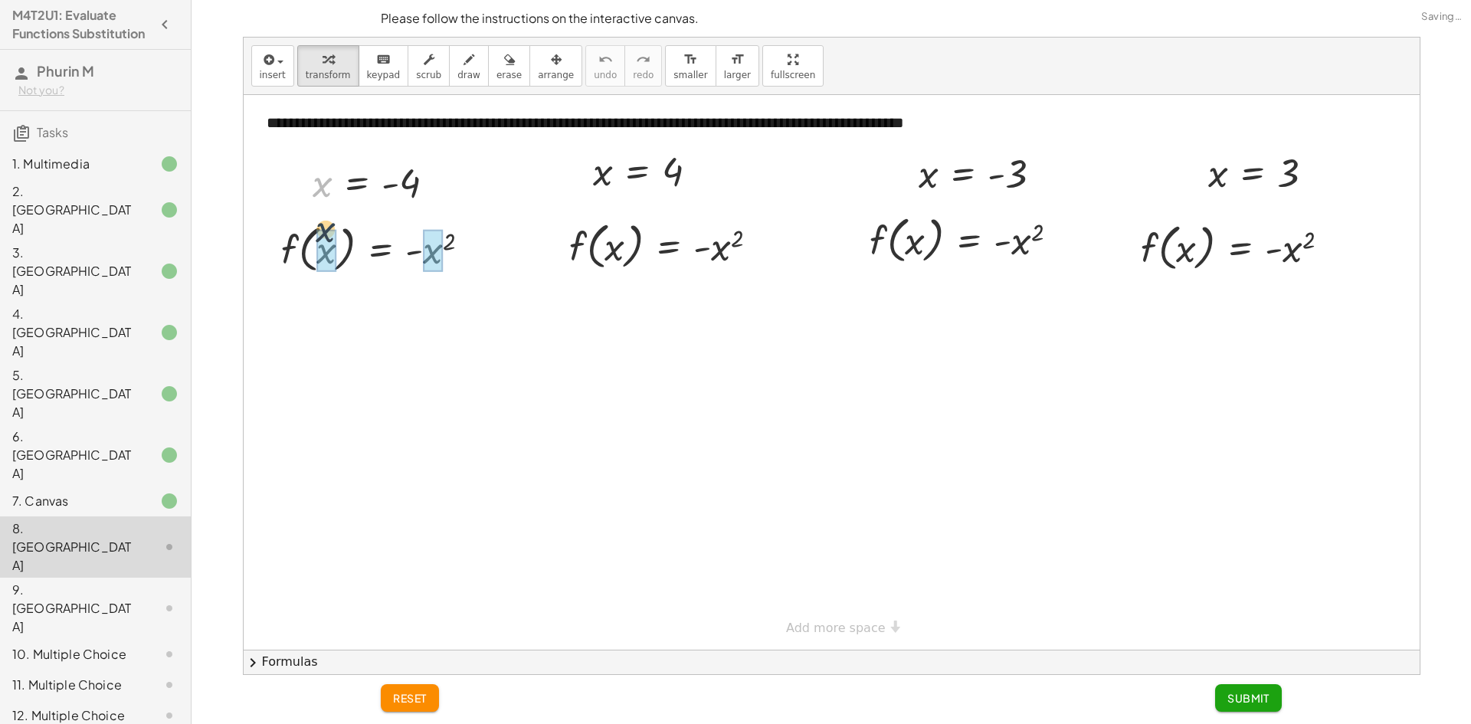
drag, startPoint x: 326, startPoint y: 192, endPoint x: 330, endPoint y: 256, distance: 64.5
click at [453, 256] on div at bounding box center [405, 248] width 293 height 58
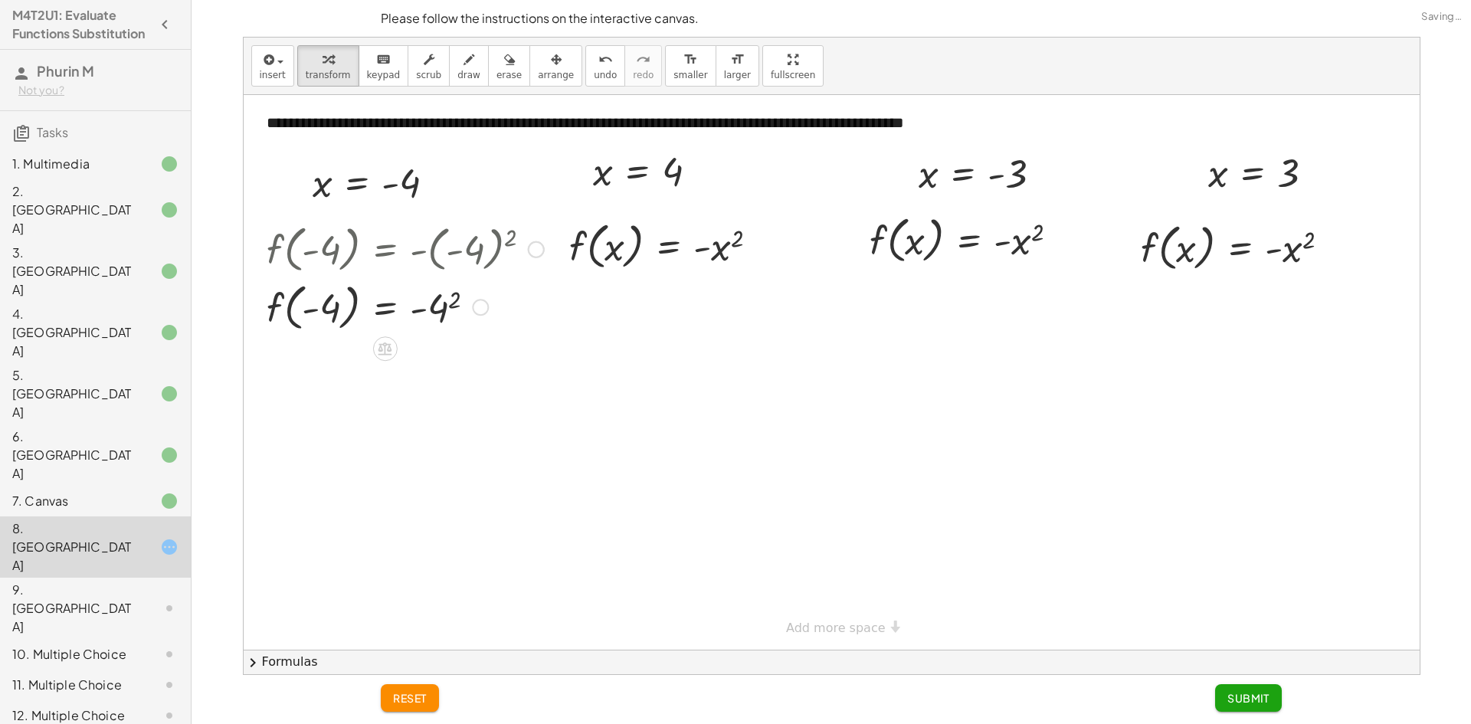
click at [444, 310] on div at bounding box center [405, 306] width 293 height 58
drag, startPoint x: 607, startPoint y: 178, endPoint x: 618, endPoint y: 251, distance: 74.4
click at [724, 251] on div at bounding box center [669, 245] width 219 height 58
drag, startPoint x: 929, startPoint y: 181, endPoint x: 921, endPoint y: 220, distance: 39.8
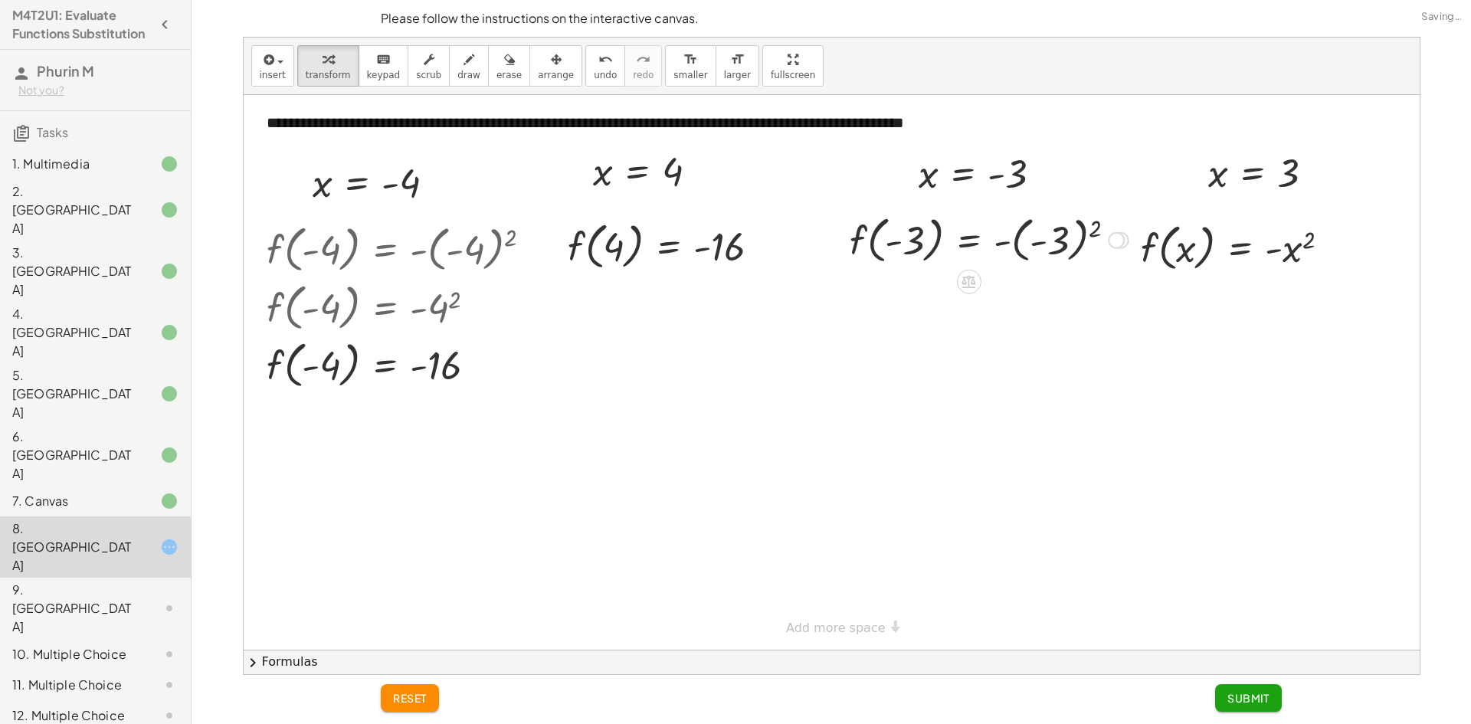
click at [1030, 238] on div at bounding box center [989, 239] width 294 height 58
drag, startPoint x: 1211, startPoint y: 178, endPoint x: 1181, endPoint y: 258, distance: 85.1
click at [1271, 250] on div at bounding box center [1241, 247] width 221 height 58
click at [1292, 250] on div at bounding box center [1241, 247] width 221 height 58
click at [106, 670] on div "9. [GEOGRAPHIC_DATA]" at bounding box center [95, 685] width 191 height 31
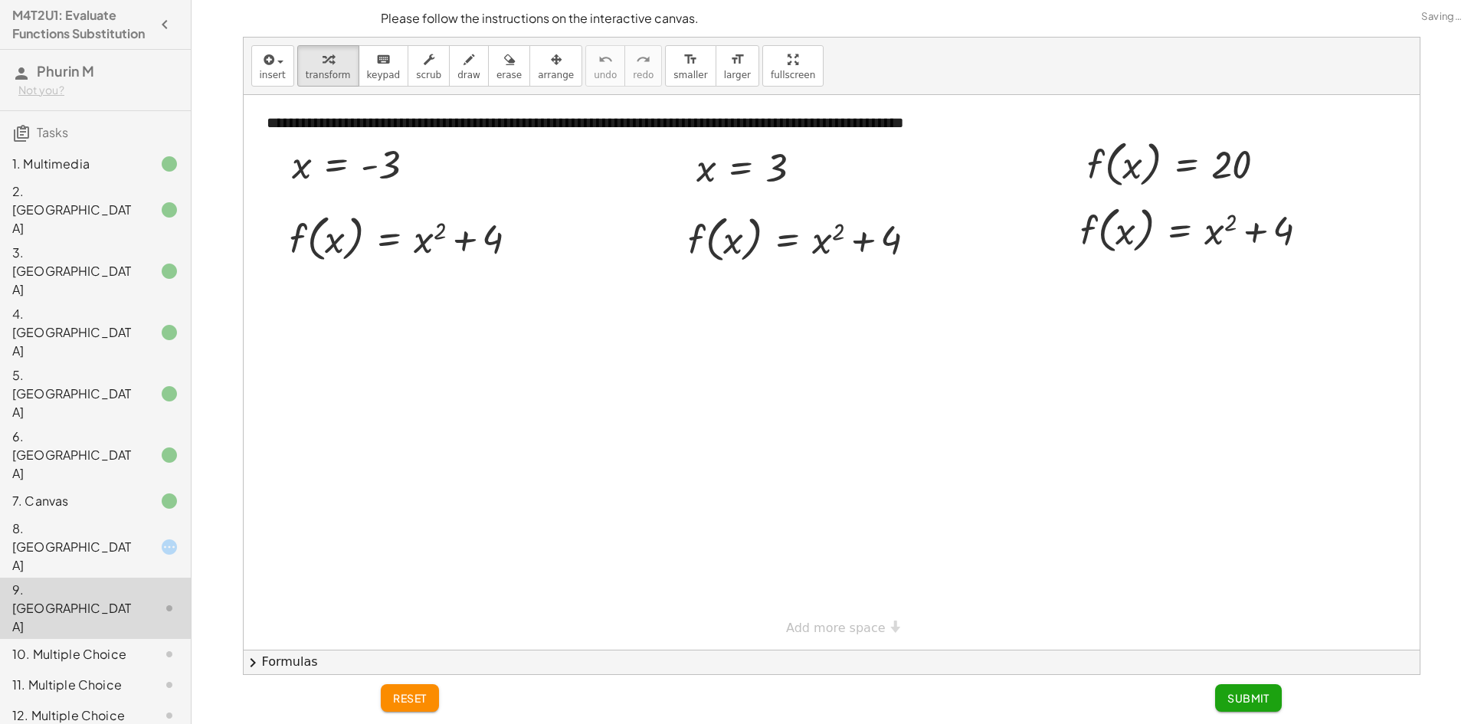
click at [145, 538] on div at bounding box center [157, 547] width 43 height 18
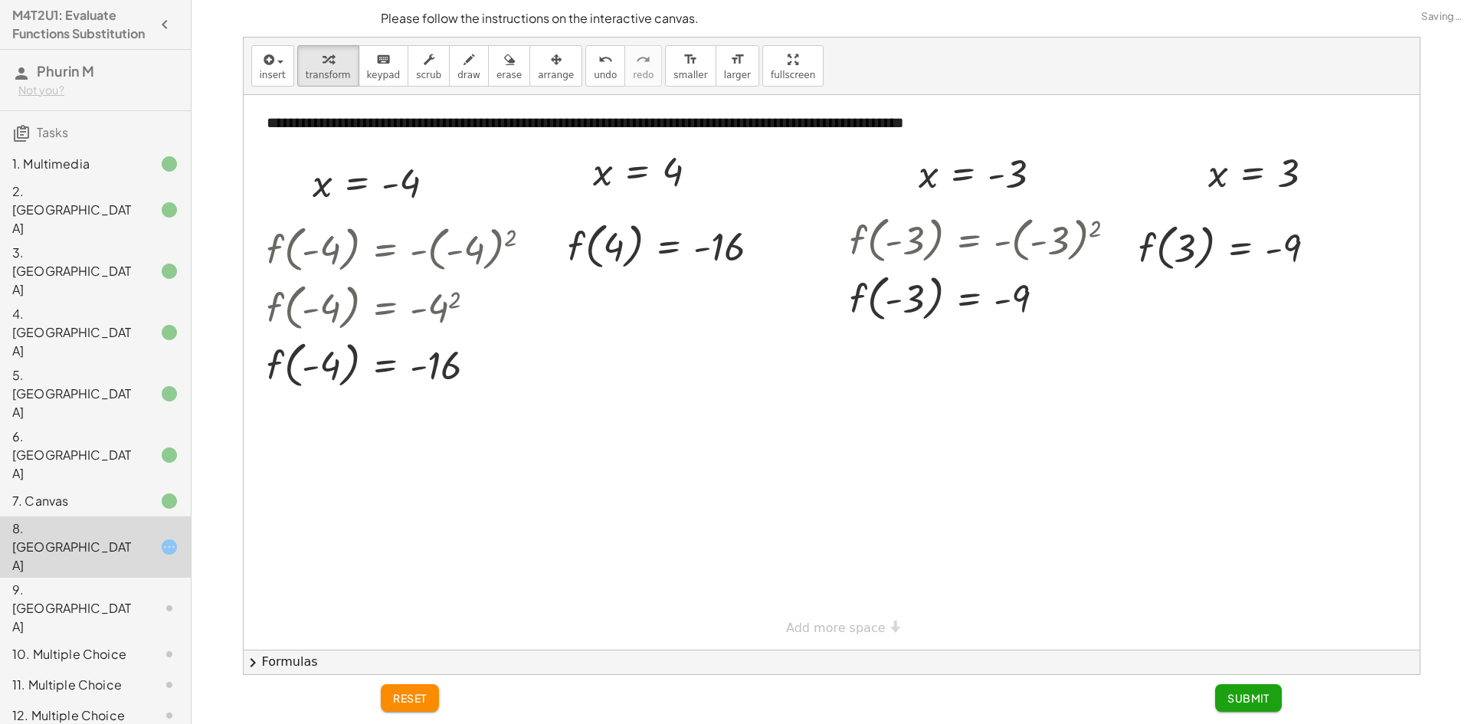
click at [141, 492] on div at bounding box center [157, 501] width 43 height 18
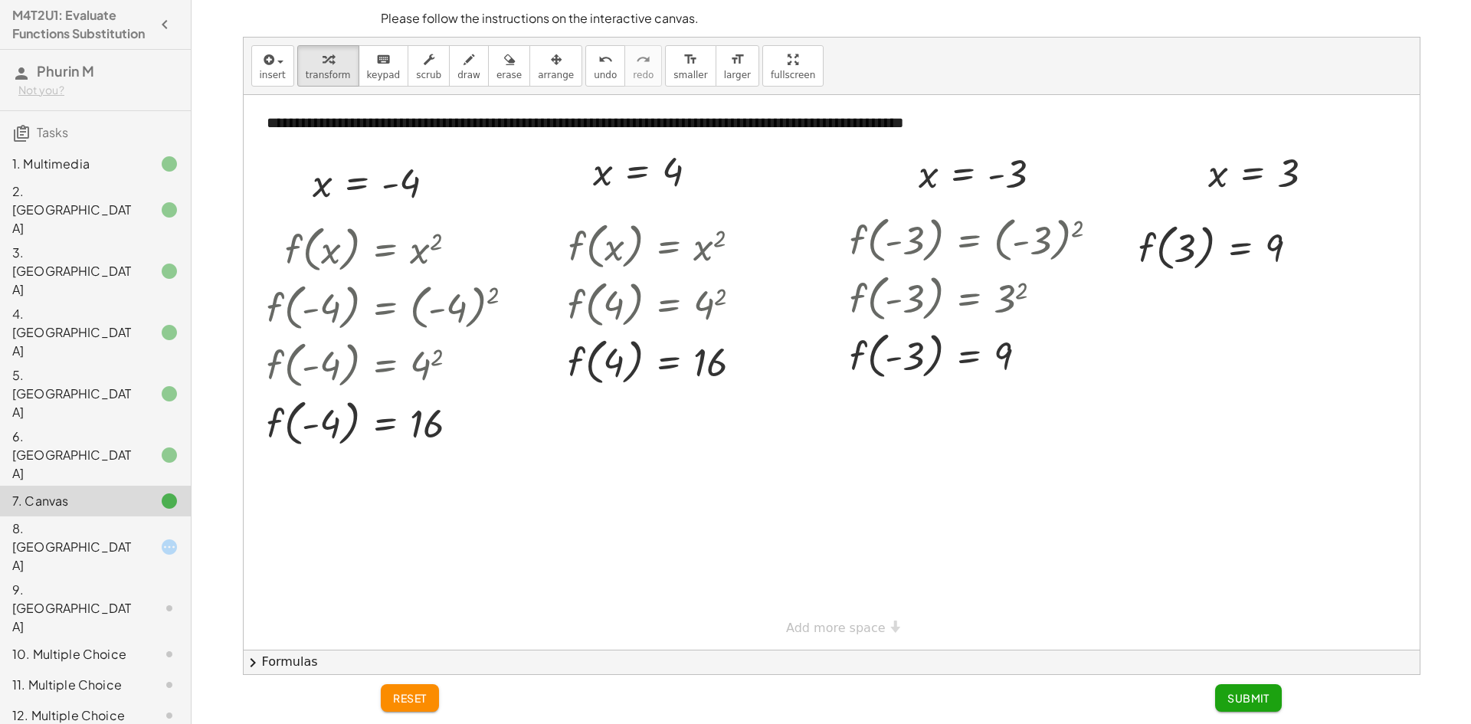
click at [97, 519] on div "8. [GEOGRAPHIC_DATA]" at bounding box center [73, 546] width 123 height 55
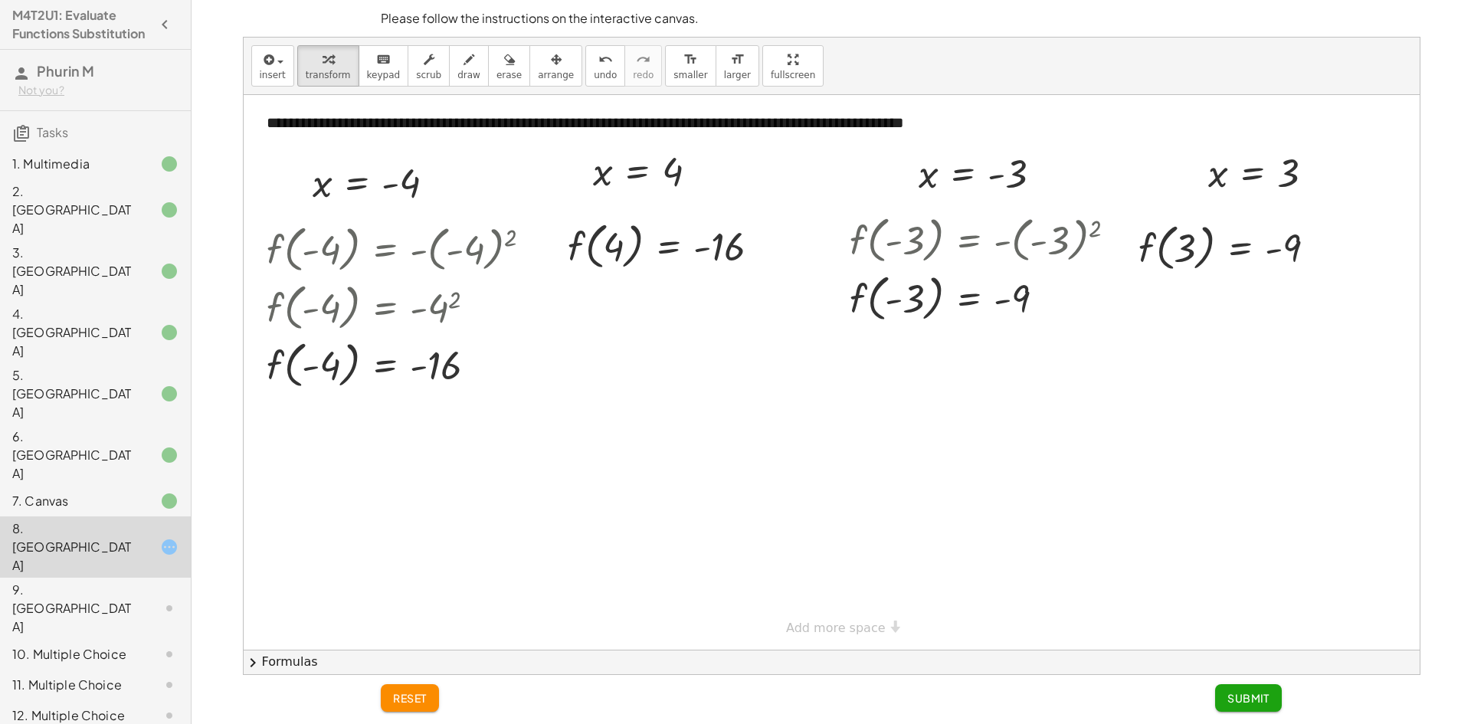
click at [114, 581] on div "9. [GEOGRAPHIC_DATA]" at bounding box center [73, 608] width 123 height 55
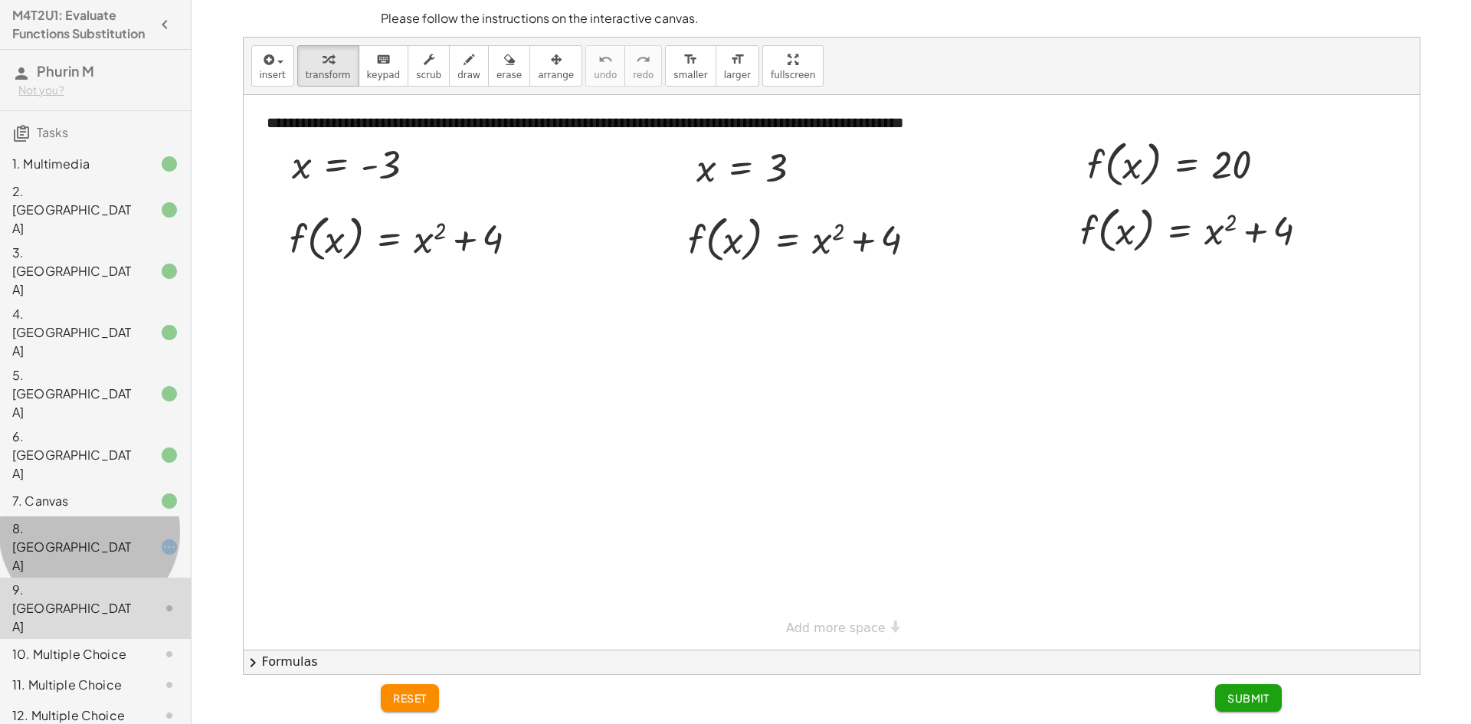
click at [146, 639] on div "8. [GEOGRAPHIC_DATA]" at bounding box center [95, 654] width 191 height 31
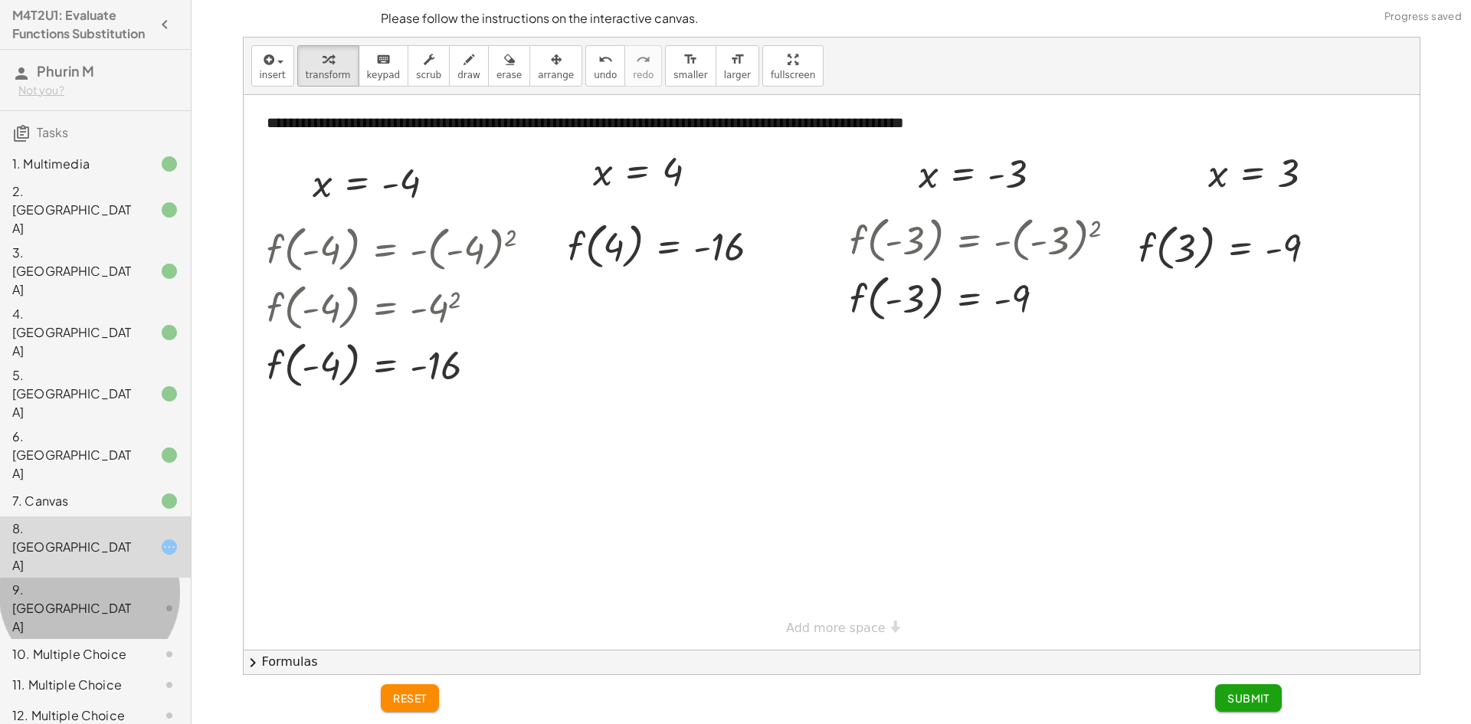
click at [146, 599] on div at bounding box center [157, 608] width 43 height 18
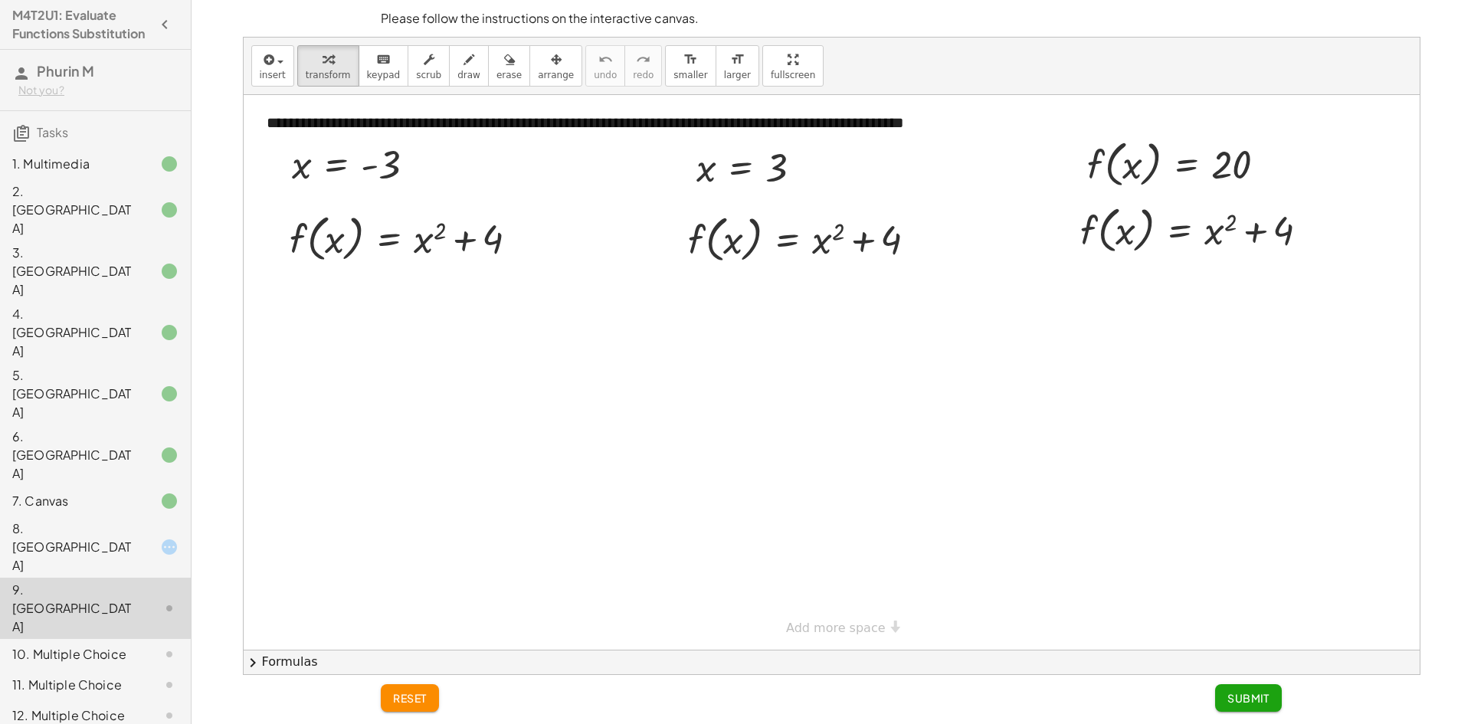
click at [136, 538] on div at bounding box center [157, 547] width 43 height 18
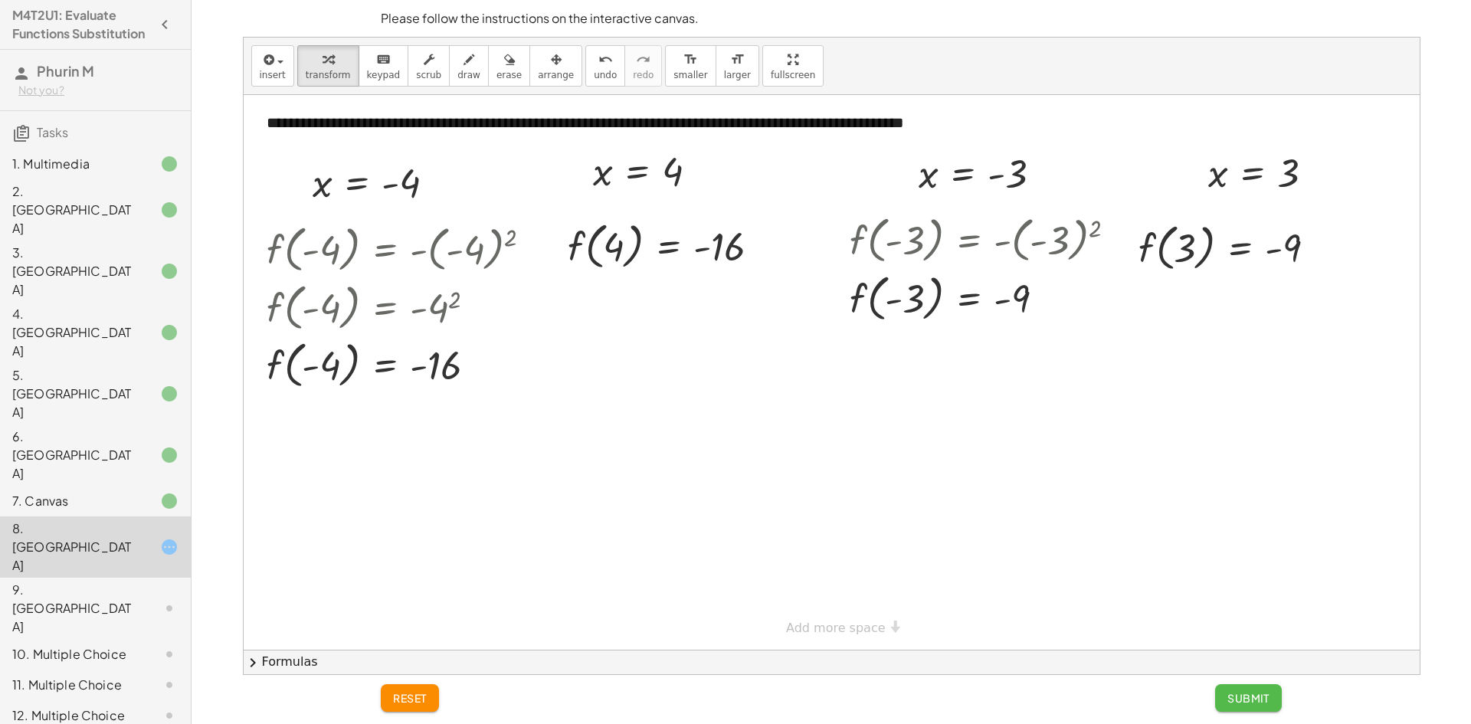
click at [1243, 695] on span "Submit" at bounding box center [1248, 698] width 42 height 14
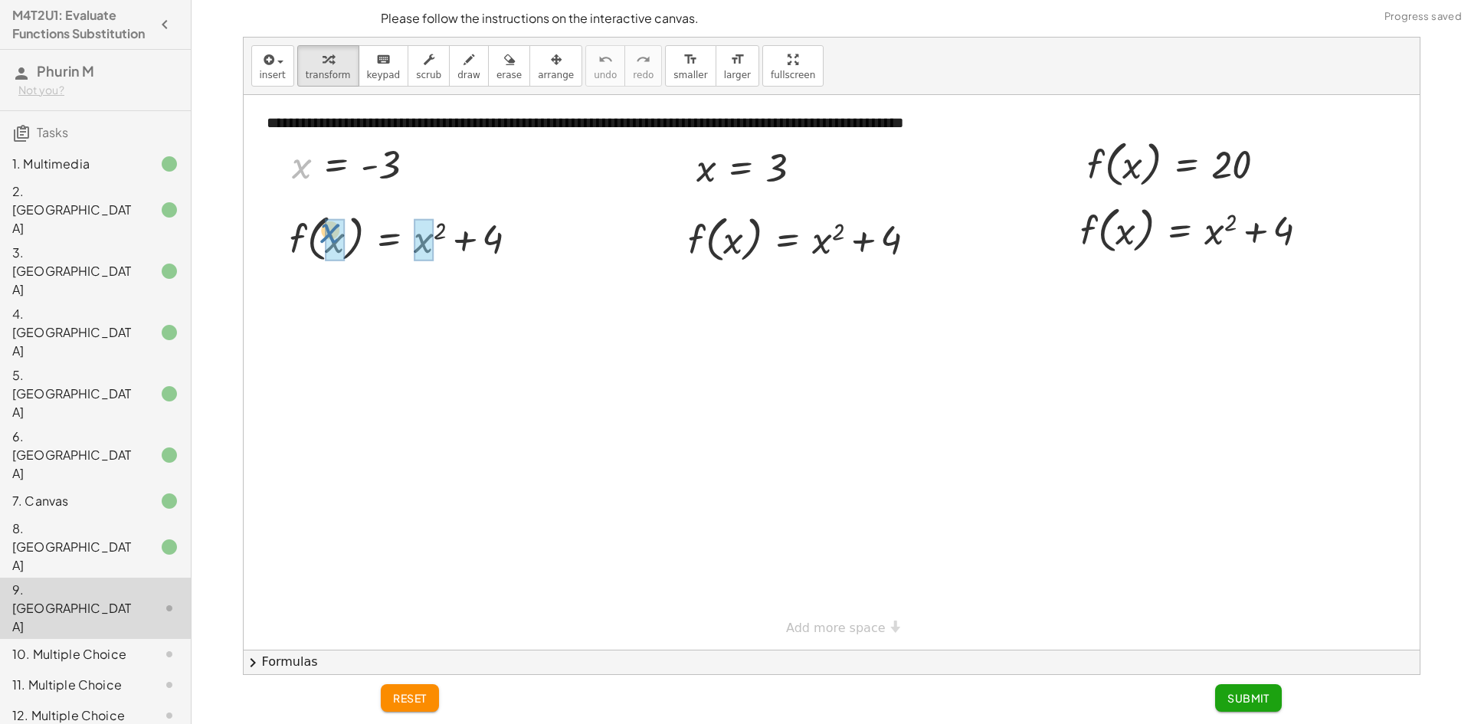
drag, startPoint x: 310, startPoint y: 167, endPoint x: 342, endPoint y: 239, distance: 79.2
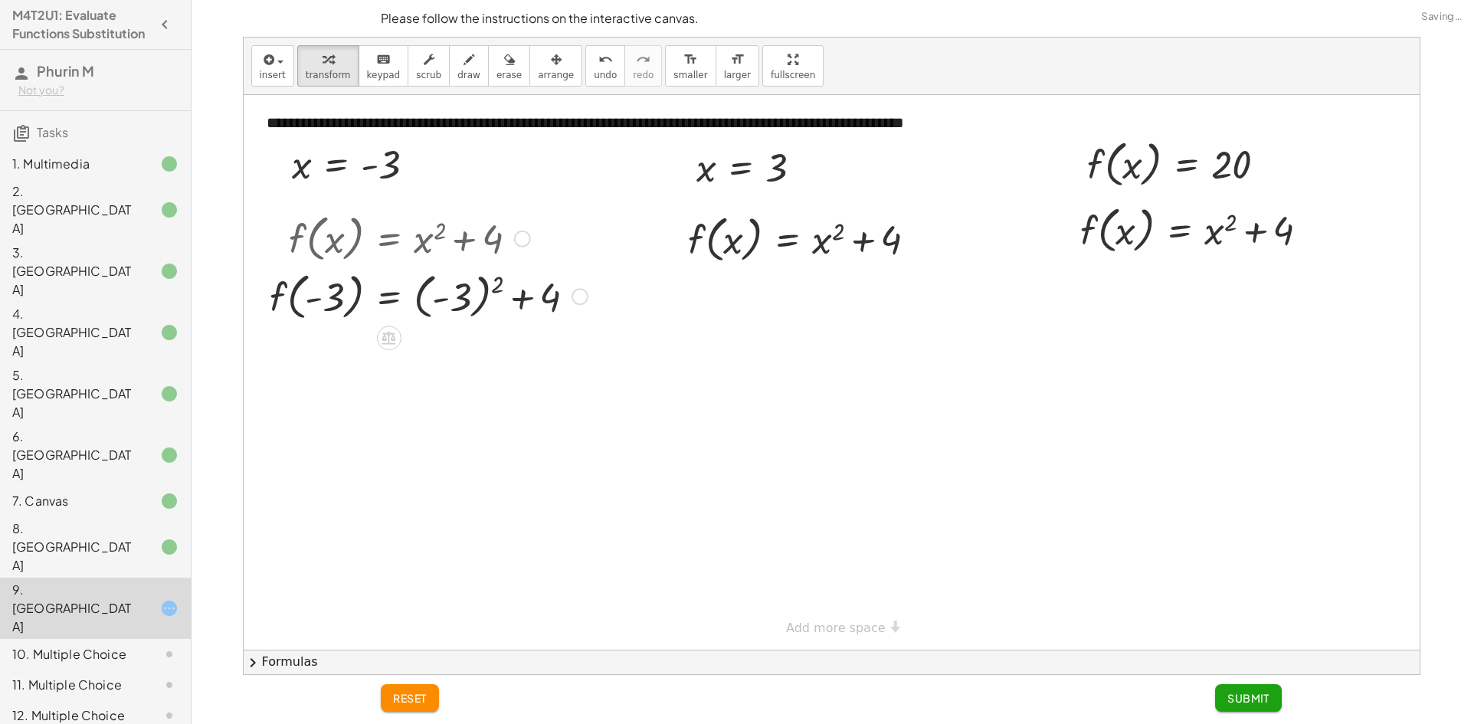
click at [460, 294] on div at bounding box center [428, 296] width 333 height 58
click at [431, 344] on div at bounding box center [428, 353] width 333 height 58
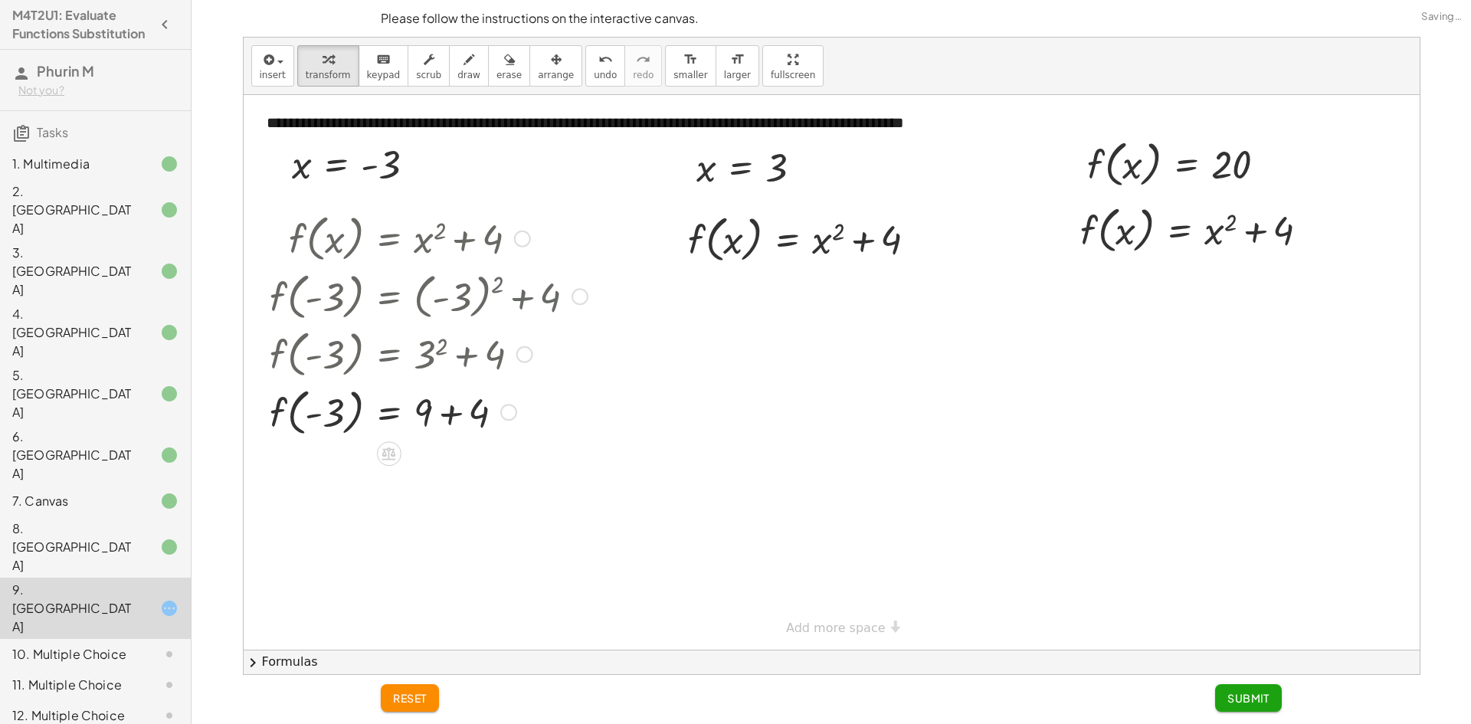
click at [454, 411] on div at bounding box center [428, 411] width 333 height 58
drag, startPoint x: 726, startPoint y: 218, endPoint x: 727, endPoint y: 242, distance: 24.5
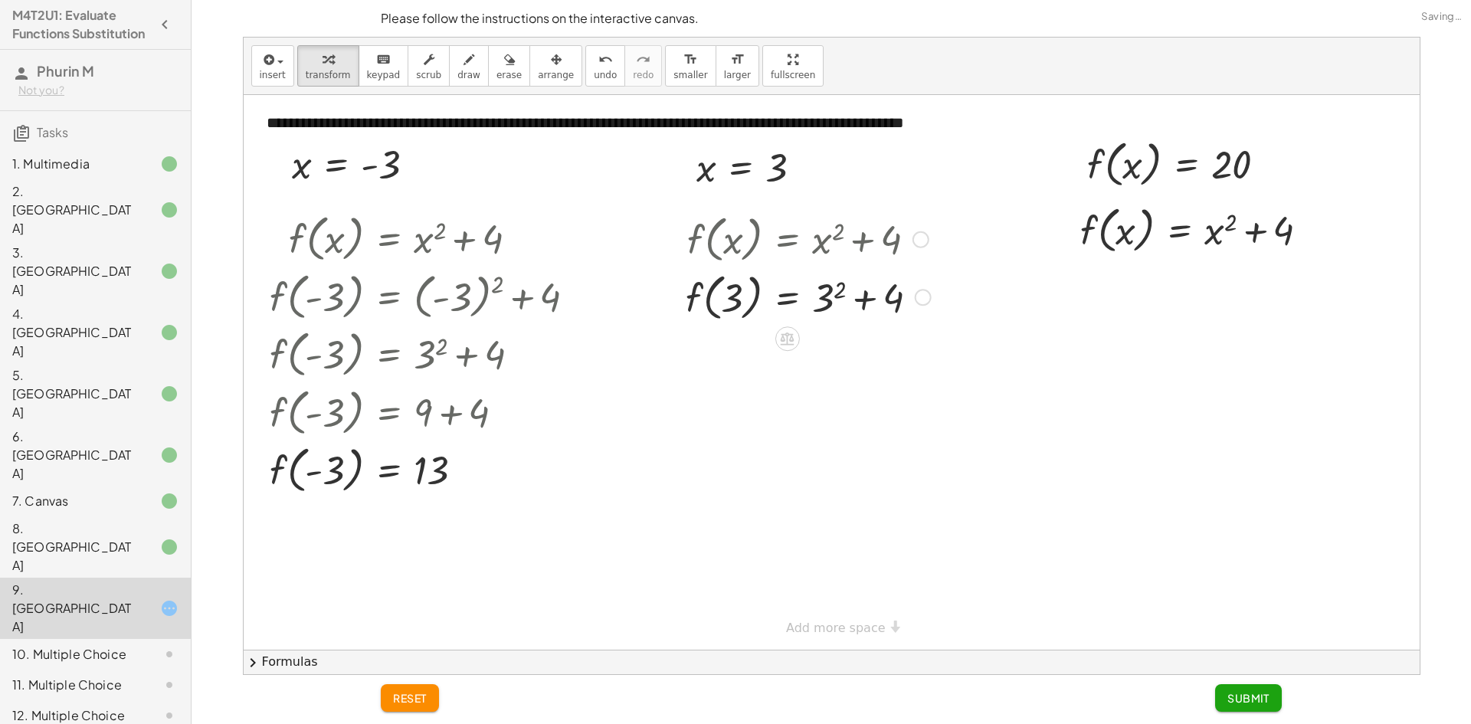
click at [832, 292] on div at bounding box center [808, 296] width 260 height 58
click at [851, 356] on div at bounding box center [808, 354] width 260 height 58
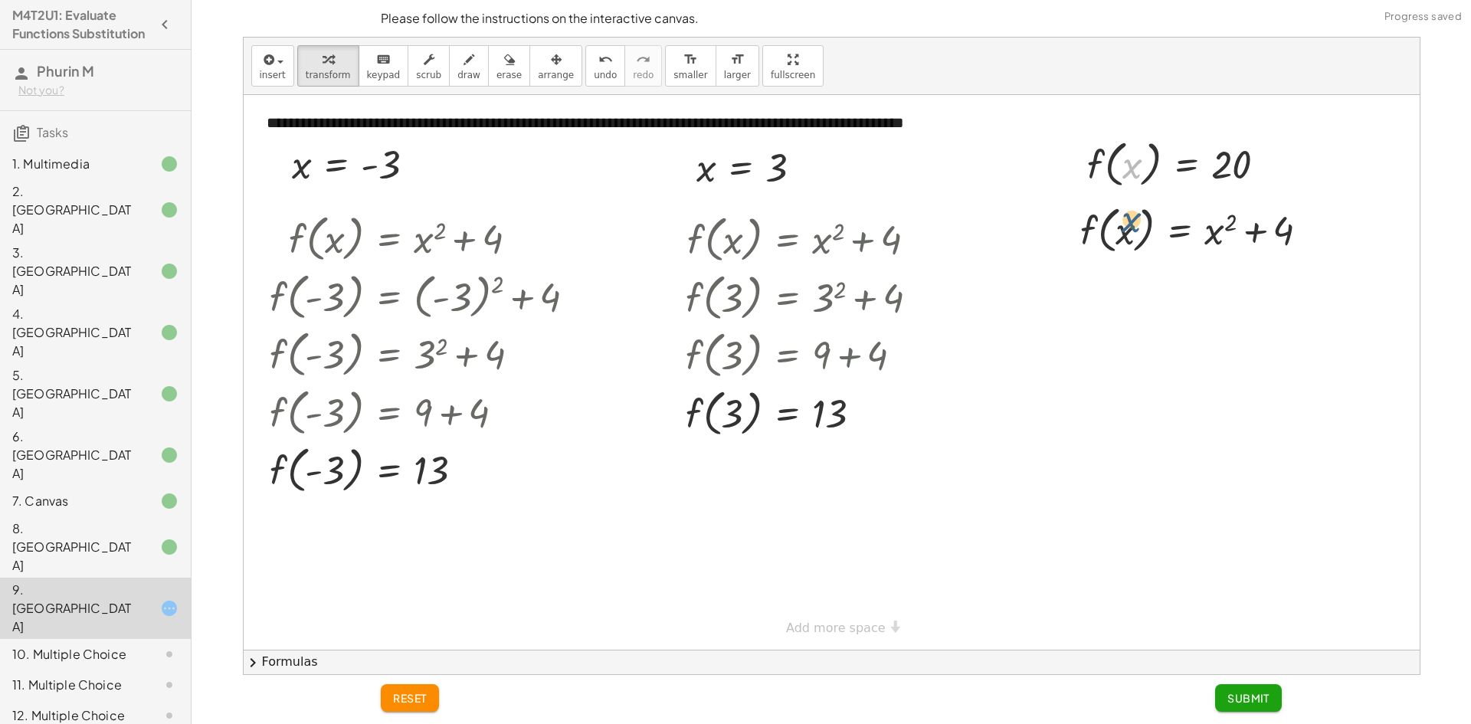
drag, startPoint x: 1138, startPoint y: 172, endPoint x: 1138, endPoint y: 231, distance: 59.0
drag, startPoint x: 1133, startPoint y: 159, endPoint x: 1141, endPoint y: 156, distance: 8.7
click at [1141, 156] on div at bounding box center [1182, 163] width 207 height 58
drag, startPoint x: 1130, startPoint y: 167, endPoint x: 1126, endPoint y: 232, distance: 65.2
drag, startPoint x: 1109, startPoint y: 166, endPoint x: 1110, endPoint y: 221, distance: 55.2
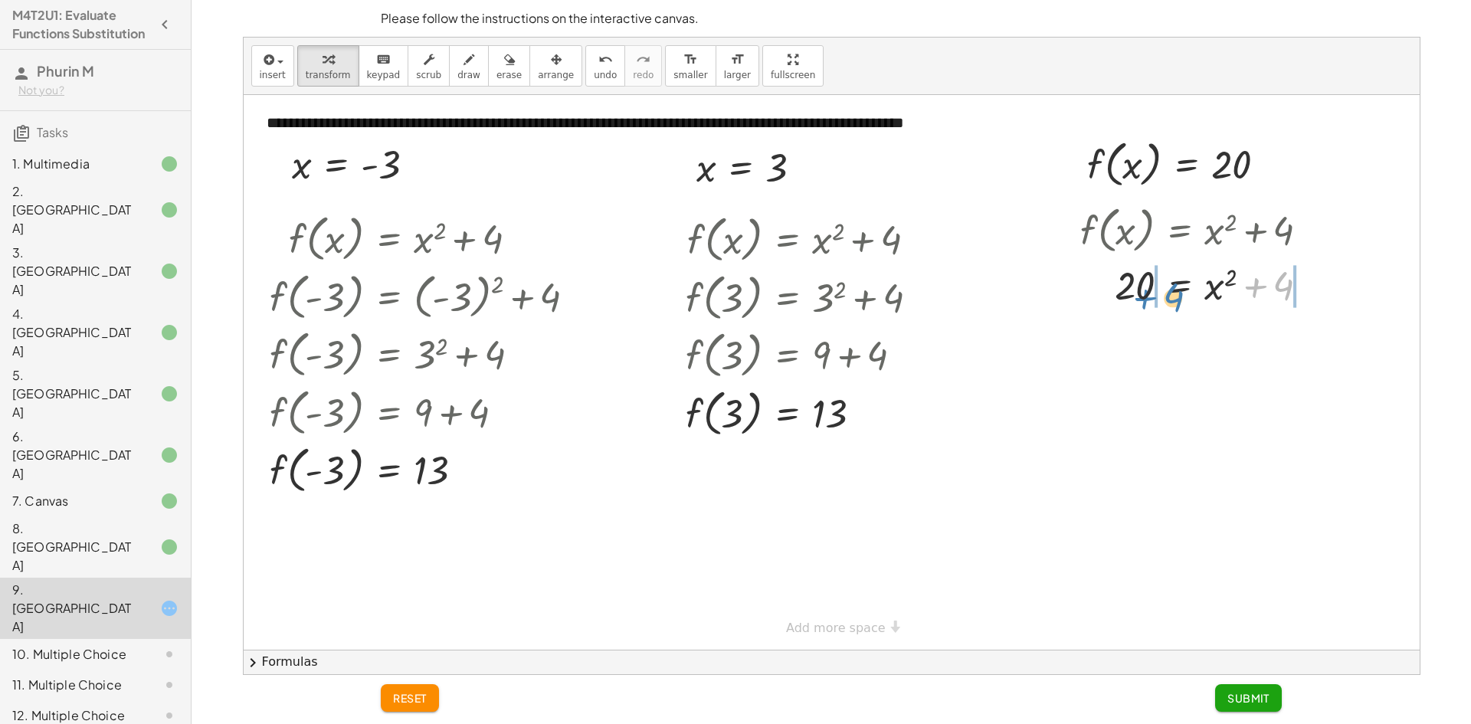
drag, startPoint x: 1258, startPoint y: 287, endPoint x: 1142, endPoint y: 293, distance: 115.8
click at [1142, 294] on div at bounding box center [1201, 284] width 256 height 52
click at [1121, 337] on div at bounding box center [1217, 336] width 335 height 52
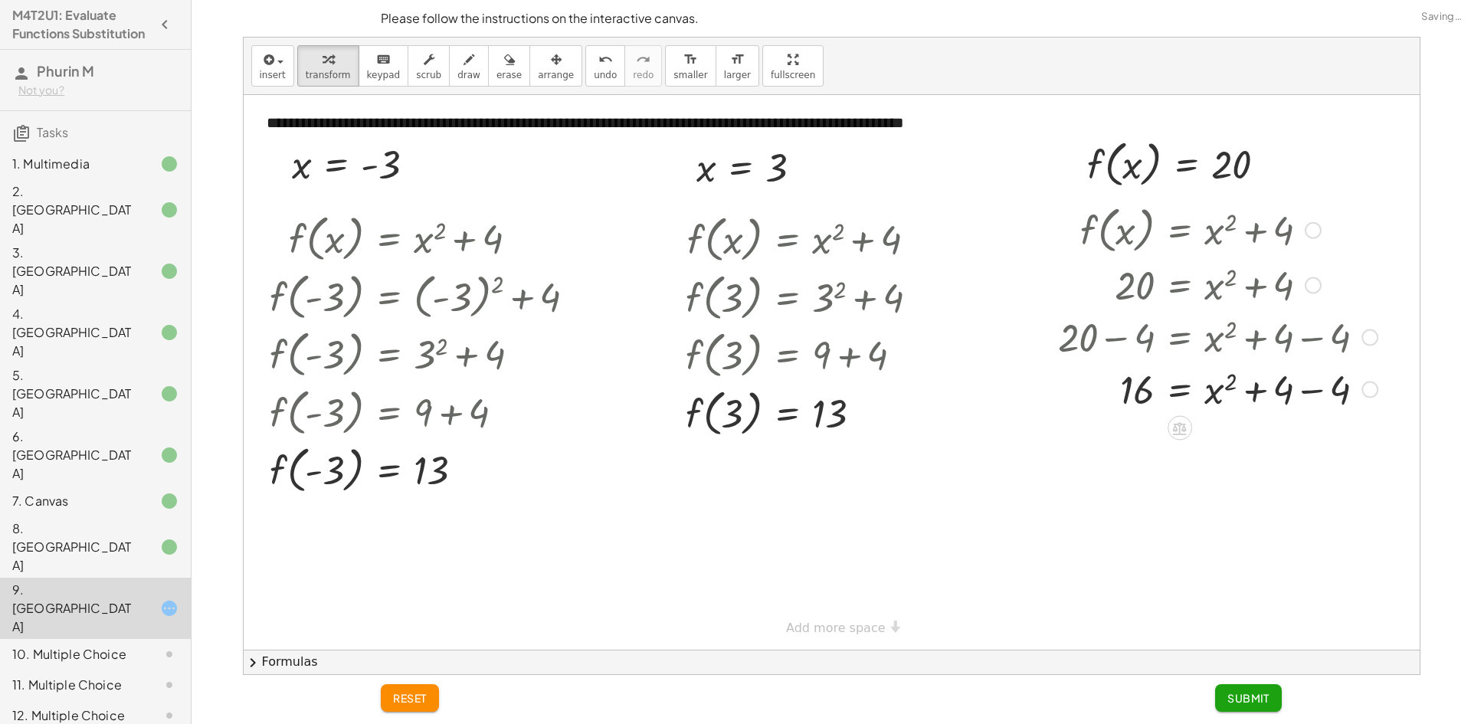
click at [1306, 388] on div at bounding box center [1217, 388] width 335 height 52
drag, startPoint x: 1236, startPoint y: 383, endPoint x: 1156, endPoint y: 380, distance: 79.7
click at [1107, 447] on div at bounding box center [1217, 441] width 335 height 56
click at [1132, 486] on div at bounding box center [1217, 494] width 335 height 51
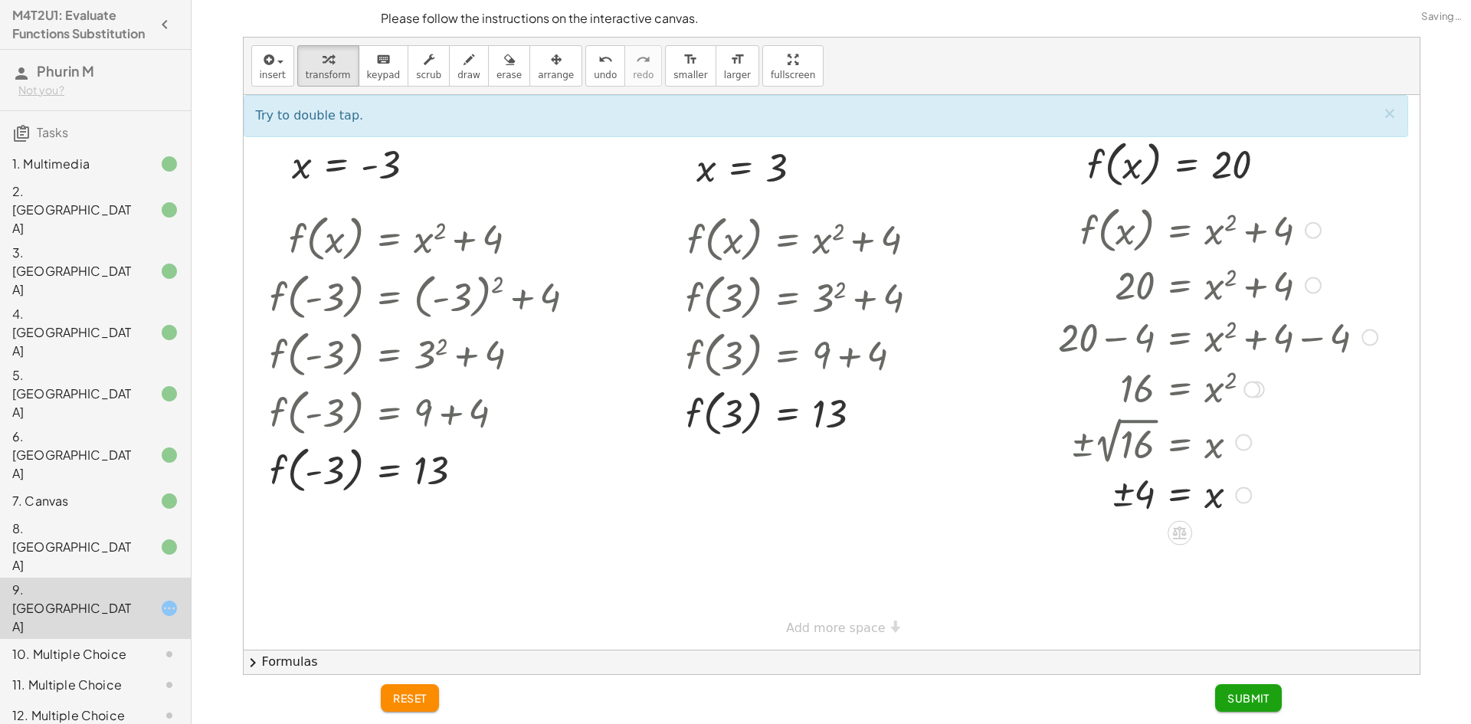
click at [1125, 493] on div at bounding box center [1217, 494] width 335 height 51
click at [1250, 695] on span "Submit" at bounding box center [1248, 698] width 42 height 14
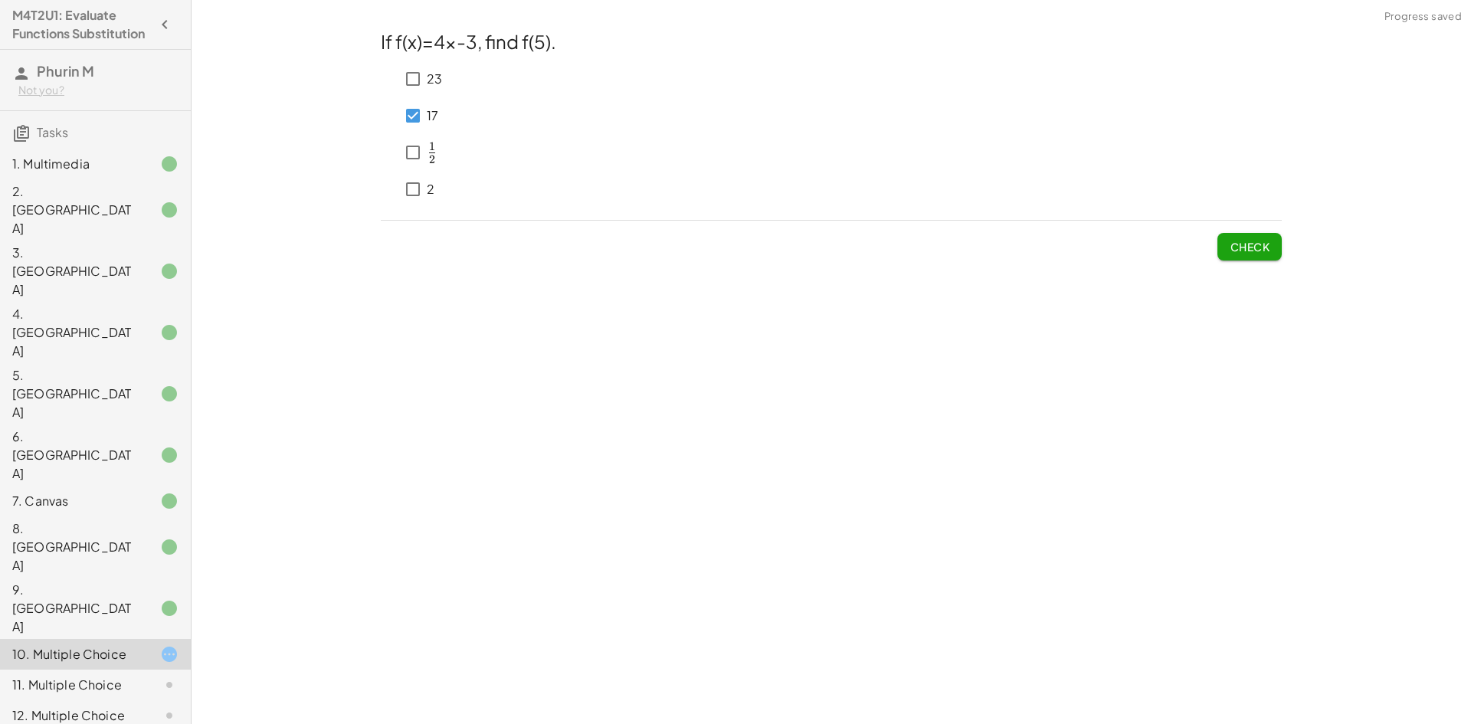
click at [1224, 244] on button "Check" at bounding box center [1249, 247] width 64 height 28
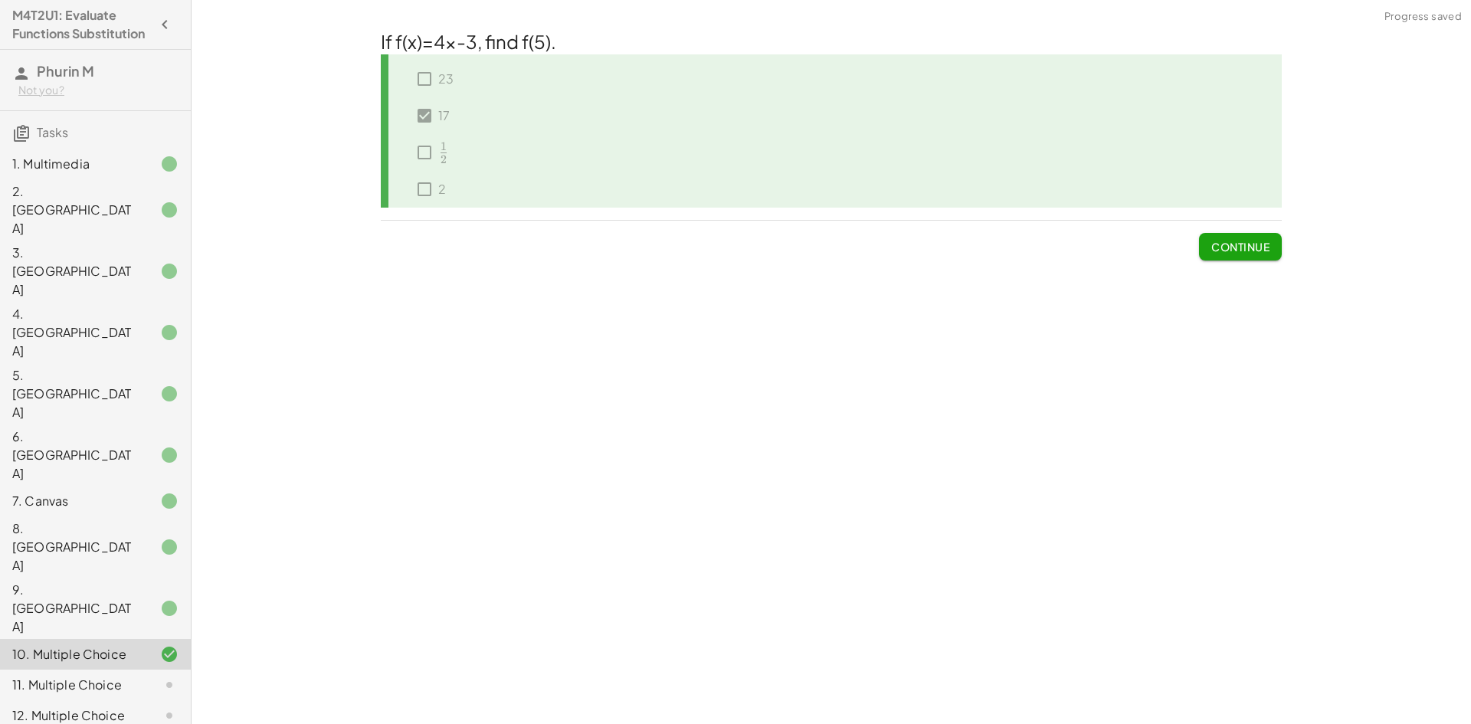
click at [1234, 251] on span "Continue" at bounding box center [1240, 247] width 58 height 14
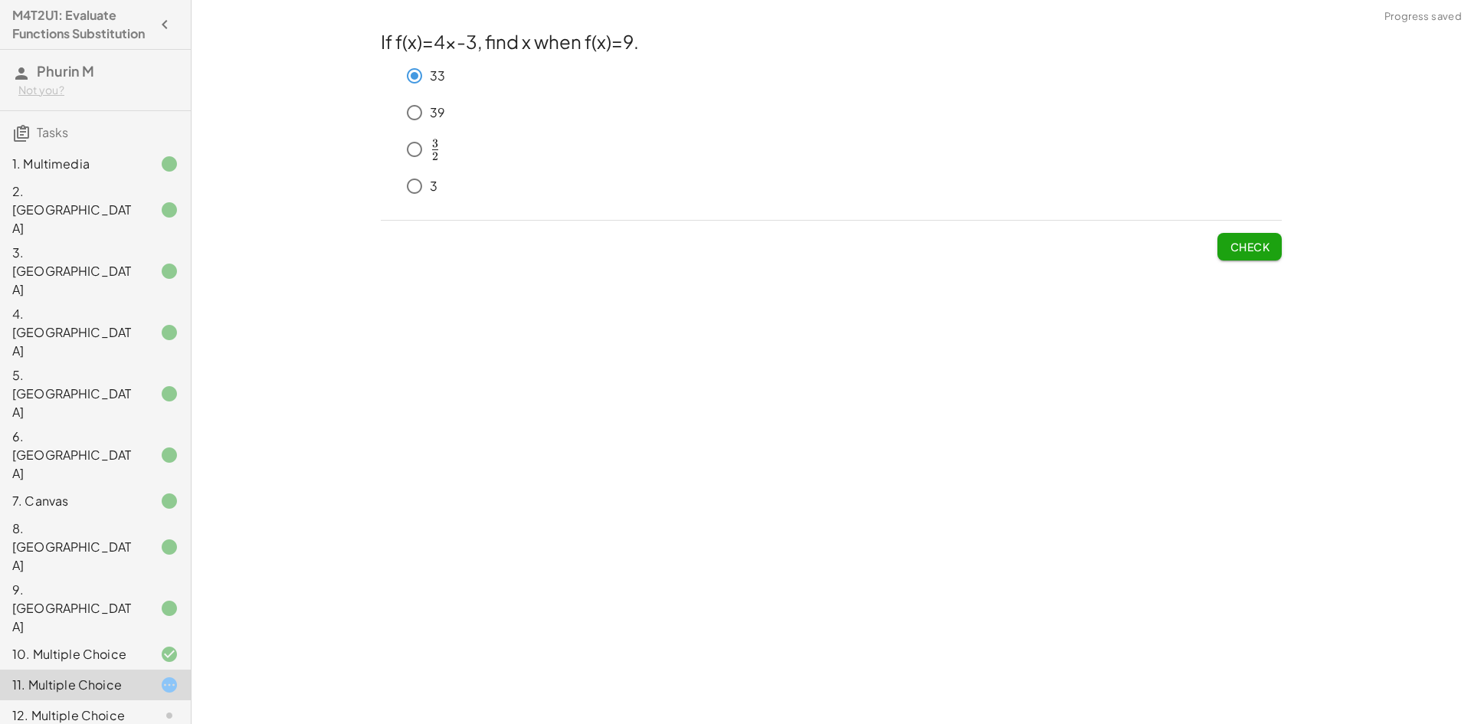
click at [1247, 244] on span "Check" at bounding box center [1250, 247] width 40 height 14
click at [1242, 254] on span "Check" at bounding box center [1250, 247] width 40 height 14
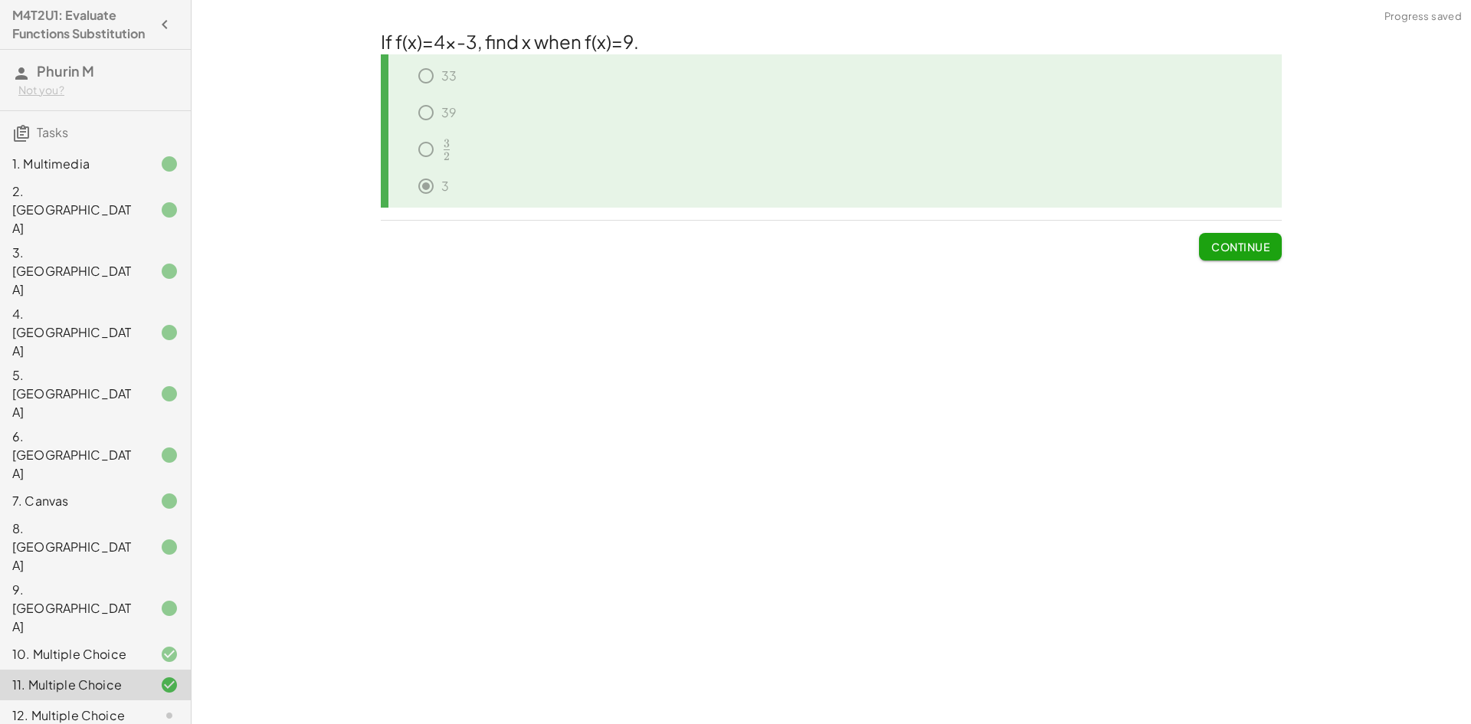
click at [160, 645] on icon at bounding box center [169, 654] width 18 height 18
click at [139, 676] on div at bounding box center [157, 685] width 43 height 18
click at [1227, 254] on span "Continue" at bounding box center [1240, 247] width 58 height 14
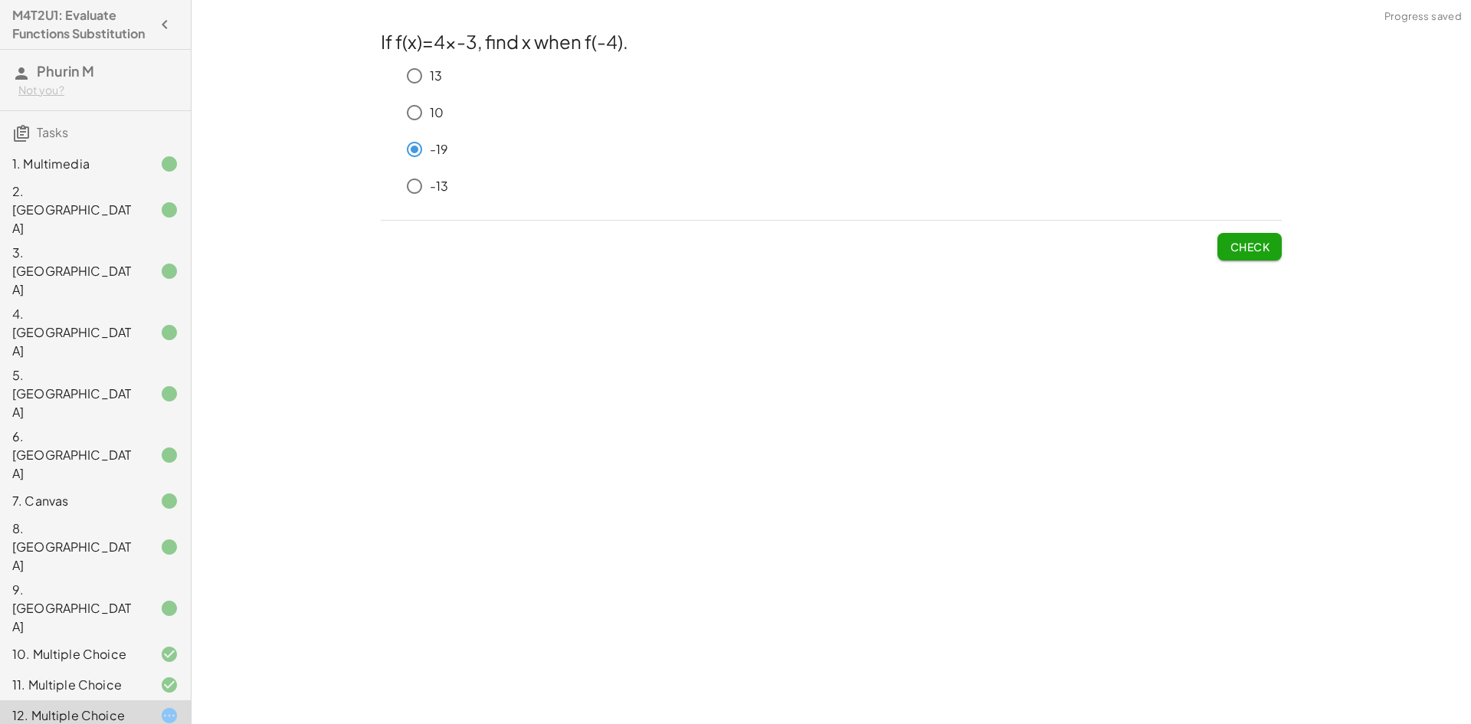
click at [1244, 248] on span "Check" at bounding box center [1250, 247] width 40 height 14
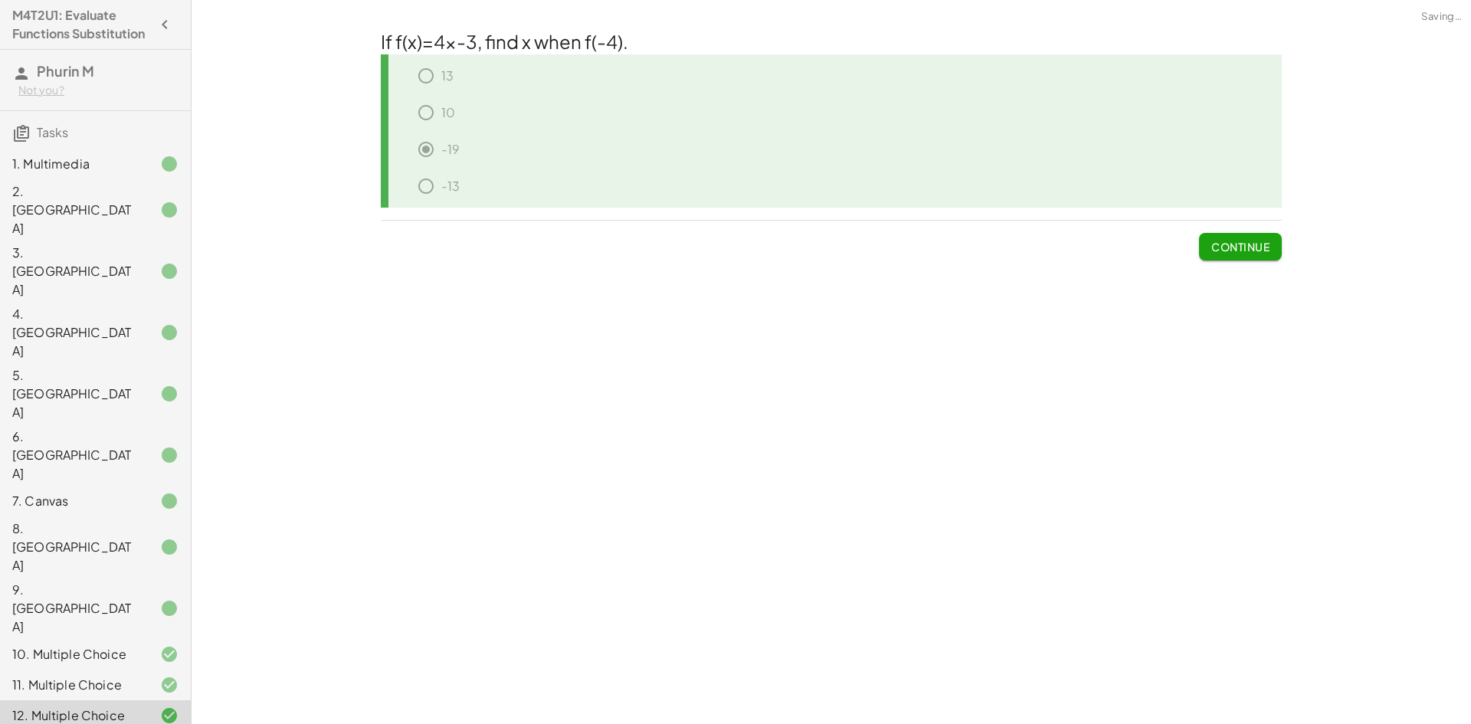
click at [1244, 248] on span "Continue" at bounding box center [1240, 247] width 58 height 14
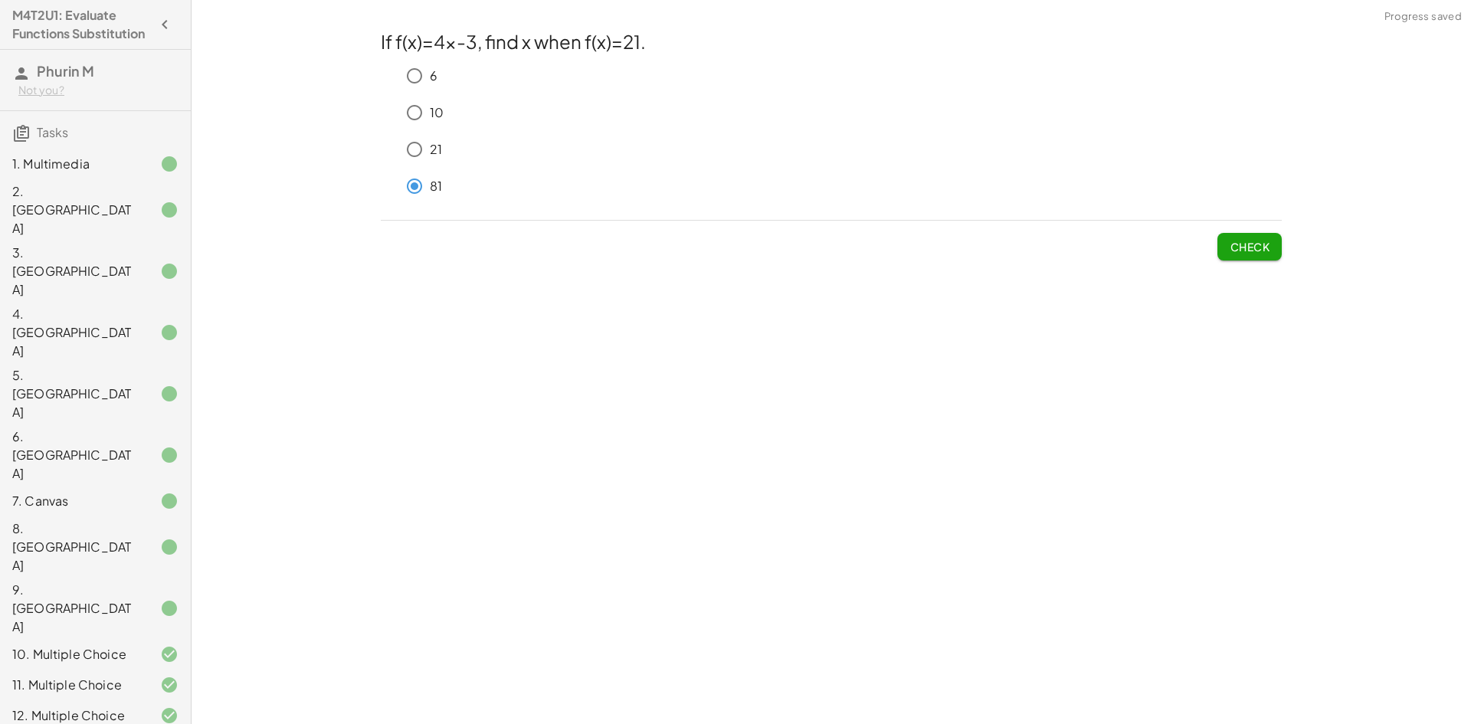
click at [1245, 239] on button "Check" at bounding box center [1249, 247] width 64 height 28
click at [1243, 237] on button "Check" at bounding box center [1249, 247] width 64 height 28
click at [1269, 241] on span "Check" at bounding box center [1250, 247] width 40 height 14
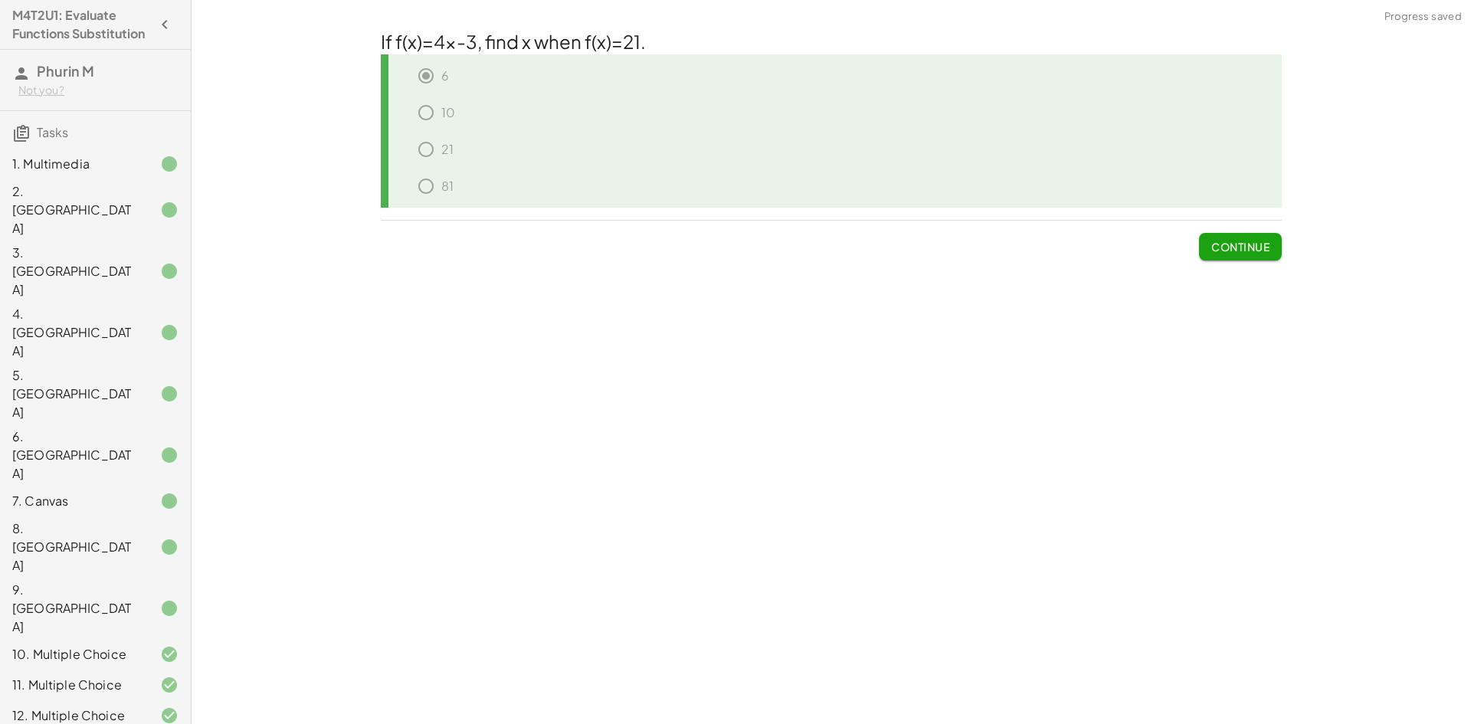
click at [1264, 244] on span "Continue" at bounding box center [1240, 247] width 58 height 14
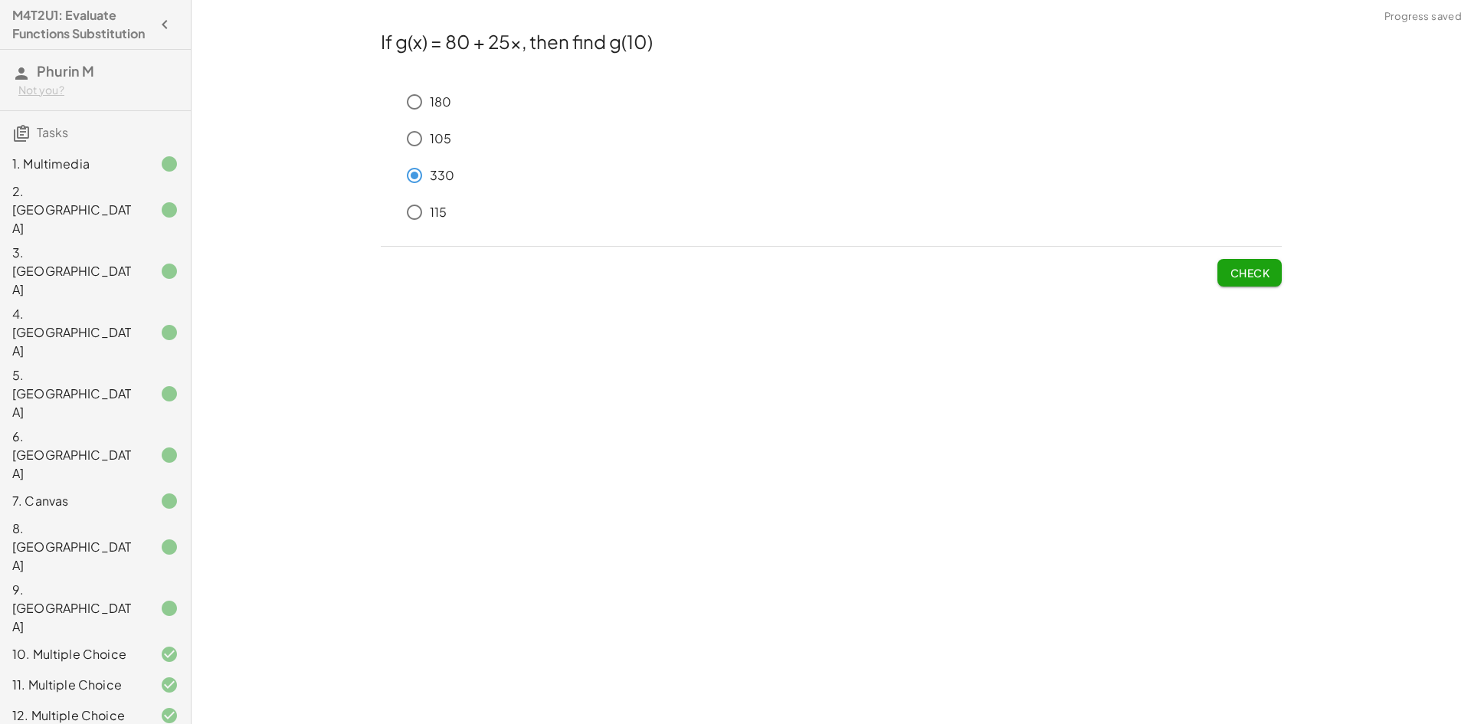
click at [1267, 267] on span "Check" at bounding box center [1250, 273] width 40 height 14
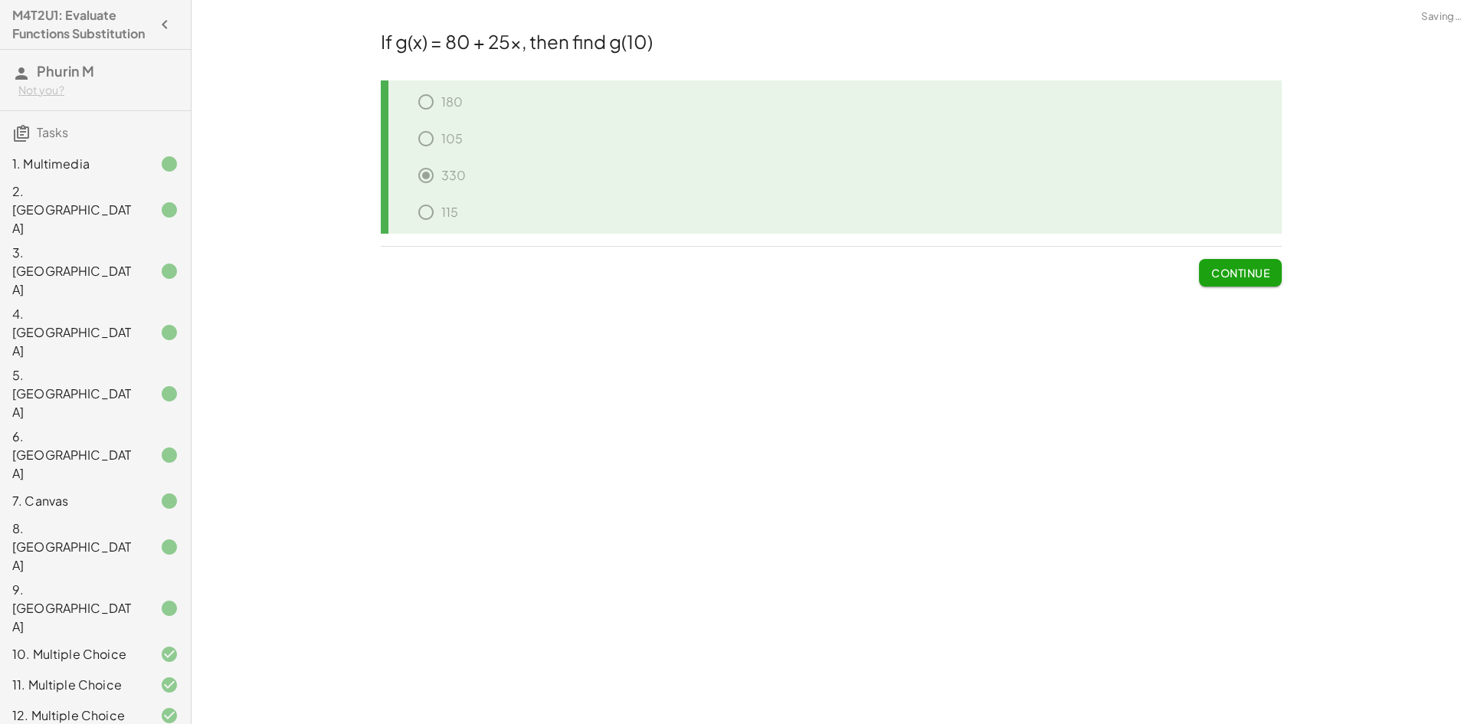
click at [1266, 270] on span "Continue" at bounding box center [1240, 273] width 58 height 14
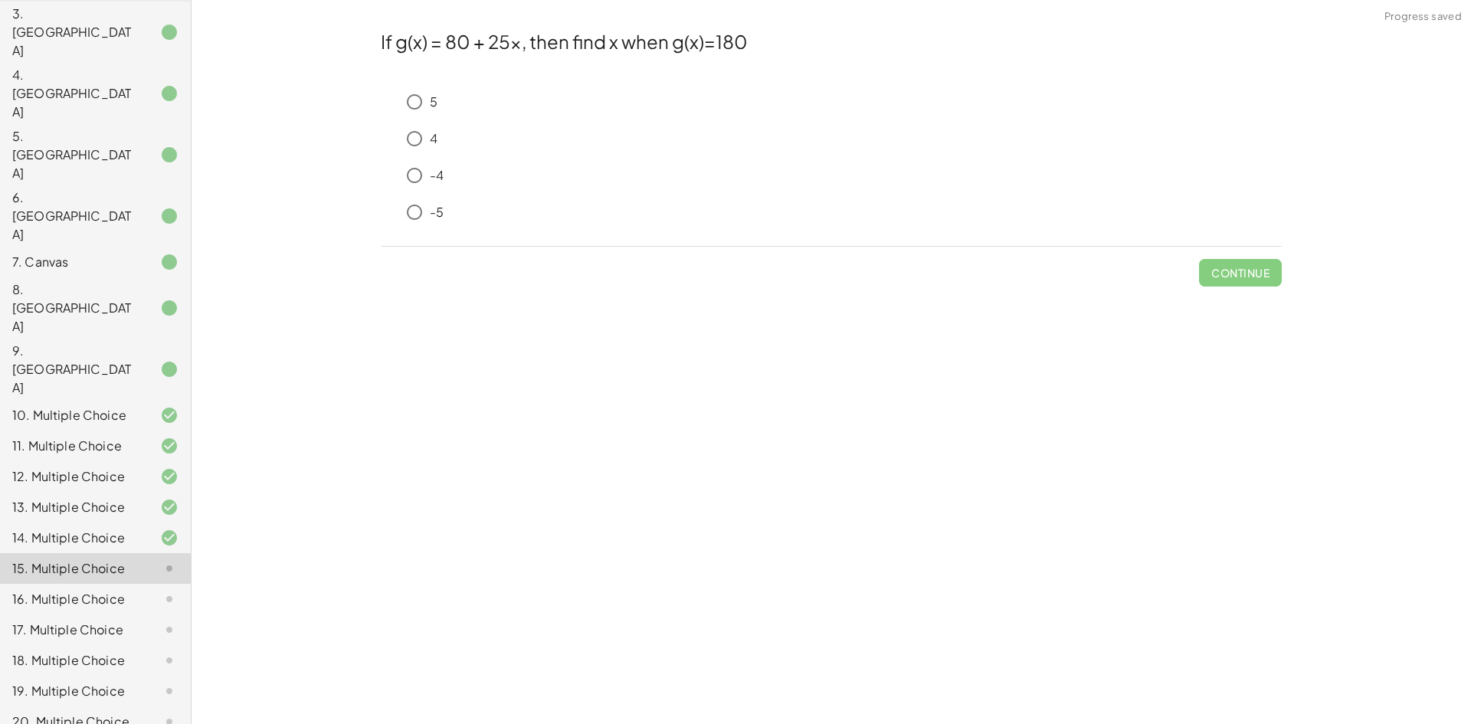
scroll to position [212, 0]
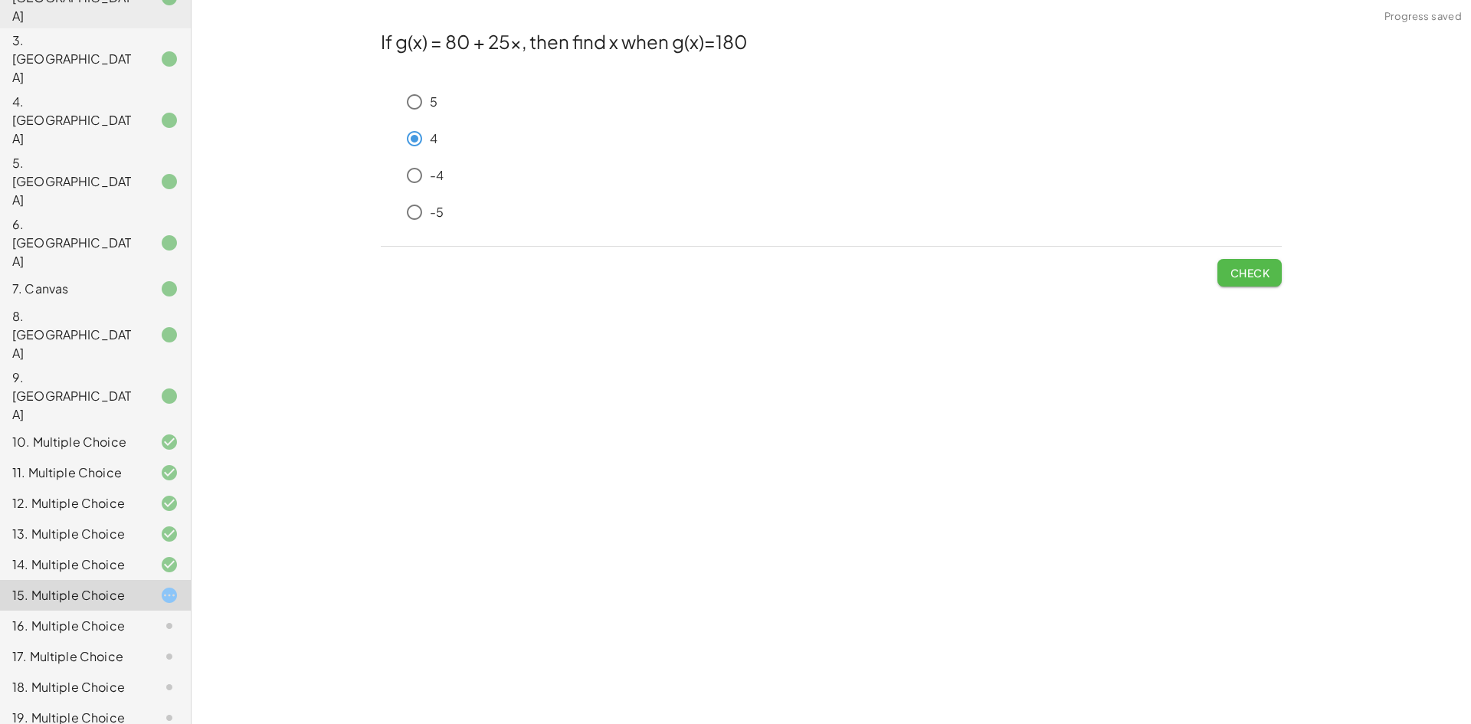
click at [1224, 272] on button "Check" at bounding box center [1249, 273] width 64 height 28
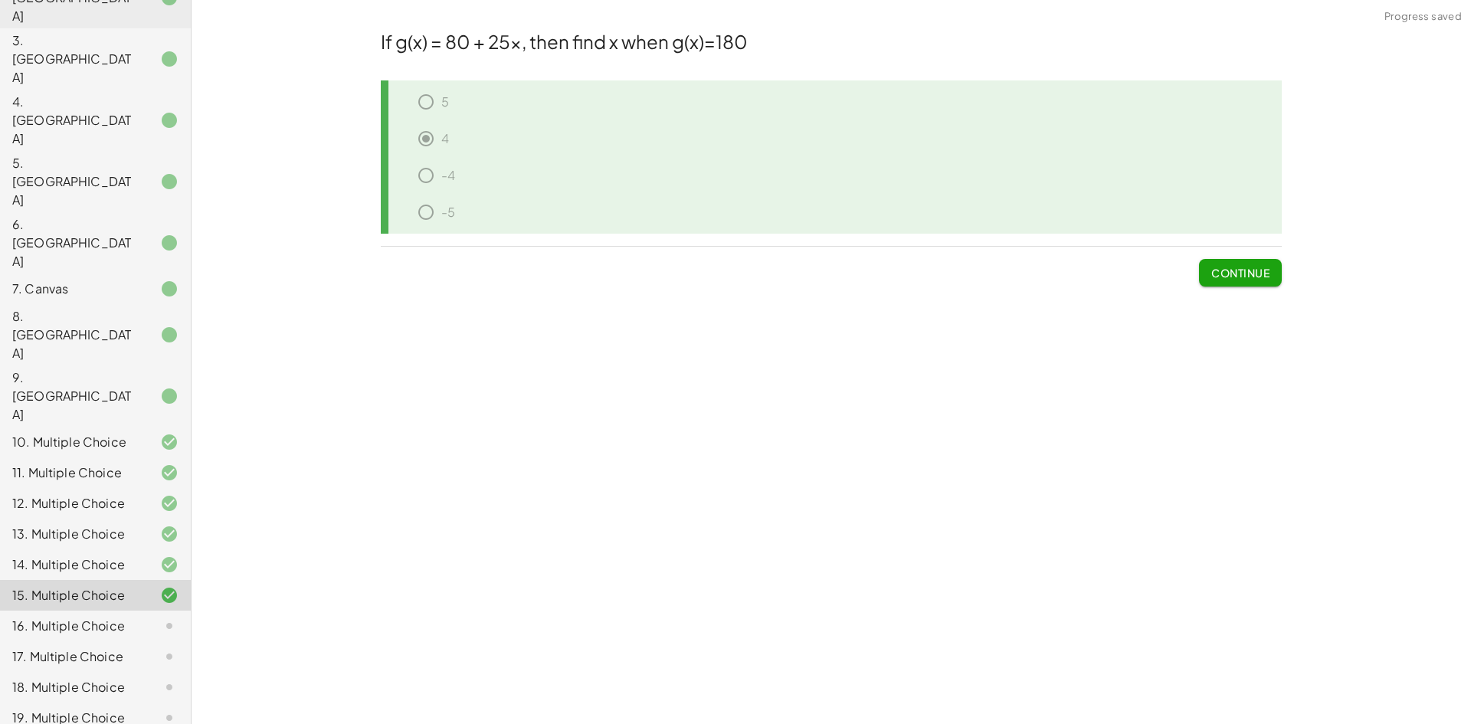
click at [1219, 280] on button "Continue" at bounding box center [1240, 273] width 83 height 28
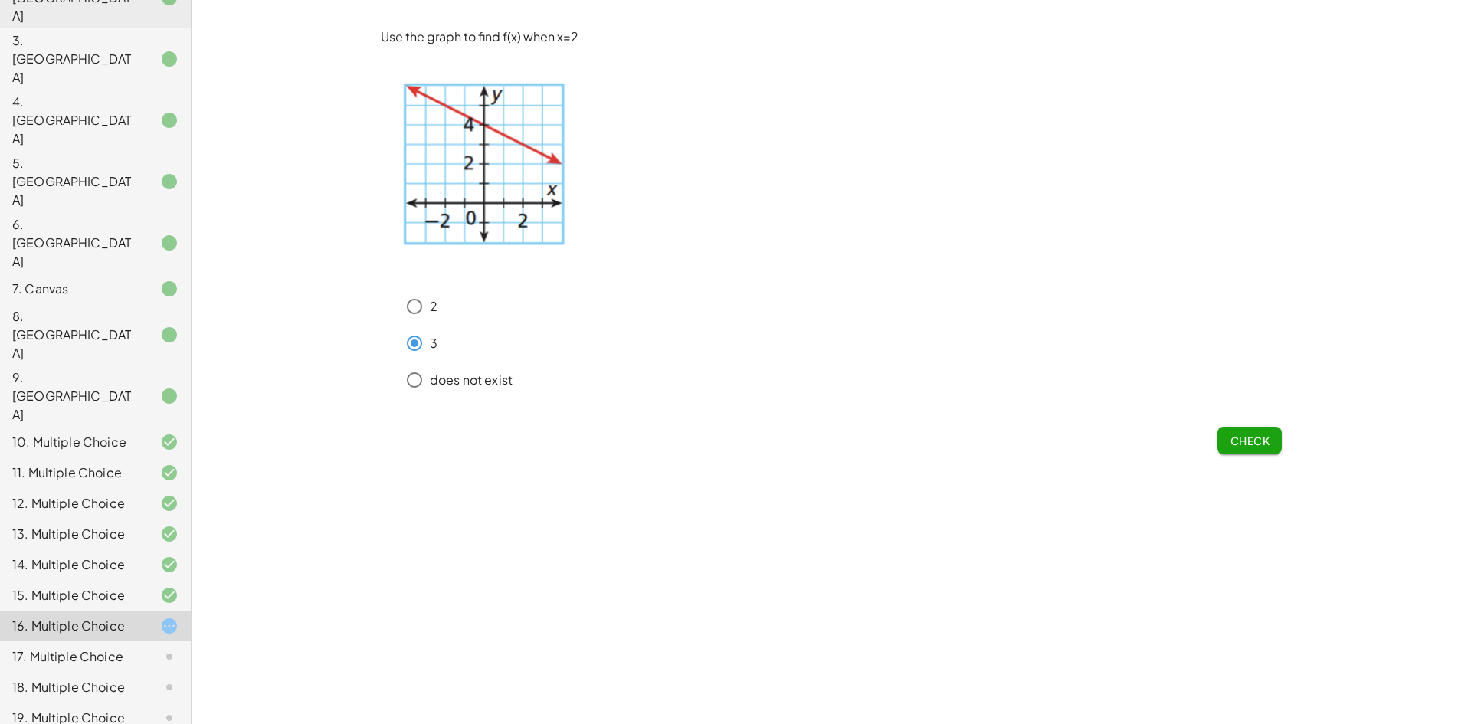
click at [1245, 445] on span "Check" at bounding box center [1250, 441] width 40 height 14
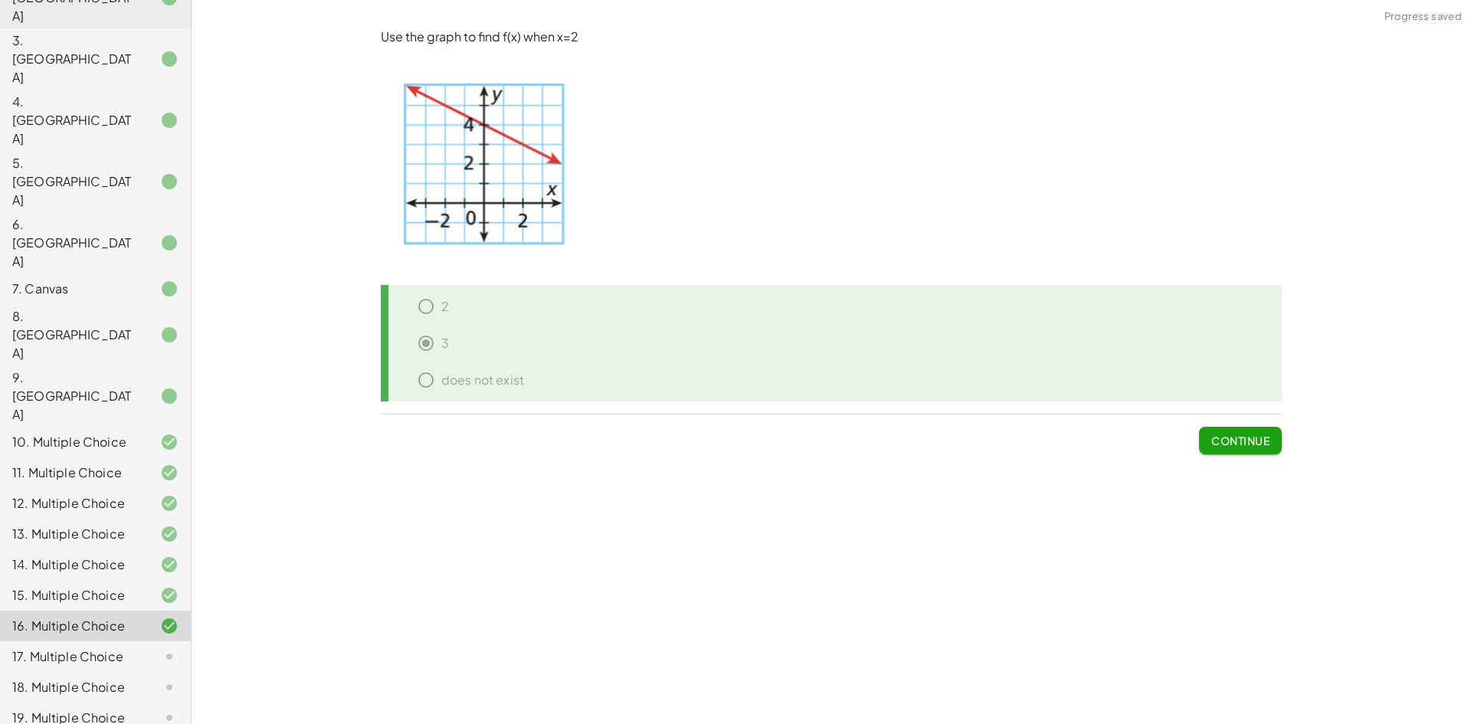
click at [1246, 444] on span "Continue" at bounding box center [1240, 441] width 58 height 14
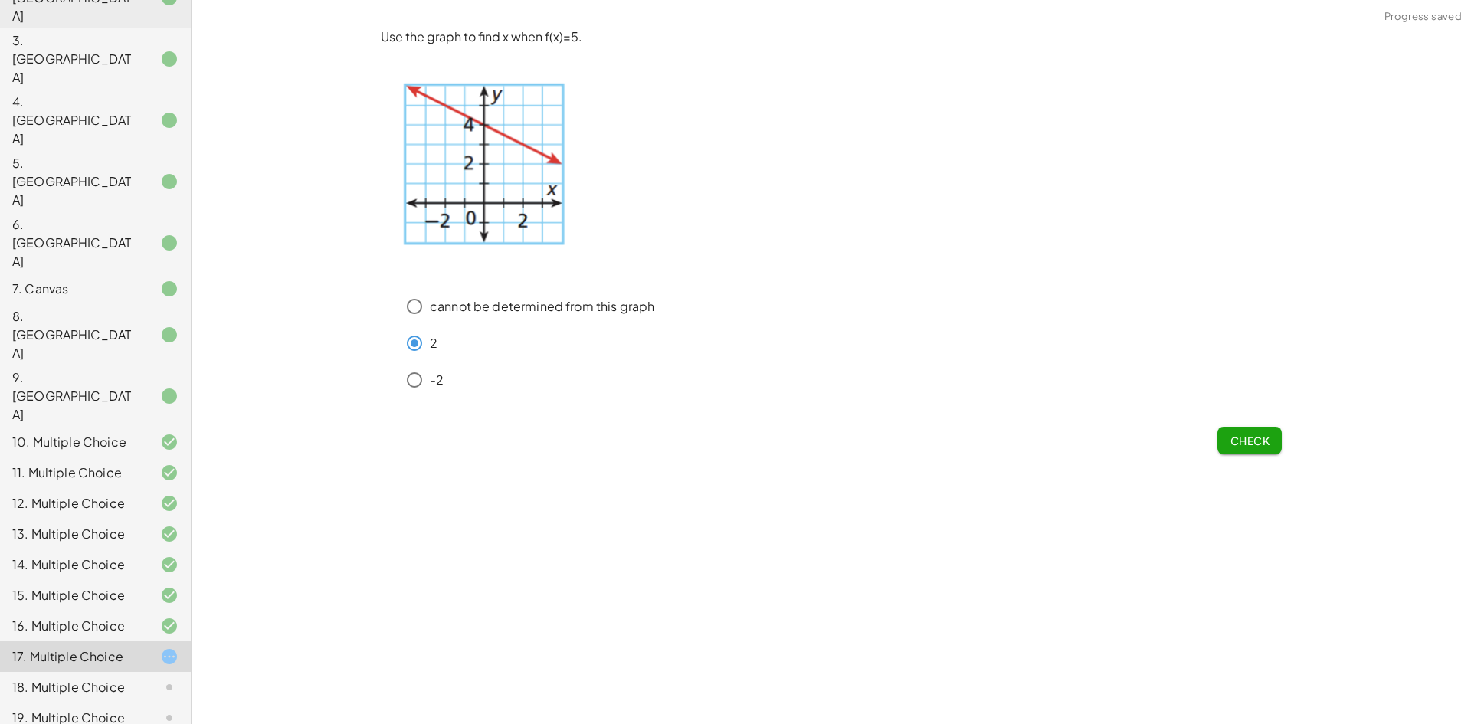
click at [1236, 434] on span "Check" at bounding box center [1250, 441] width 40 height 14
click at [1256, 441] on span "Check" at bounding box center [1250, 441] width 40 height 14
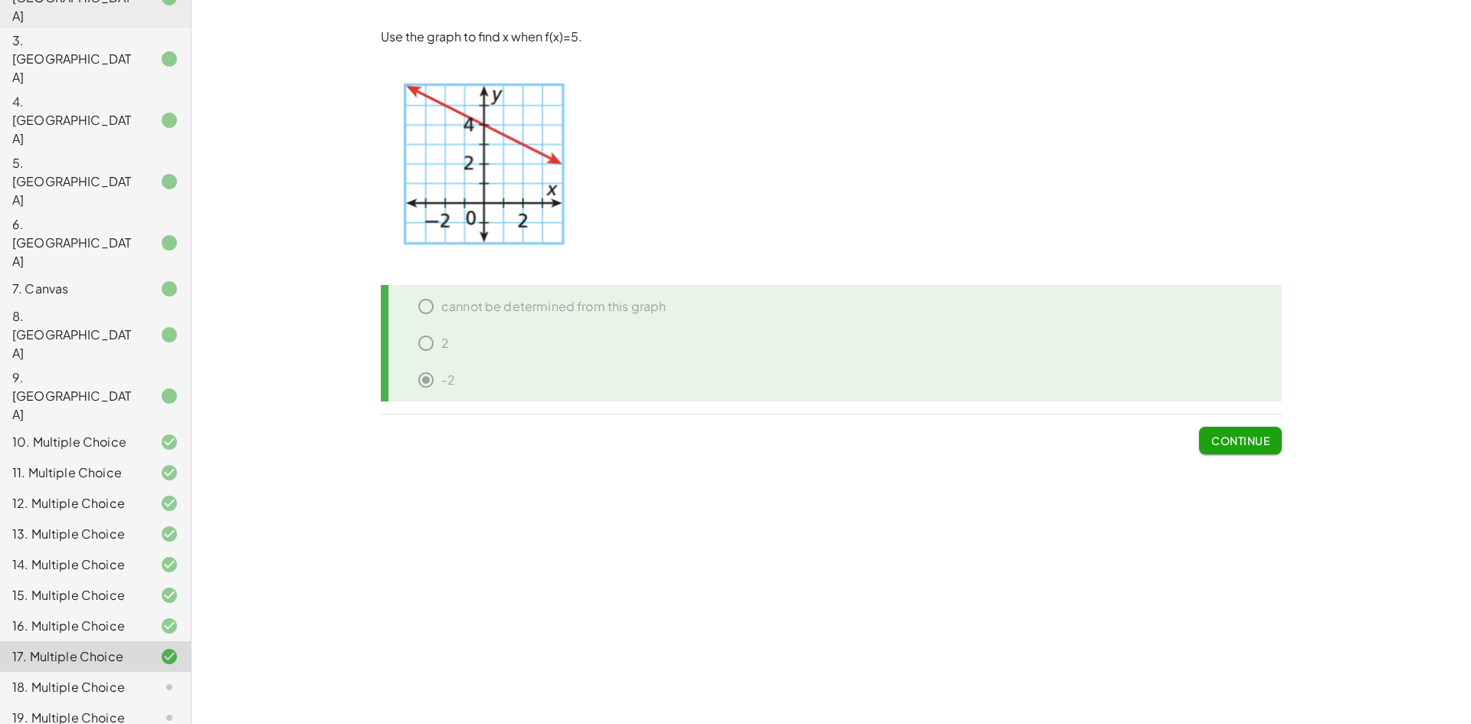
click at [427, 342] on div "2" at bounding box center [836, 346] width 889 height 37
click at [1250, 434] on span "Continue" at bounding box center [1240, 441] width 58 height 14
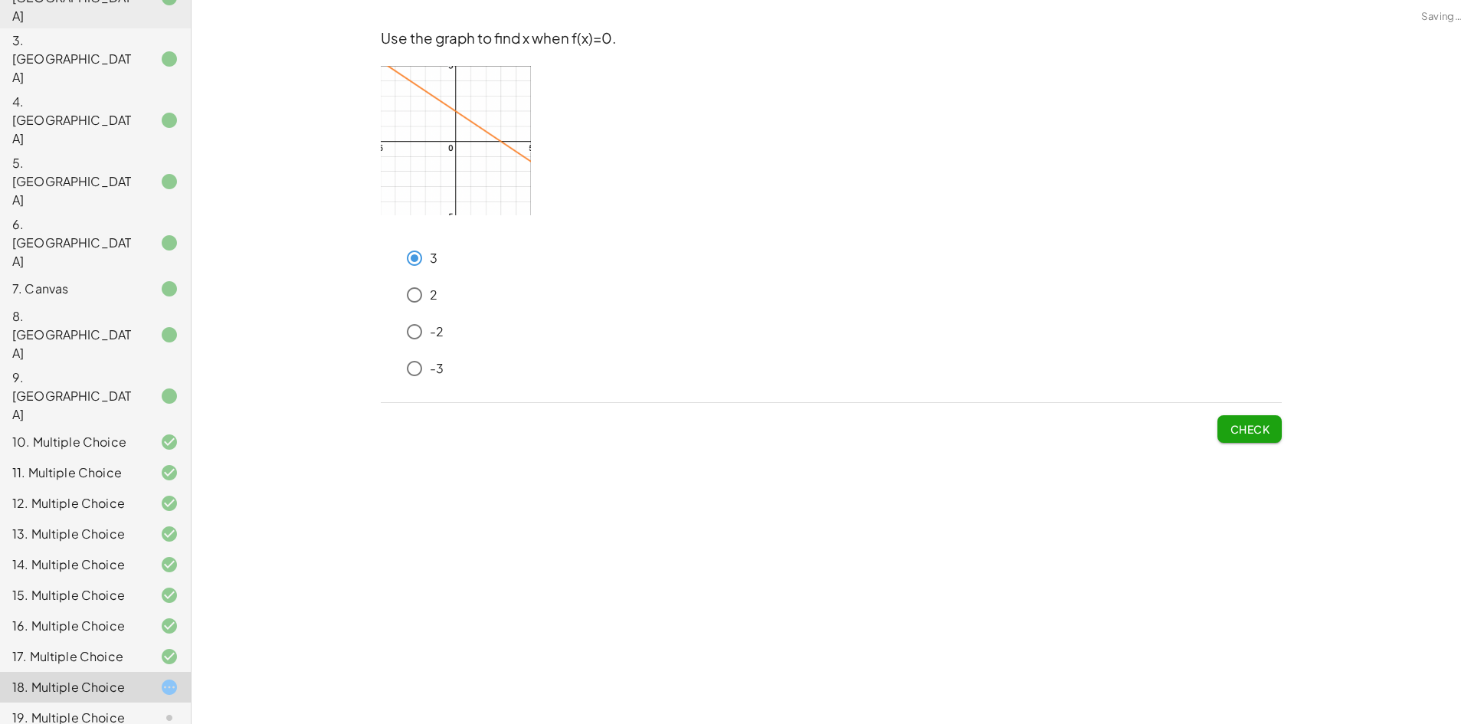
click at [1234, 430] on span "Check" at bounding box center [1250, 429] width 40 height 14
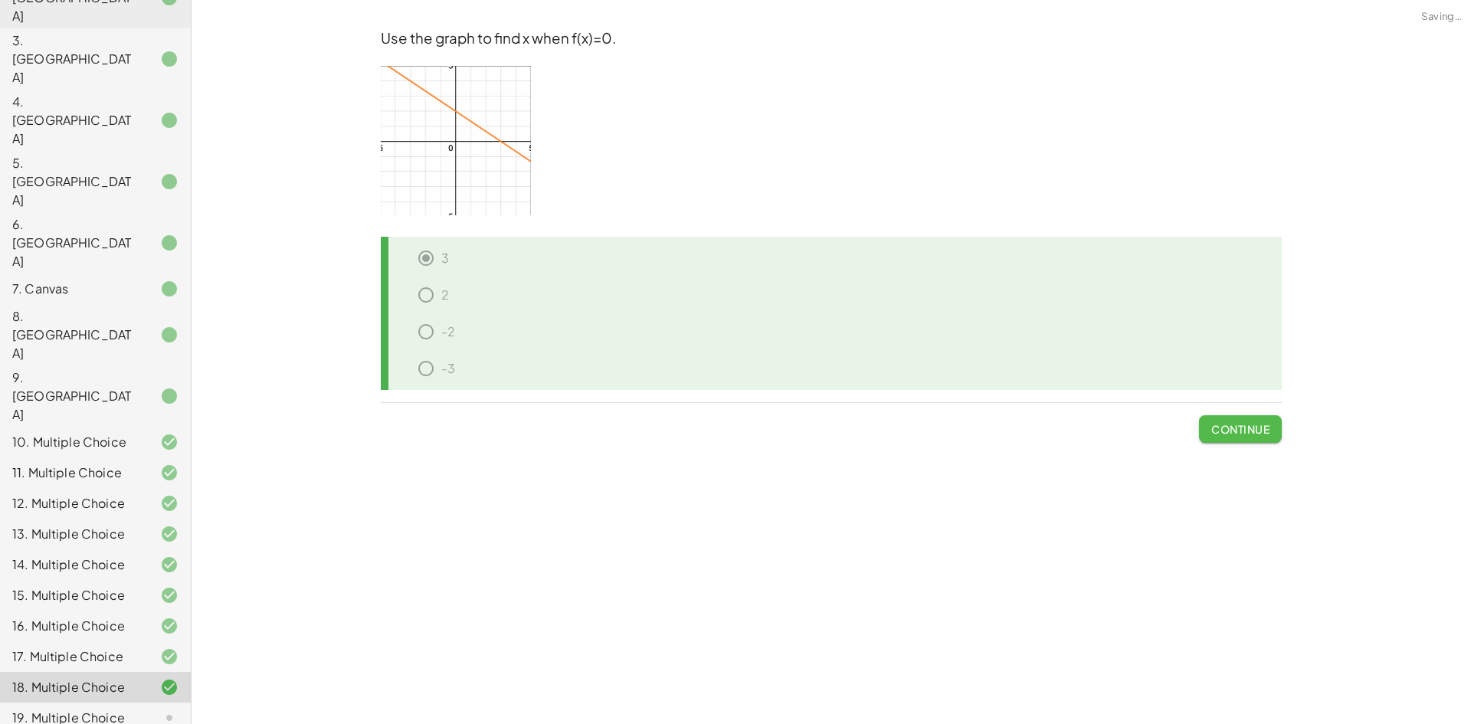
click at [1249, 427] on span "Continue" at bounding box center [1240, 429] width 58 height 14
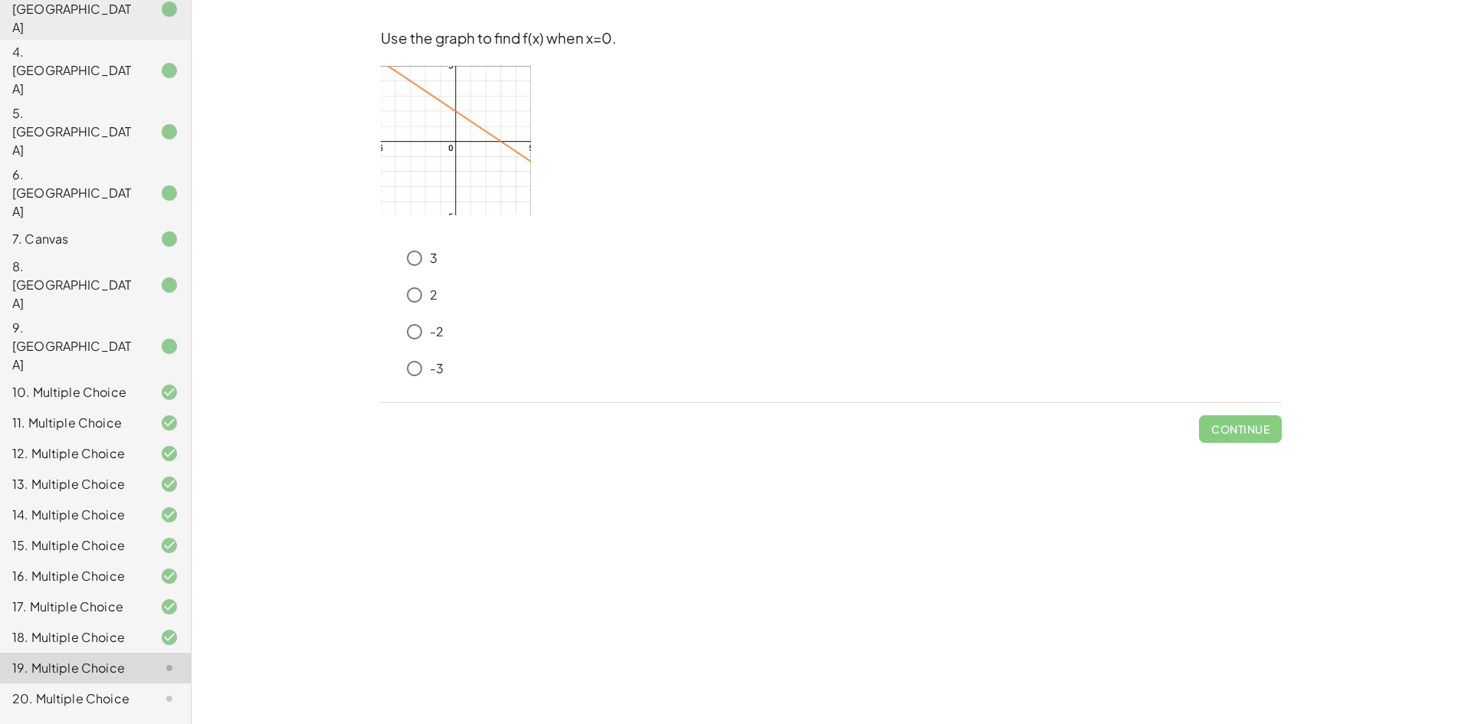
scroll to position [289, 0]
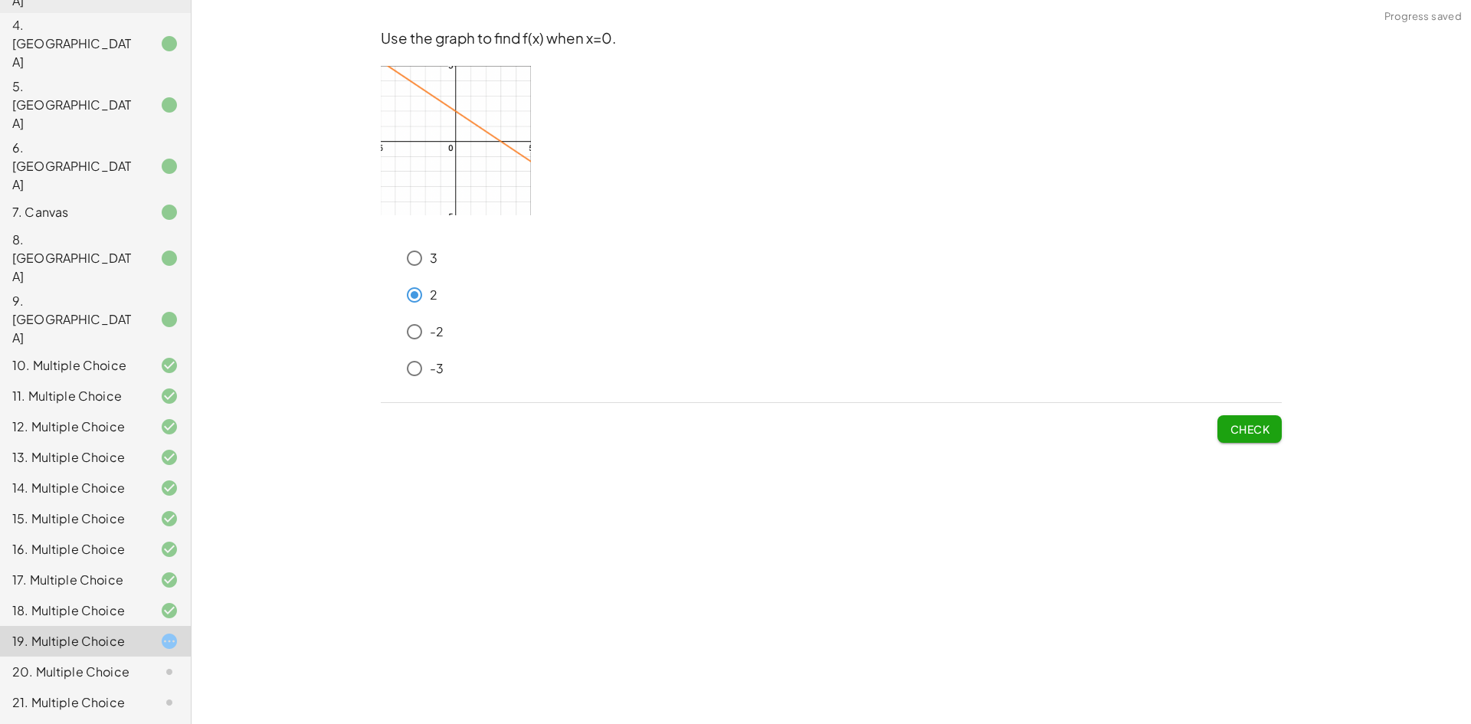
click at [1262, 425] on span "Check" at bounding box center [1250, 429] width 40 height 14
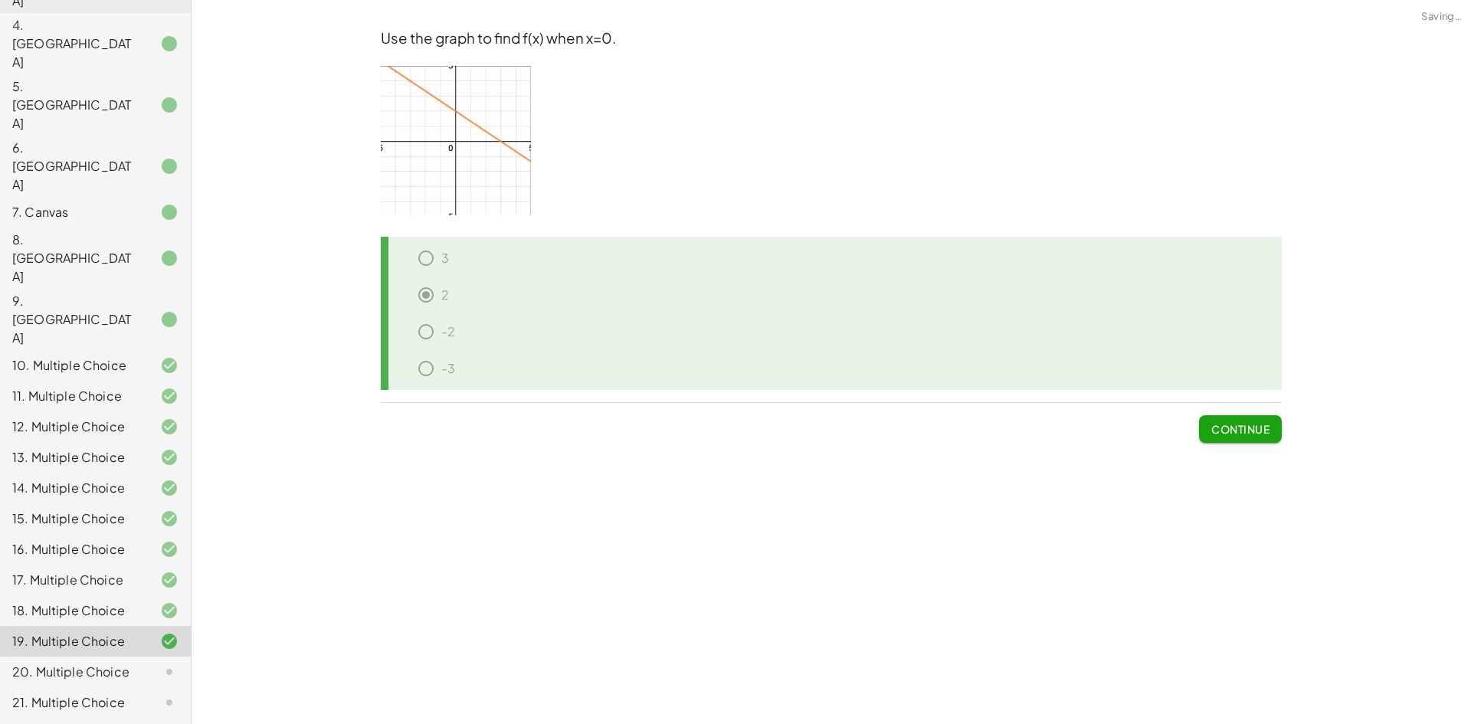
click at [1261, 426] on span "Continue" at bounding box center [1240, 429] width 58 height 14
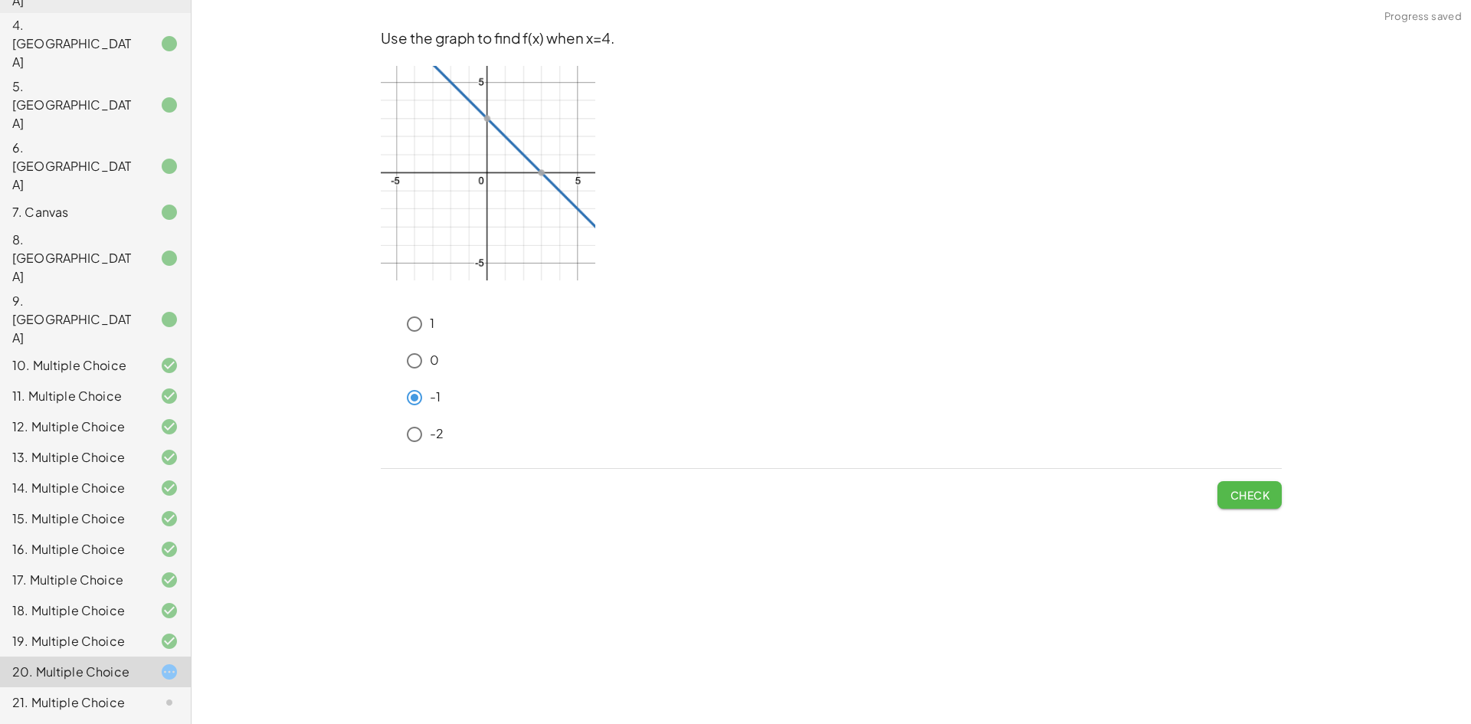
click at [1245, 491] on span "Check" at bounding box center [1250, 495] width 40 height 14
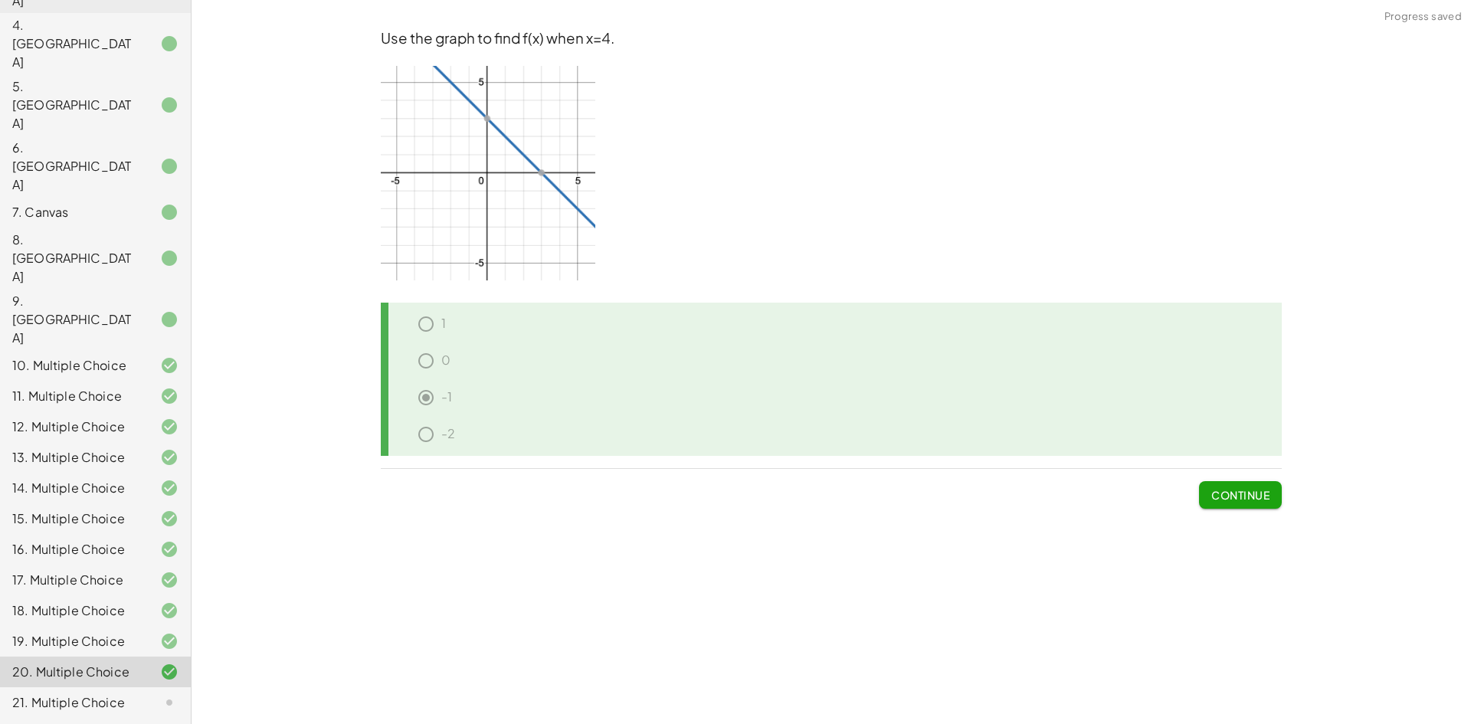
click at [1232, 482] on button "Continue" at bounding box center [1240, 495] width 83 height 28
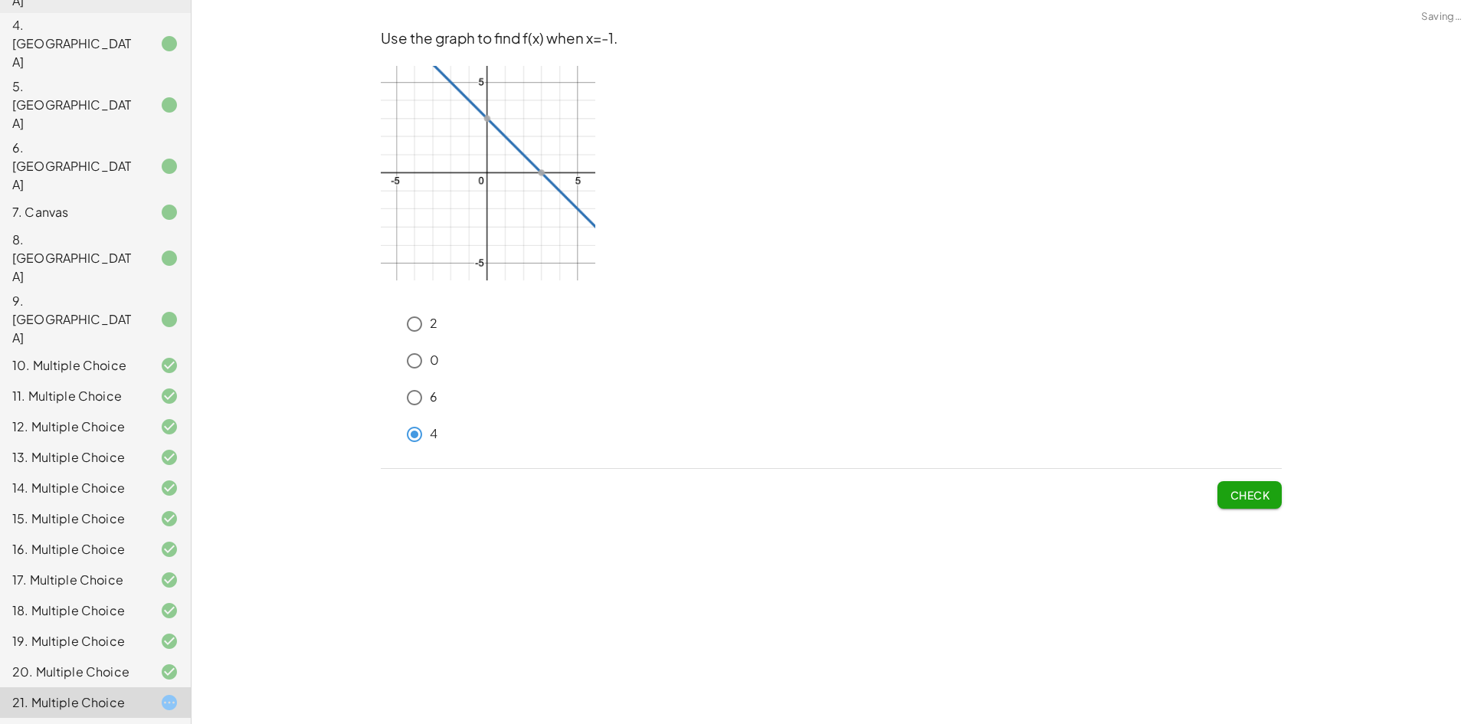
click at [1256, 500] on span "Check" at bounding box center [1250, 495] width 40 height 14
click at [1254, 494] on span "Submit Changes" at bounding box center [1220, 495] width 99 height 14
click at [1224, 486] on button "Check" at bounding box center [1249, 495] width 64 height 28
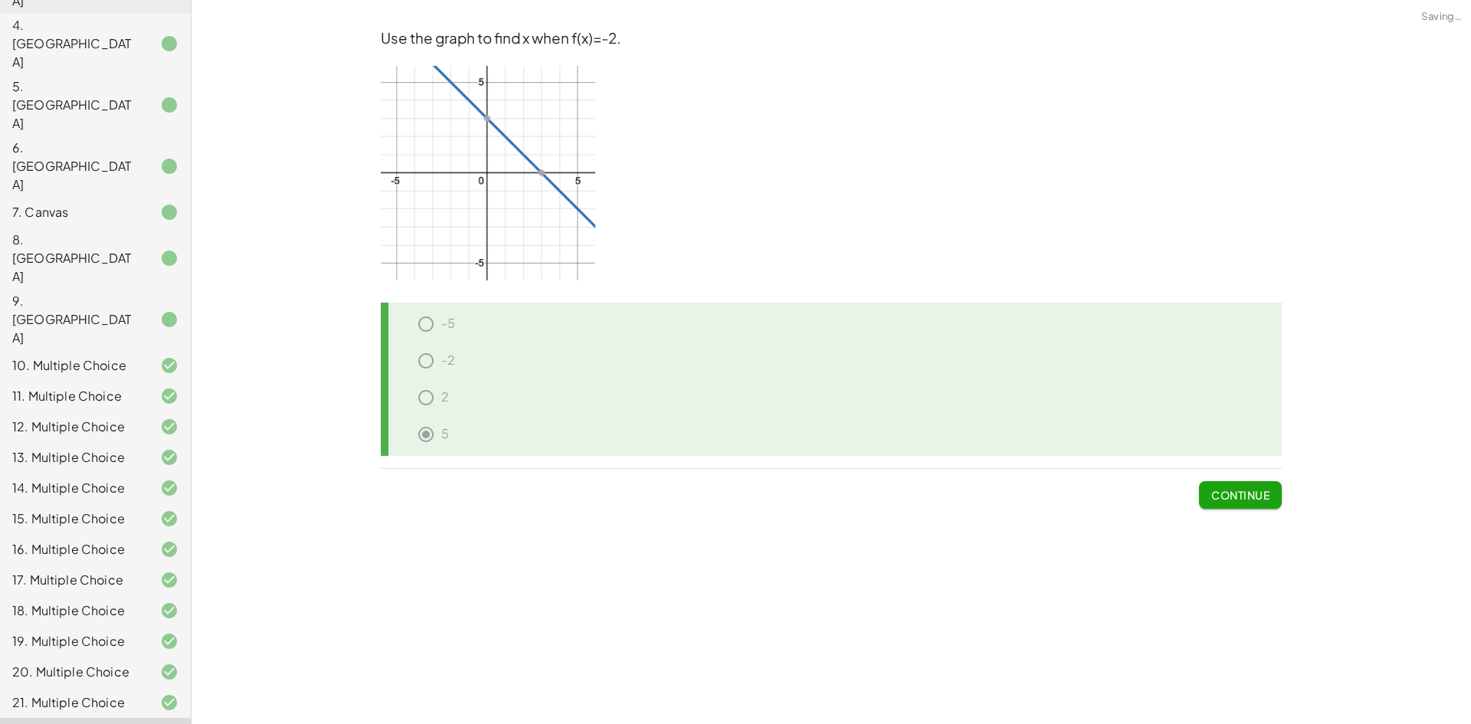
drag, startPoint x: 1238, startPoint y: 492, endPoint x: 1220, endPoint y: 492, distance: 17.6
click at [1237, 492] on span "Continue" at bounding box center [1240, 495] width 58 height 14
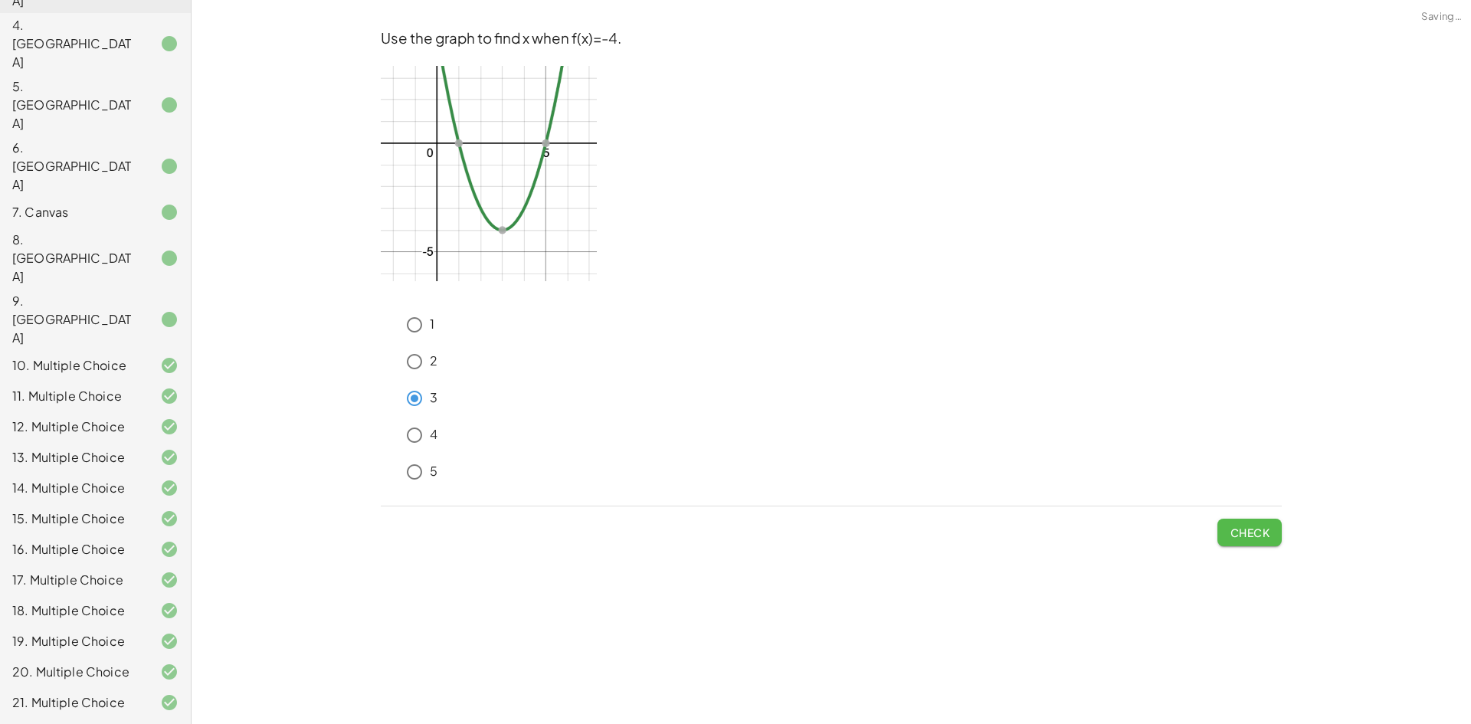
click at [1253, 537] on span "Check" at bounding box center [1250, 533] width 40 height 14
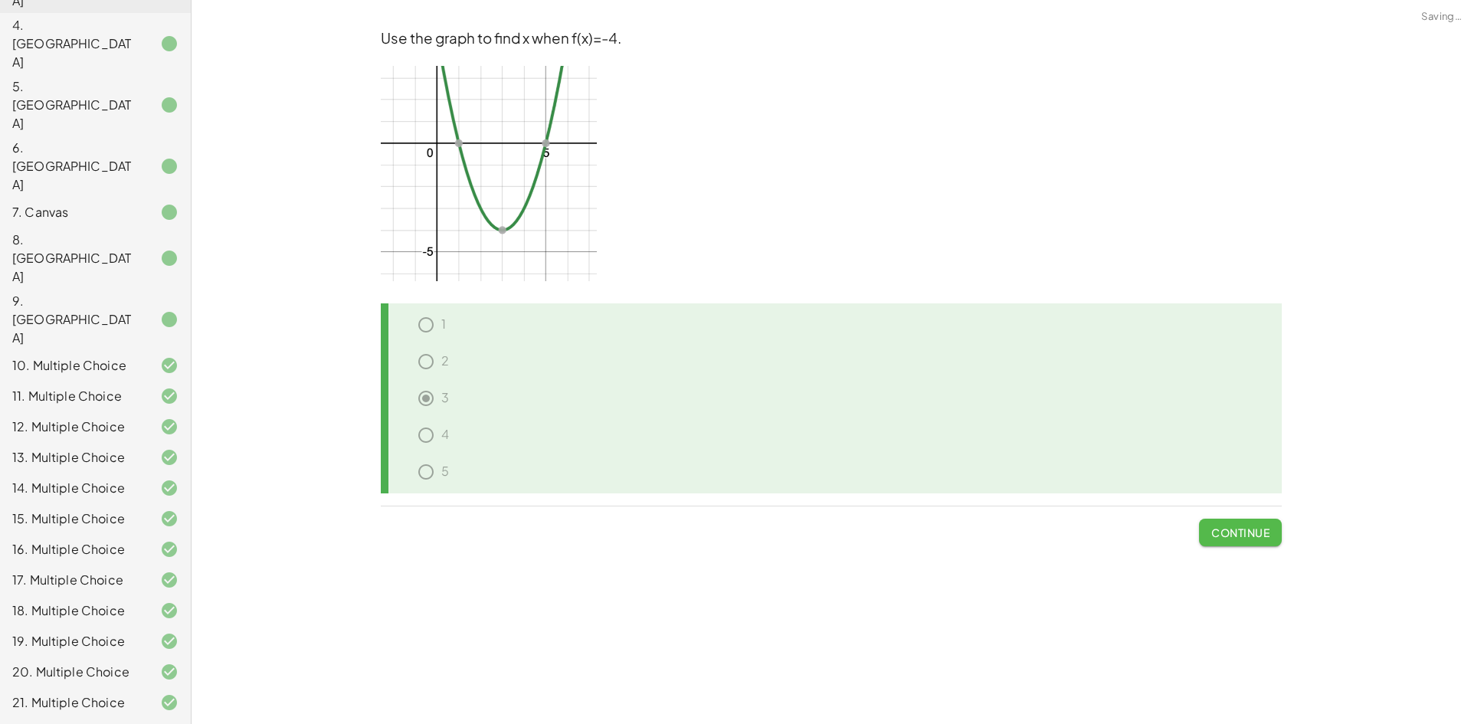
click at [1248, 532] on span "Continue" at bounding box center [1240, 533] width 58 height 14
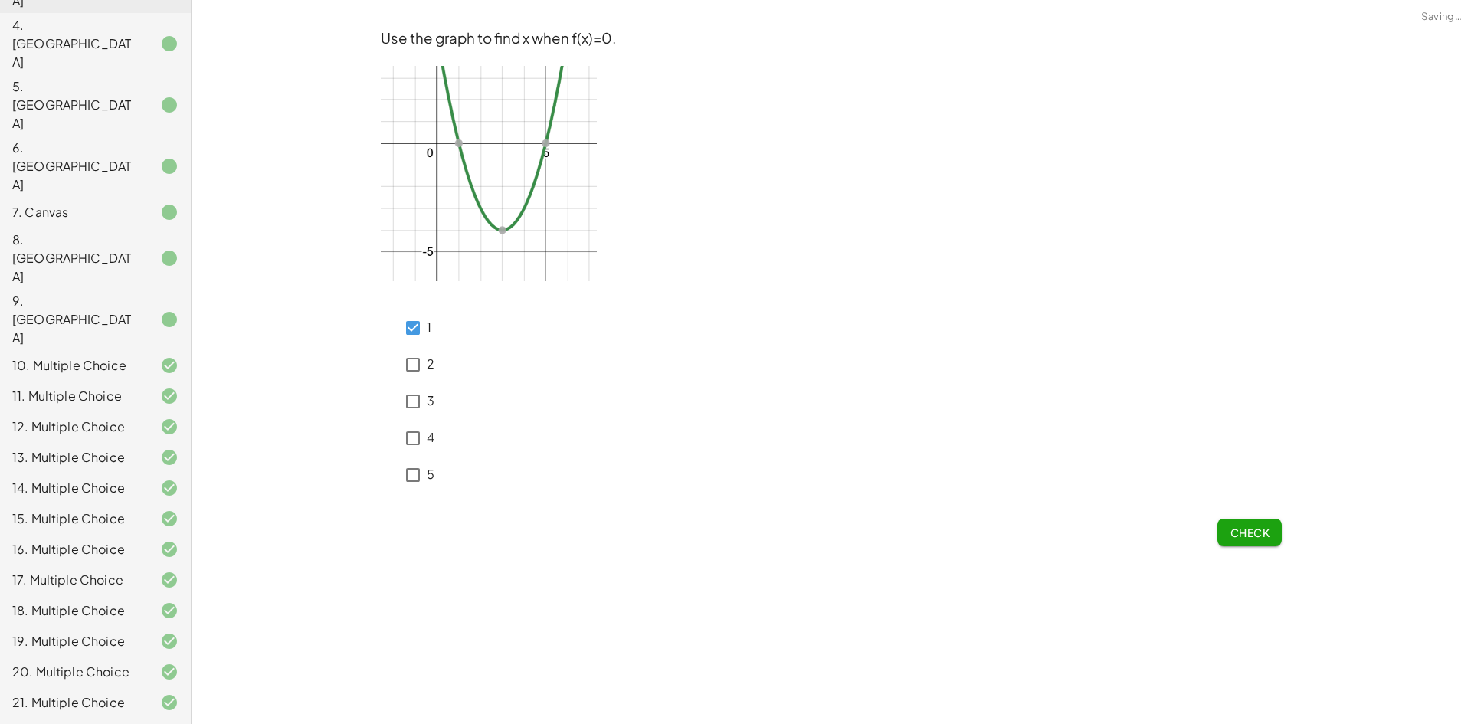
click at [1267, 539] on button "Check" at bounding box center [1249, 533] width 64 height 28
click at [1247, 536] on span "Check" at bounding box center [1250, 533] width 40 height 14
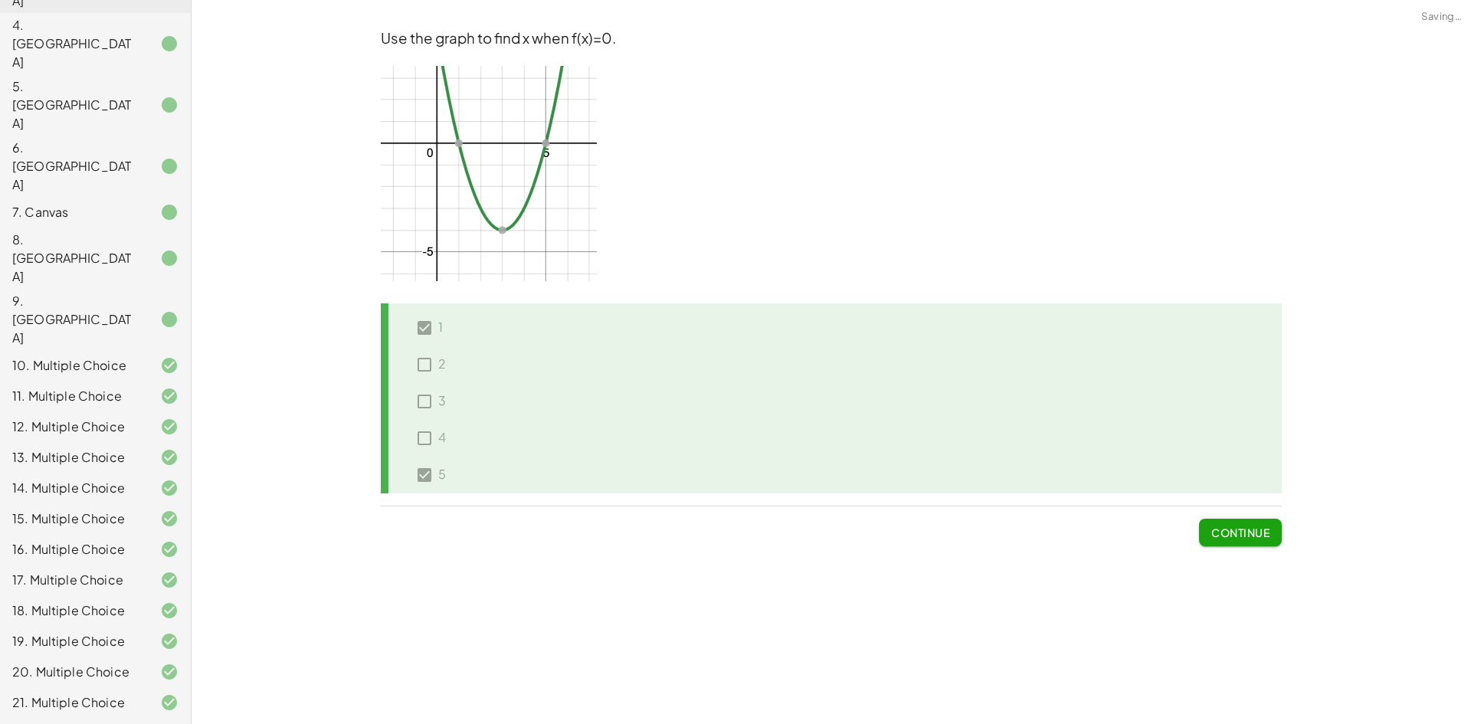
click at [1211, 532] on span "Continue" at bounding box center [1240, 533] width 58 height 14
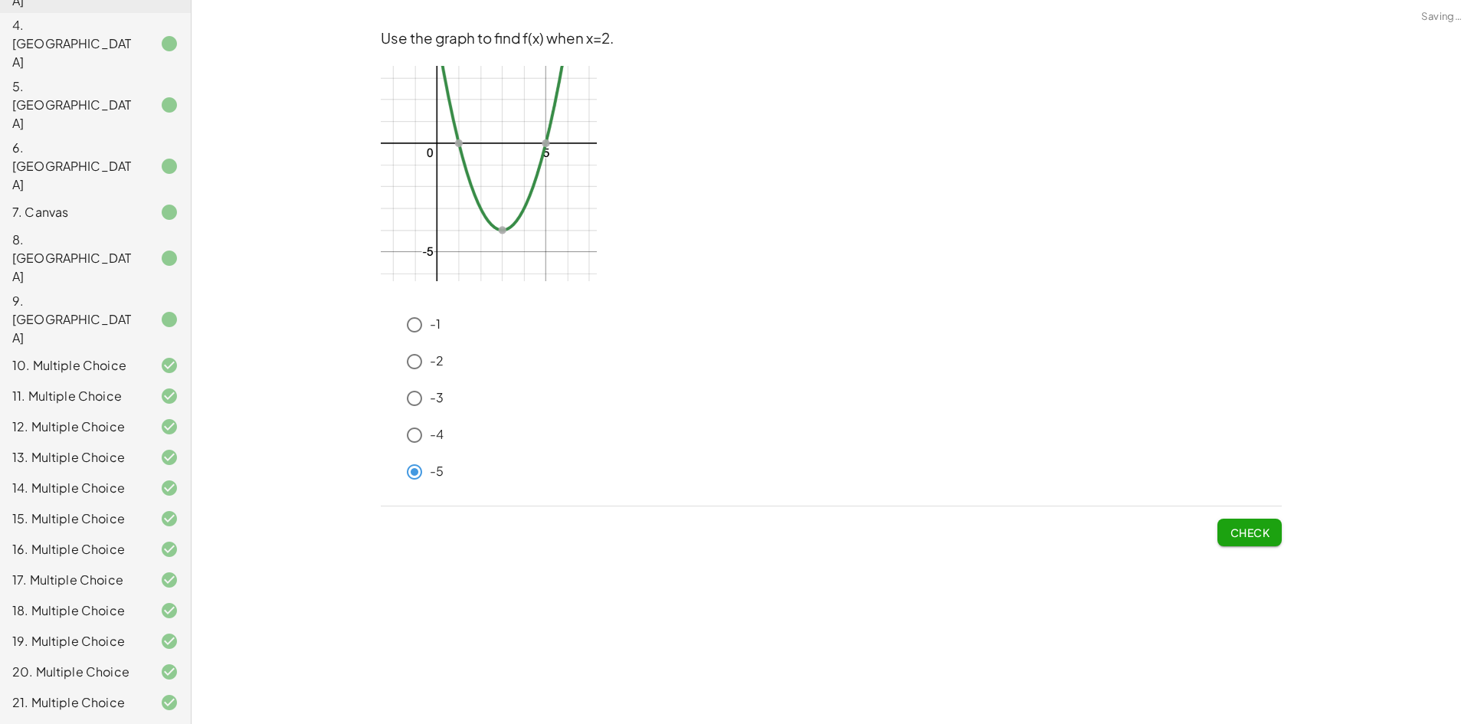
click at [1243, 535] on span "Check" at bounding box center [1250, 533] width 40 height 14
click at [1254, 534] on span "Check" at bounding box center [1250, 533] width 40 height 14
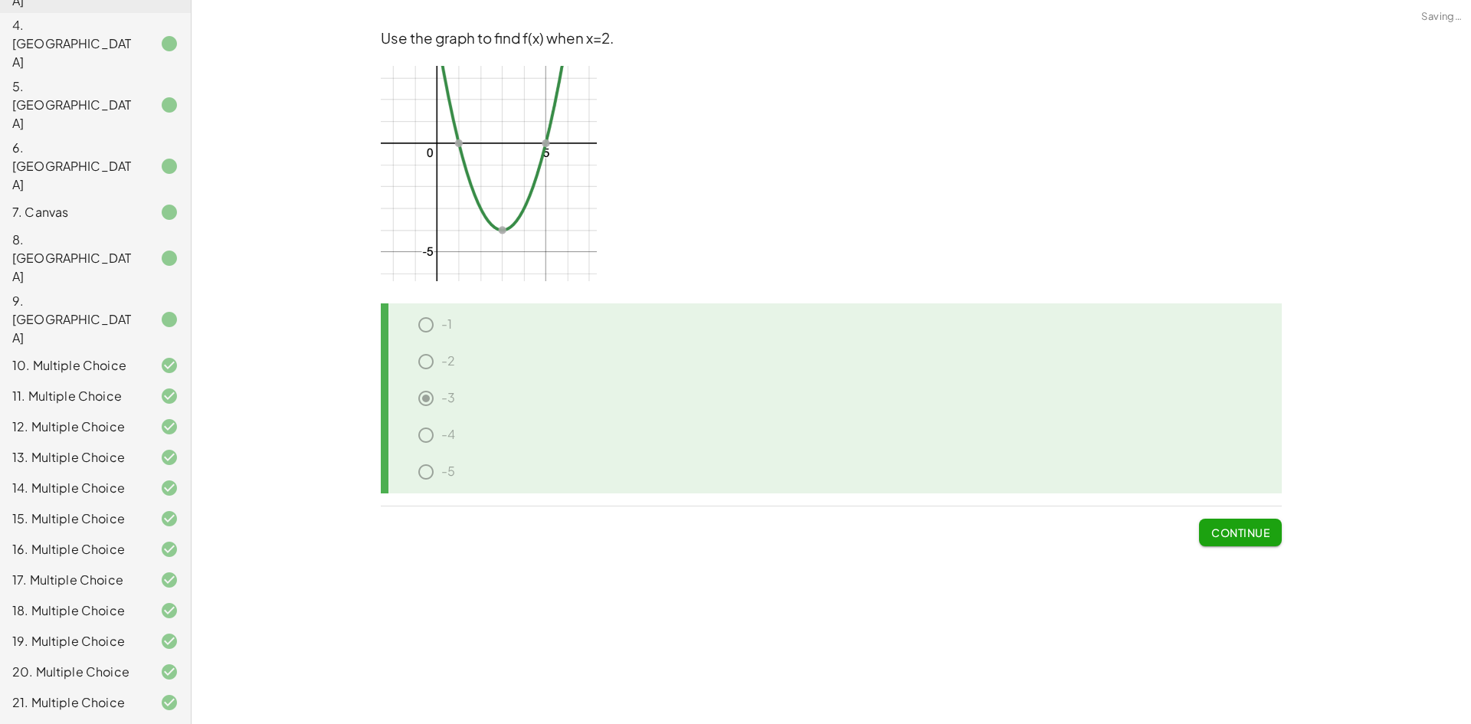
click at [1254, 532] on span "Continue" at bounding box center [1240, 533] width 58 height 14
